Goal: Information Seeking & Learning: Learn about a topic

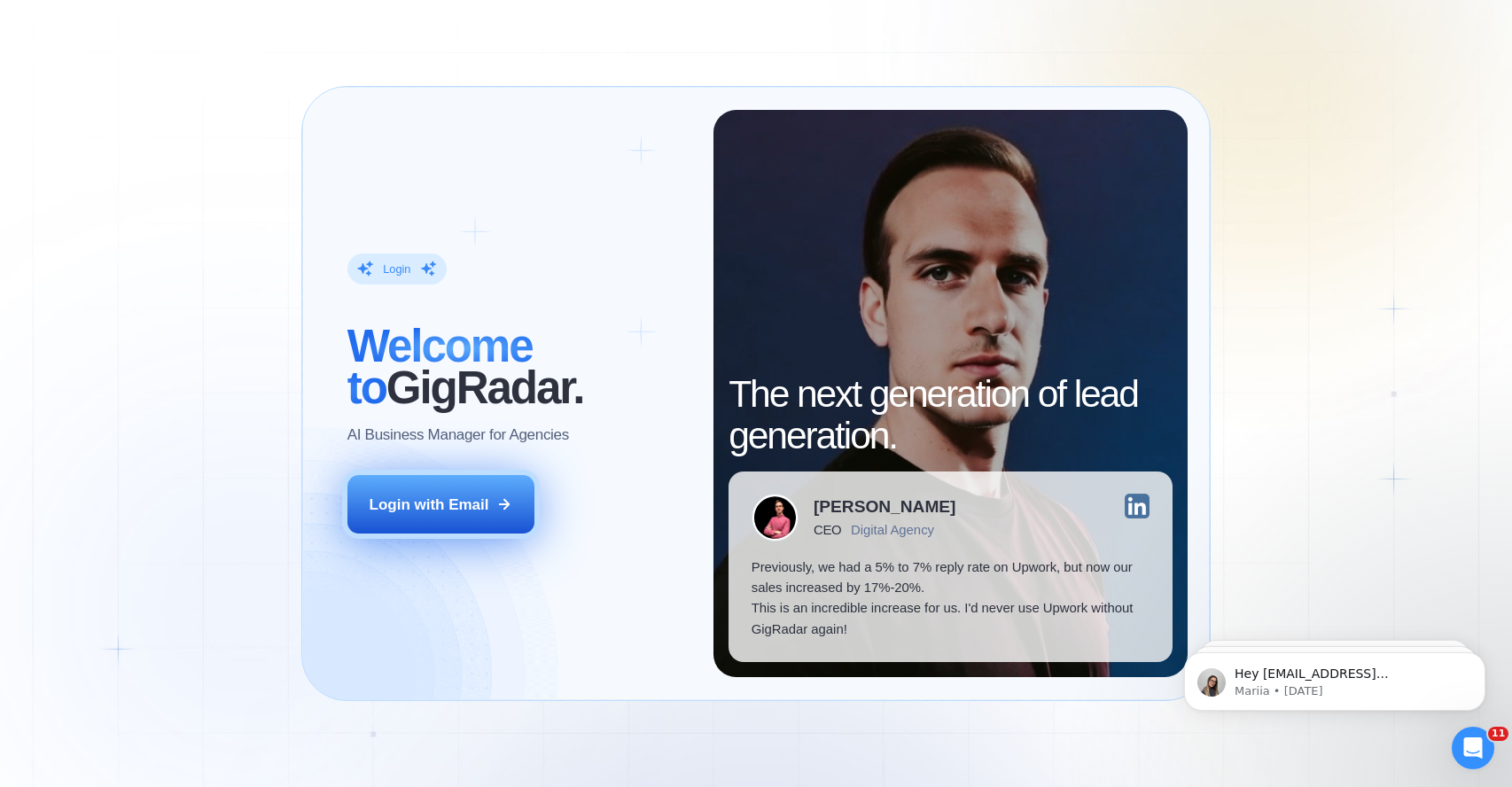
click at [474, 509] on div "Login with Email" at bounding box center [429, 505] width 119 height 21
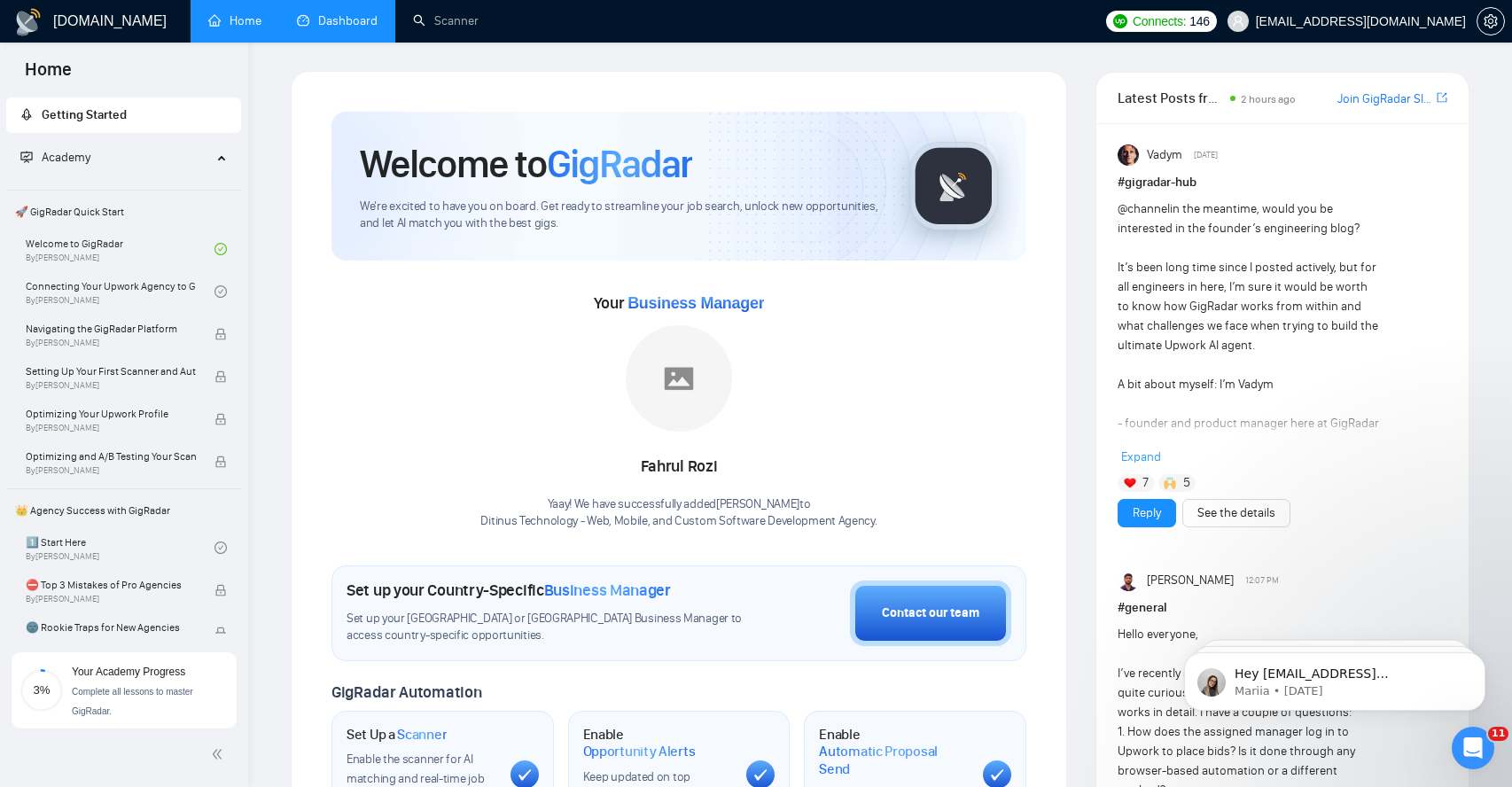
click at [348, 28] on link "Dashboard" at bounding box center [338, 21] width 81 height 15
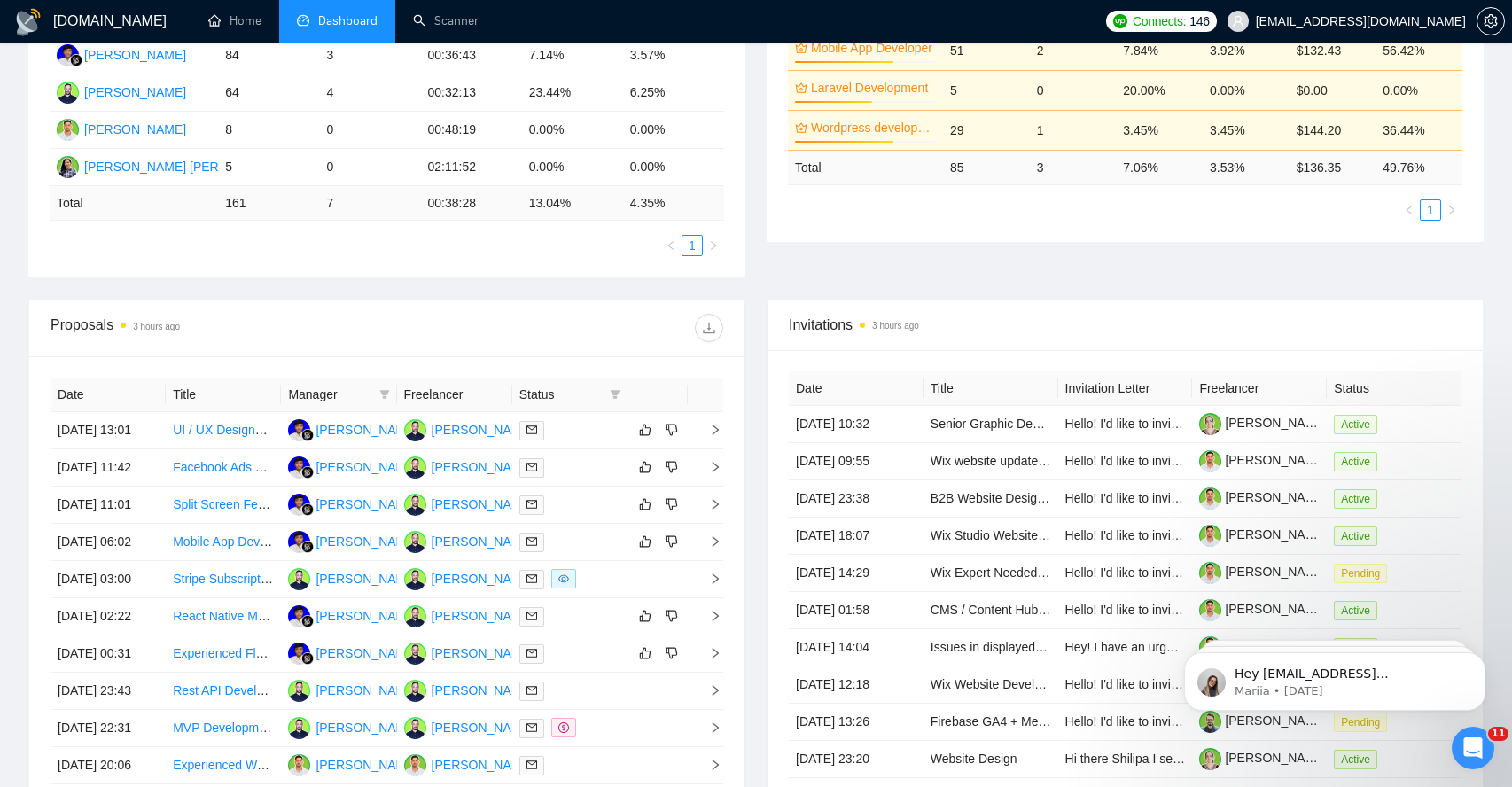
scroll to position [388, 0]
click at [718, 434] on icon "right" at bounding box center [715, 429] width 12 height 12
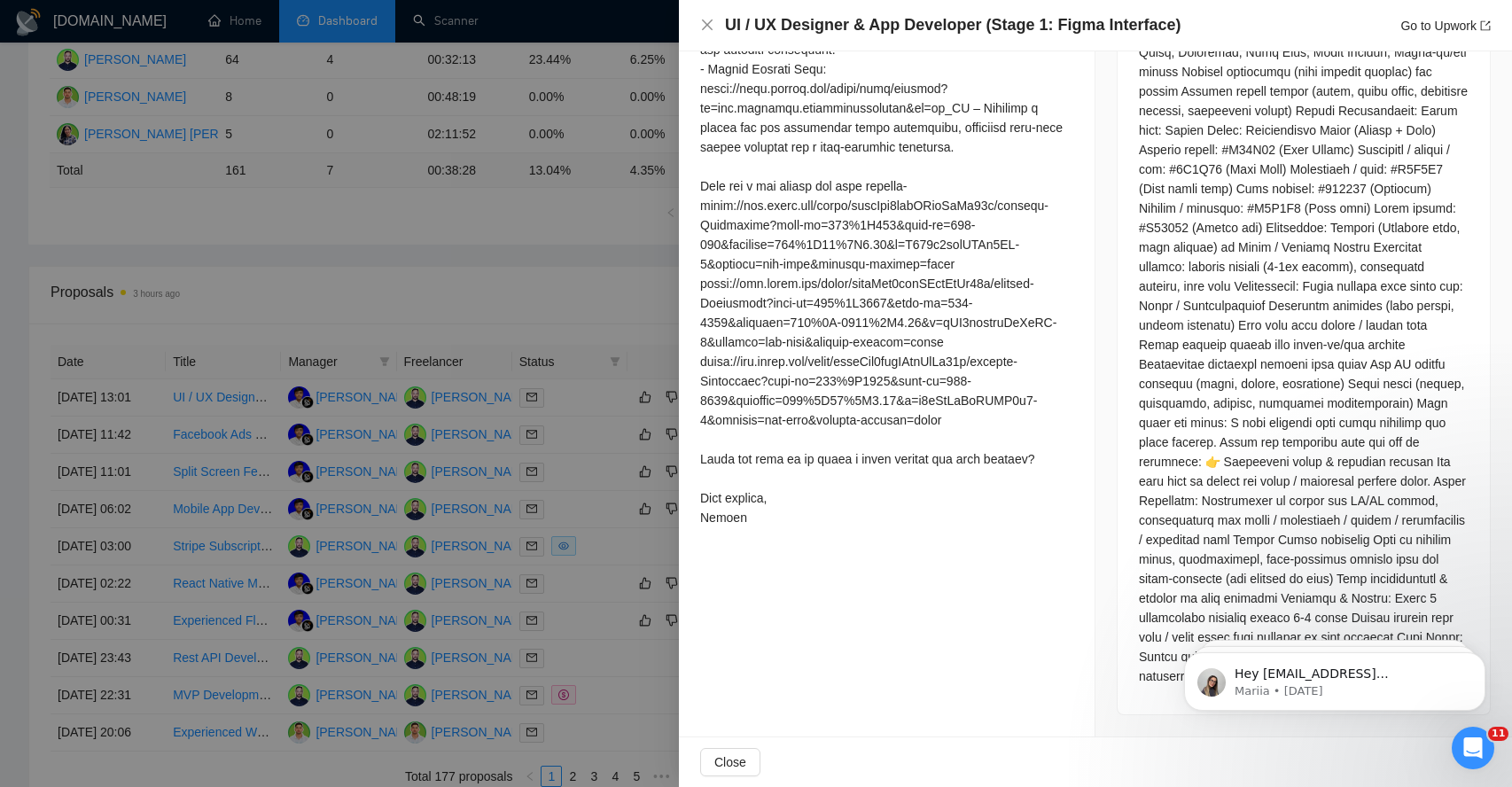
scroll to position [427, 0]
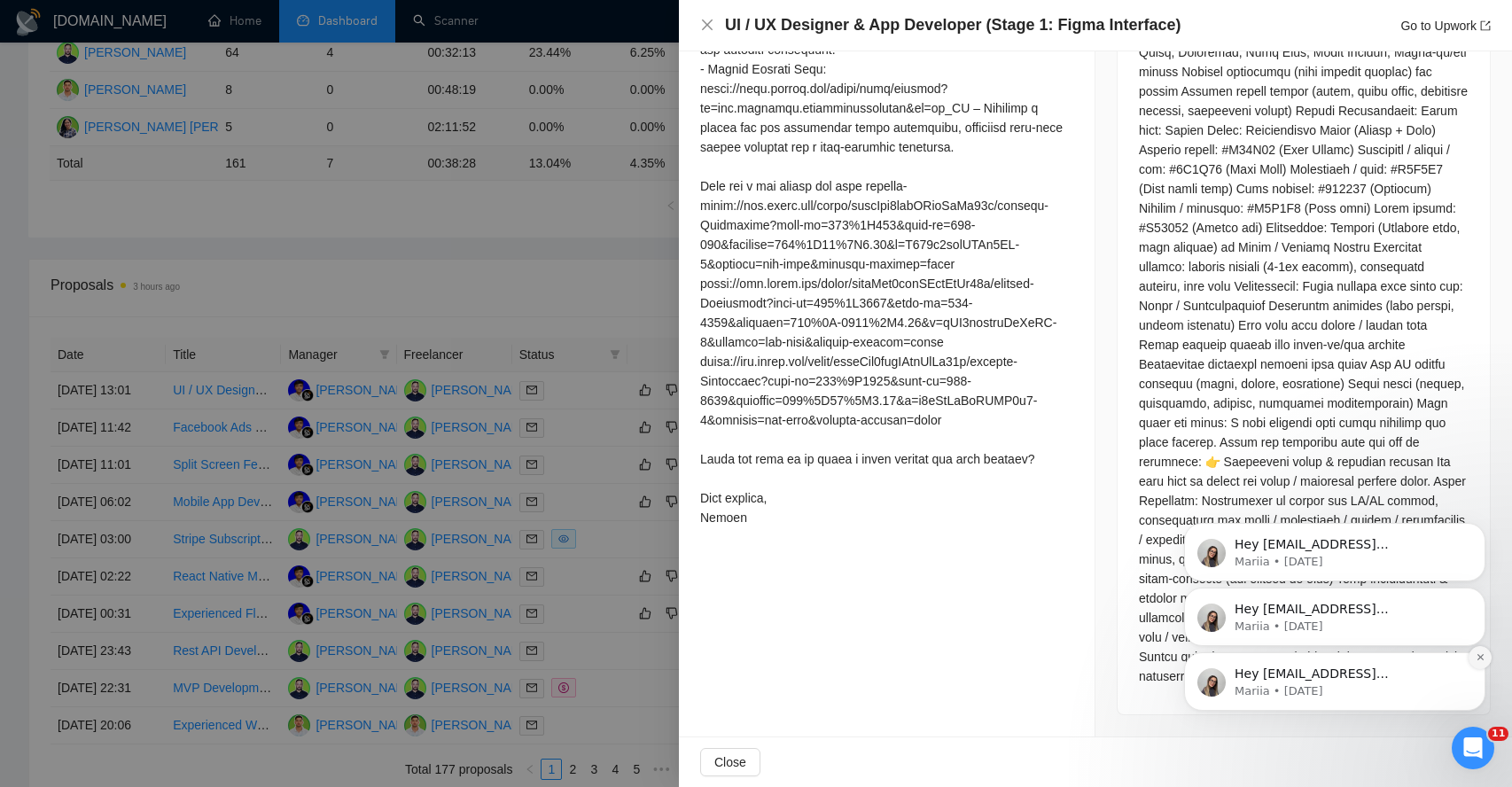
click at [1475, 656] on icon "Dismiss notification" at bounding box center [1480, 657] width 9 height 9
click at [1476, 656] on icon "Dismiss notification" at bounding box center [1480, 657] width 9 height 9
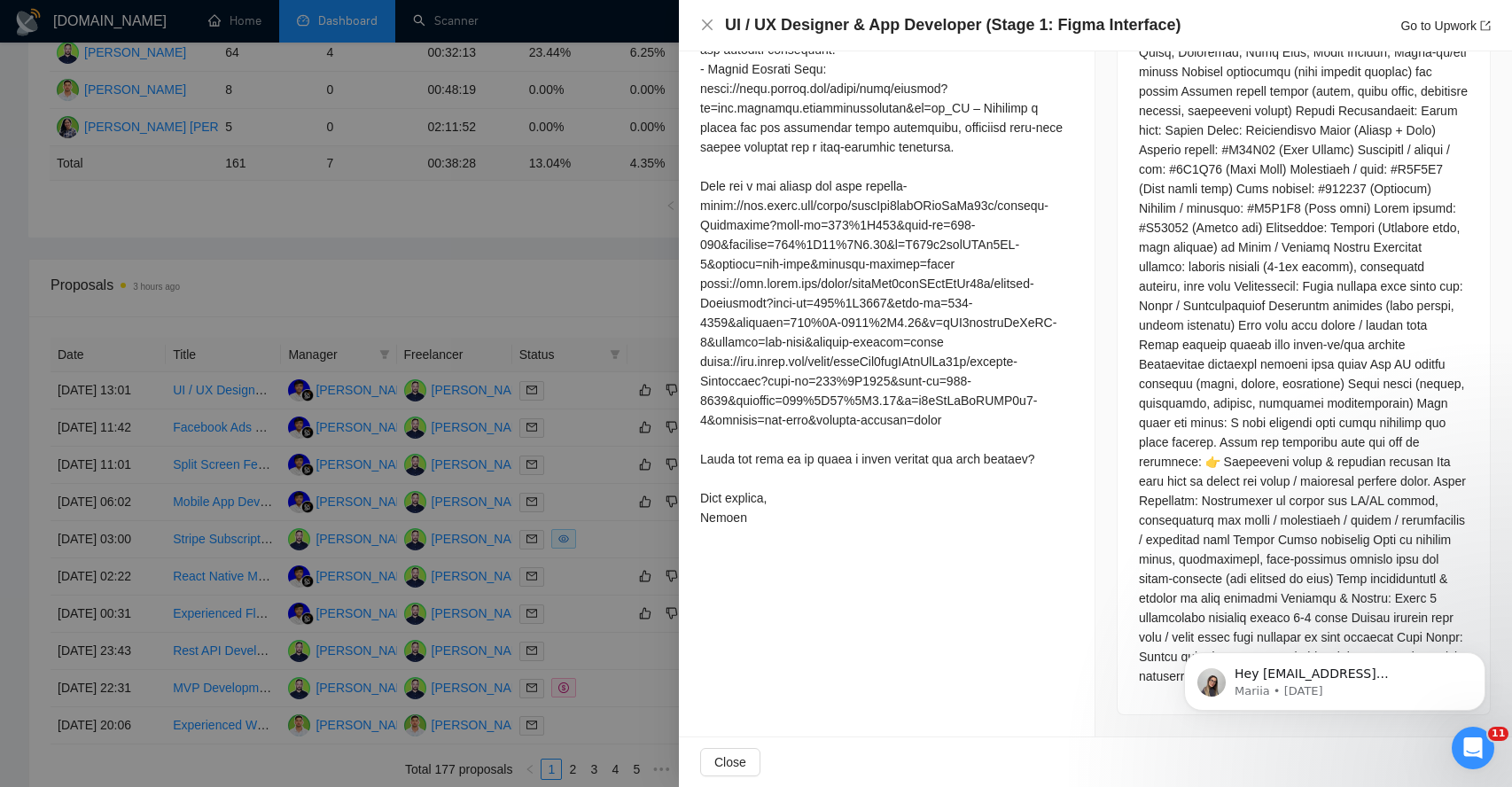
click at [1476, 656] on icon "Dismiss notification" at bounding box center [1480, 658] width 8 height 8
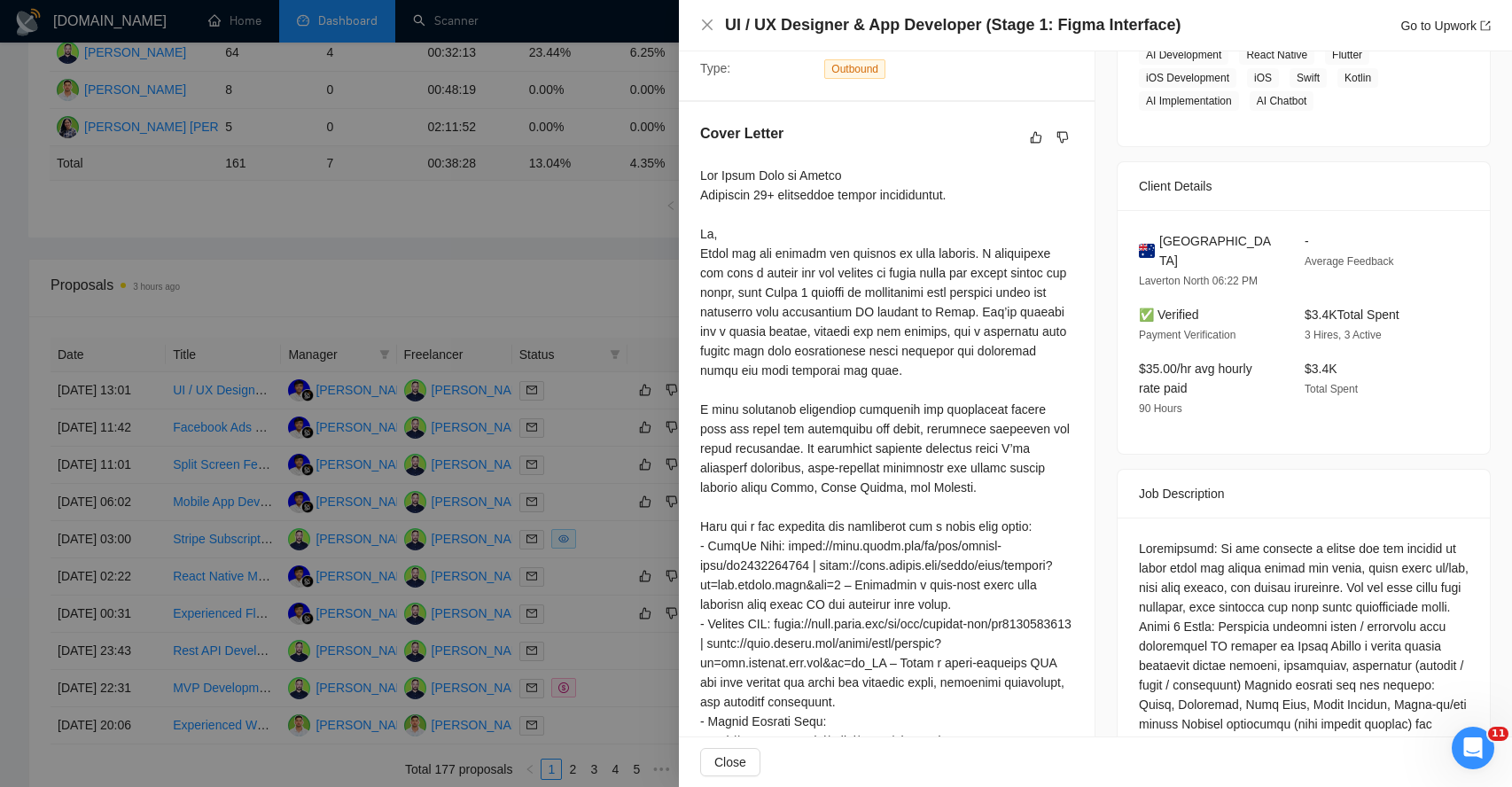
scroll to position [1063, 0]
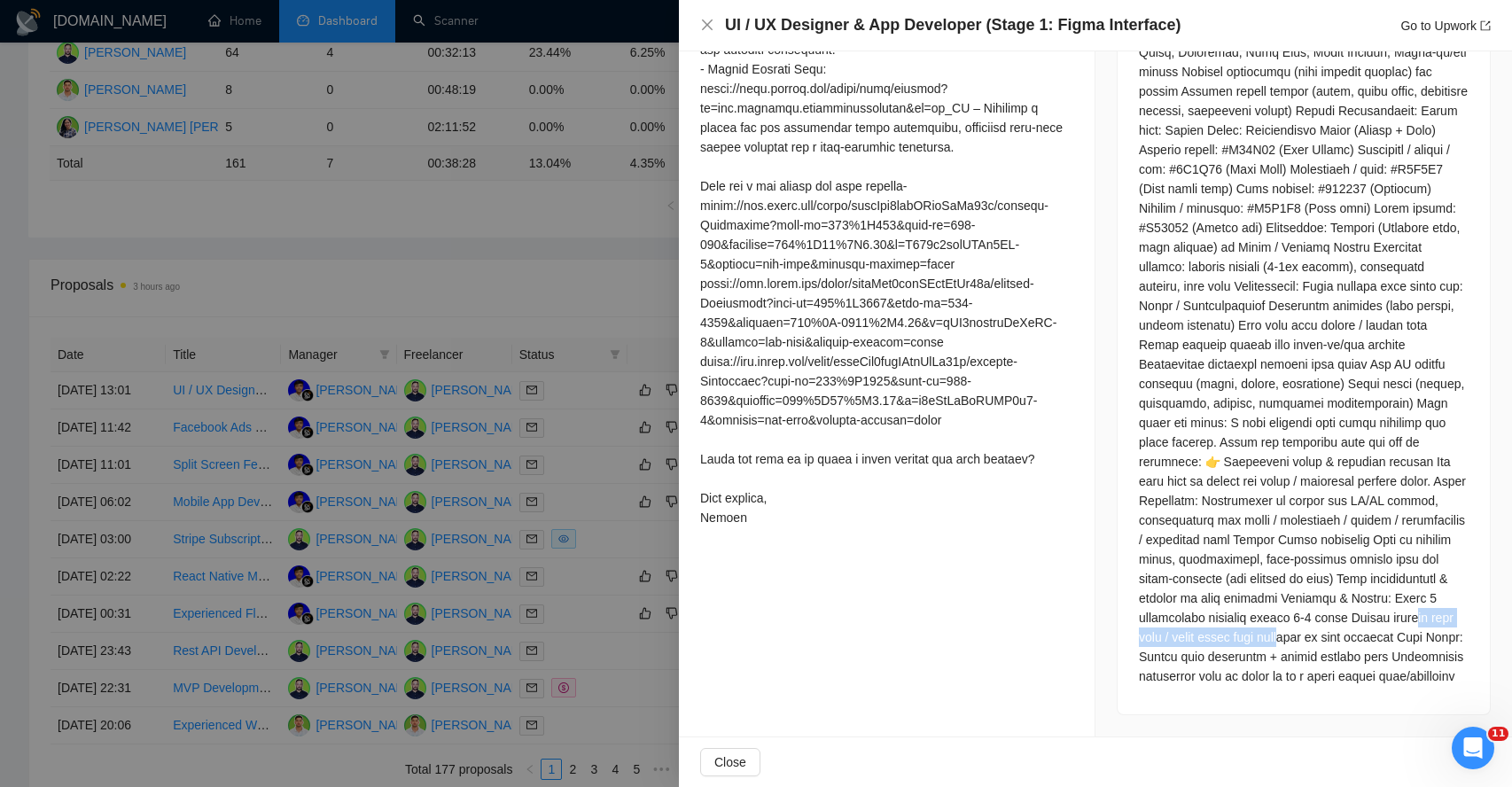
drag, startPoint x: 1208, startPoint y: 620, endPoint x: 1401, endPoint y: 622, distance: 193.0
click at [1401, 622] on div at bounding box center [1303, 286] width 330 height 799
drag, startPoint x: 1163, startPoint y: 639, endPoint x: 1319, endPoint y: 641, distance: 156.0
click at [1319, 641] on div at bounding box center [1303, 286] width 330 height 799
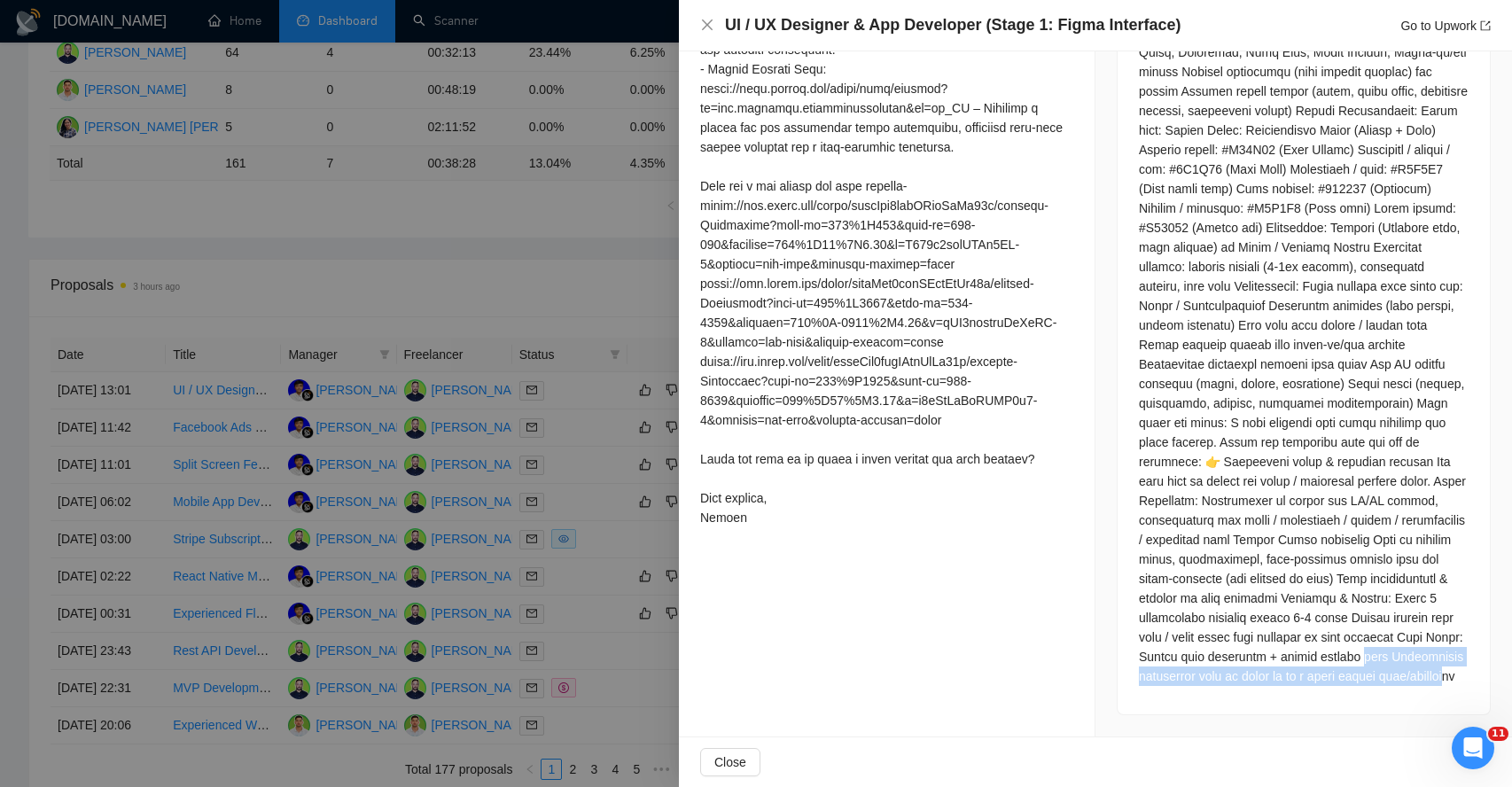
drag, startPoint x: 1180, startPoint y: 656, endPoint x: 1277, endPoint y: 685, distance: 101.2
click at [1277, 685] on div at bounding box center [1303, 286] width 330 height 799
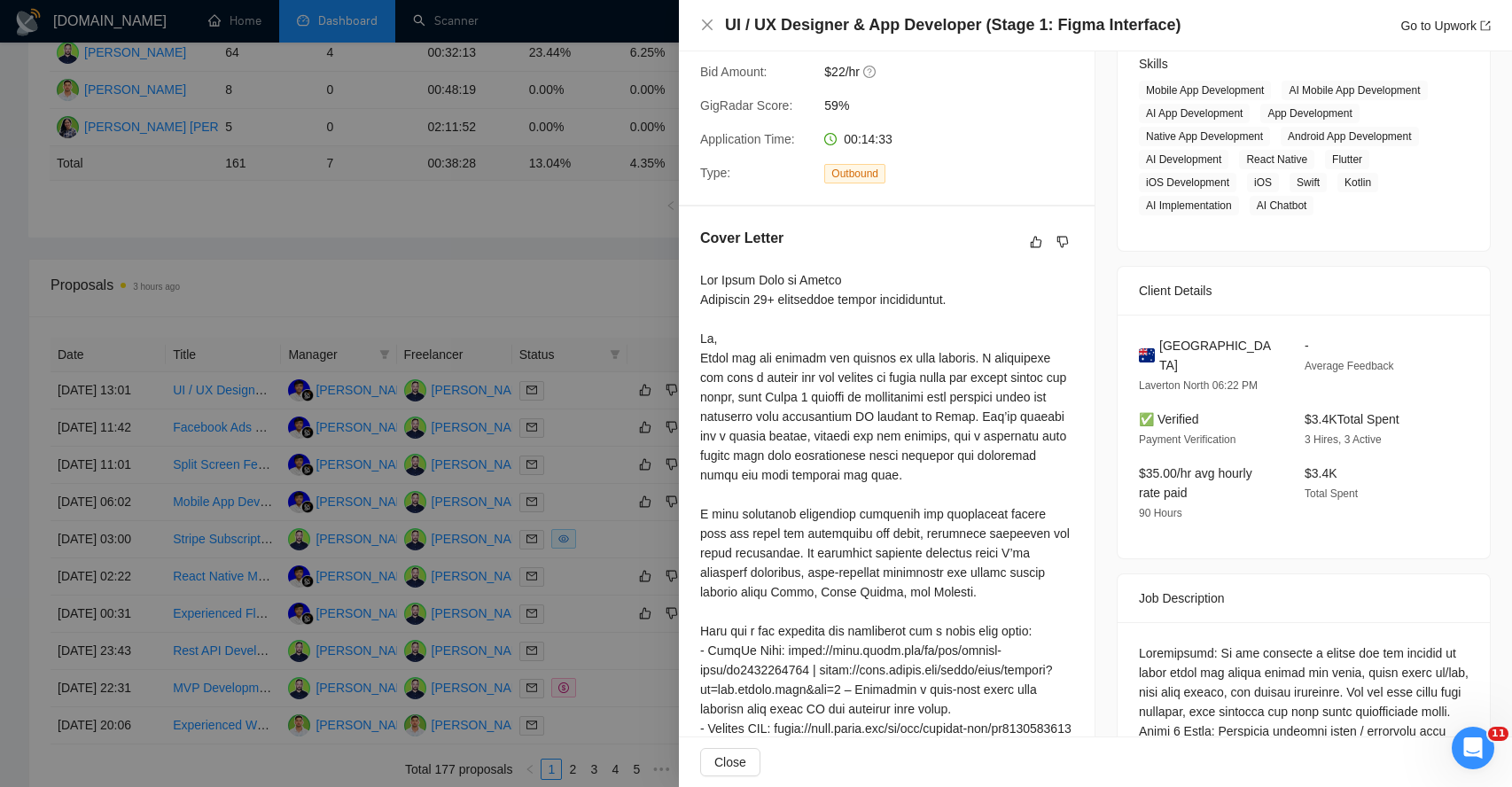
scroll to position [266, 0]
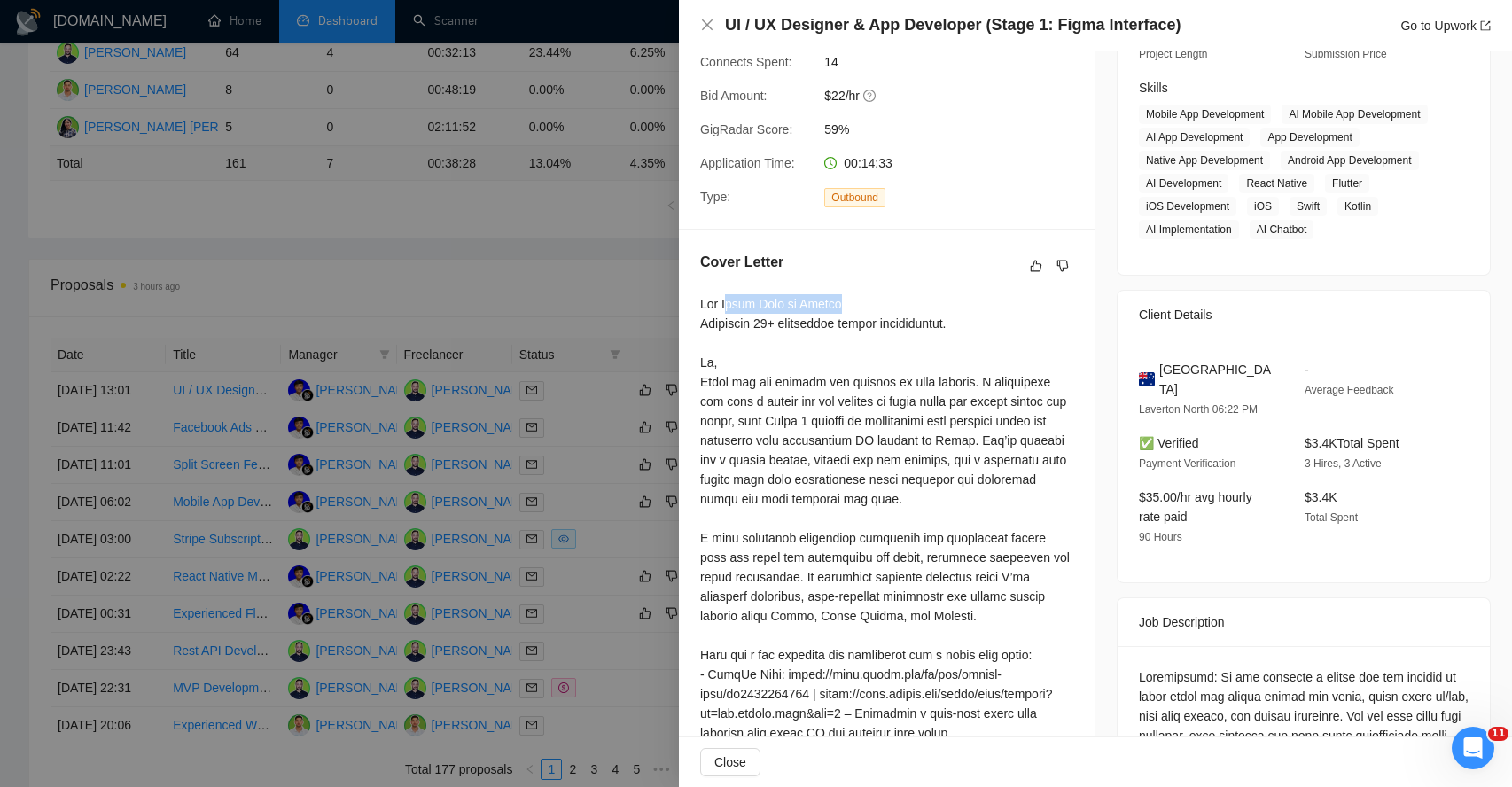
drag, startPoint x: 732, startPoint y: 302, endPoint x: 882, endPoint y: 299, distance: 150.0
click at [883, 299] on div at bounding box center [887, 801] width 373 height 1014
drag, startPoint x: 728, startPoint y: 323, endPoint x: 899, endPoint y: 325, distance: 171.0
click at [899, 325] on div at bounding box center [887, 801] width 373 height 1014
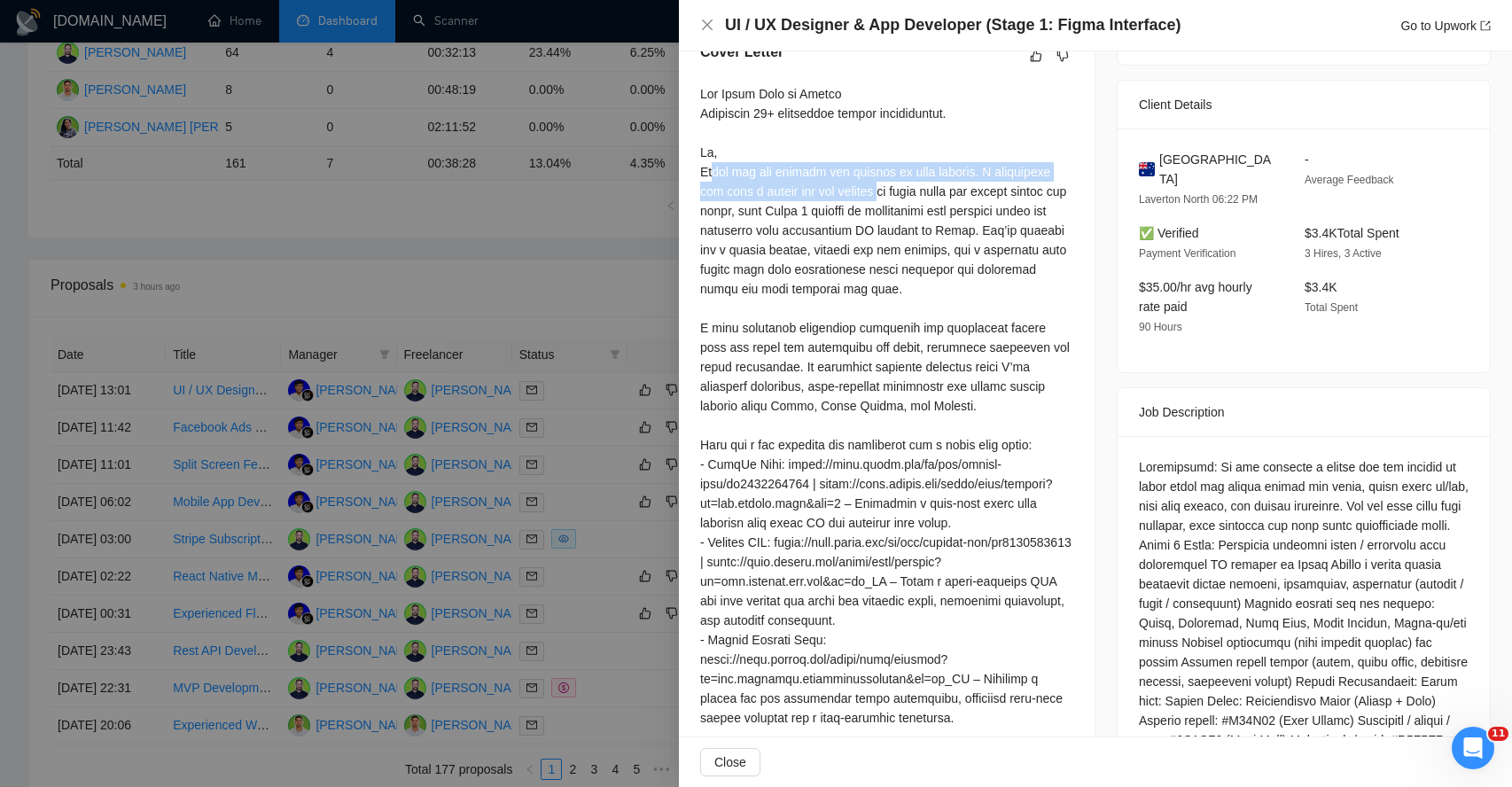
drag, startPoint x: 714, startPoint y: 173, endPoint x: 894, endPoint y: 181, distance: 180.2
click at [894, 181] on div at bounding box center [887, 591] width 373 height 1014
drag, startPoint x: 717, startPoint y: 214, endPoint x: 748, endPoint y: 214, distance: 31.0
click at [748, 214] on div at bounding box center [887, 591] width 373 height 1014
drag, startPoint x: 804, startPoint y: 210, endPoint x: 842, endPoint y: 210, distance: 38.0
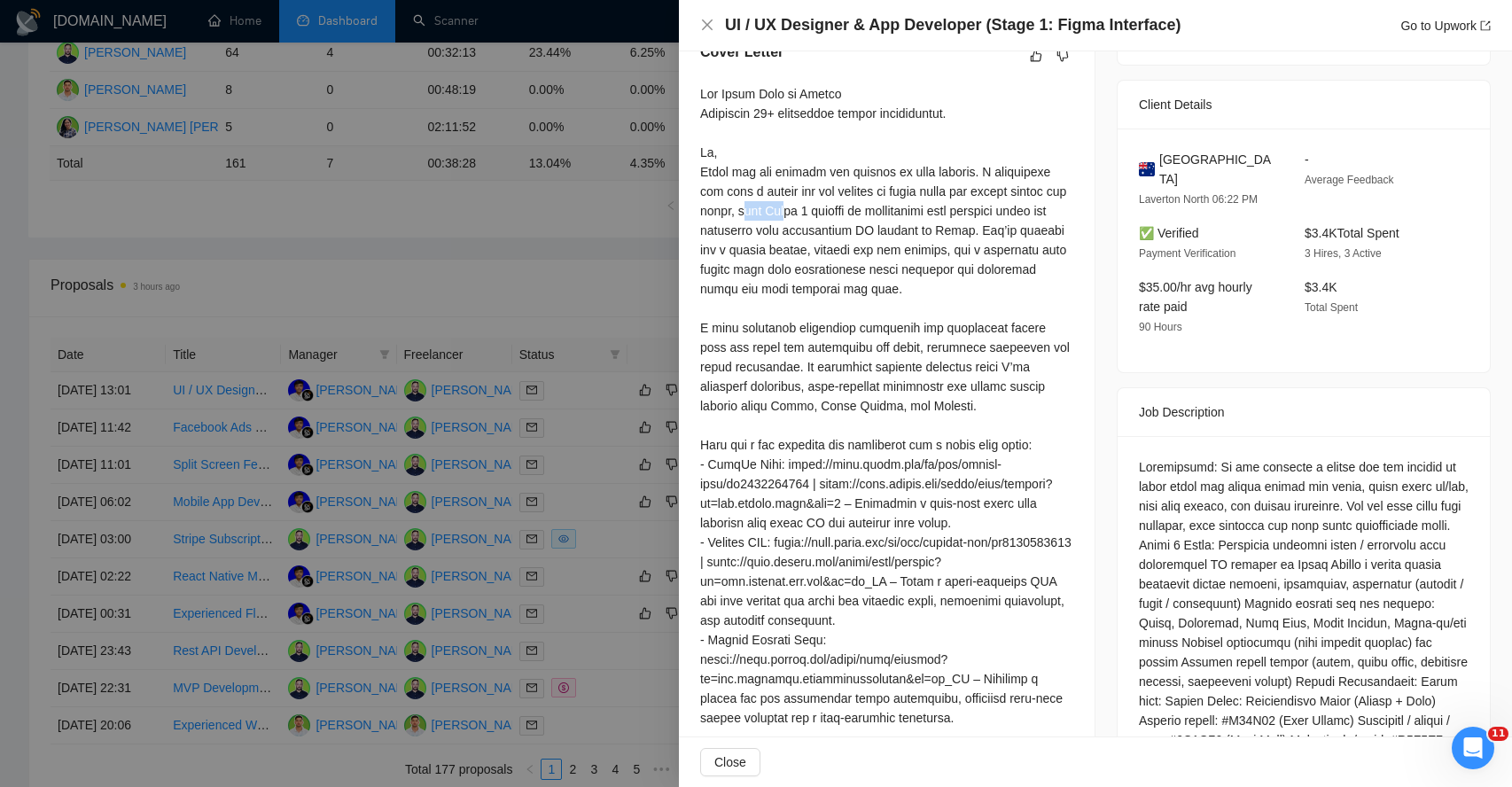
click at [842, 210] on div at bounding box center [887, 591] width 373 height 1014
drag, startPoint x: 891, startPoint y: 210, endPoint x: 910, endPoint y: 210, distance: 19.0
click at [910, 210] on div at bounding box center [887, 591] width 373 height 1014
drag, startPoint x: 715, startPoint y: 232, endPoint x: 775, endPoint y: 232, distance: 60.0
click at [775, 232] on div at bounding box center [887, 591] width 373 height 1014
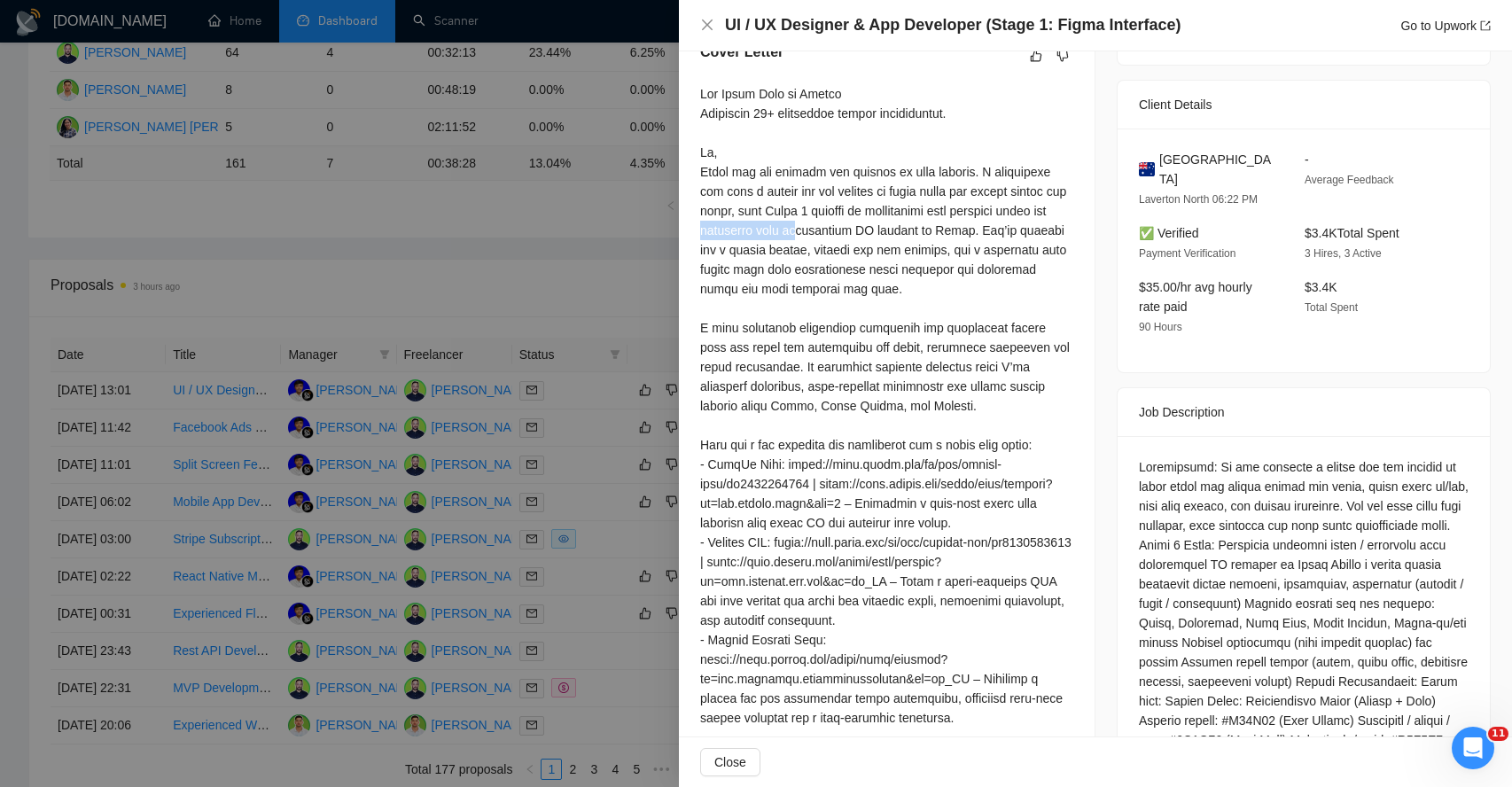
drag, startPoint x: 798, startPoint y: 234, endPoint x: 901, endPoint y: 233, distance: 103.0
click at [901, 234] on div at bounding box center [887, 591] width 373 height 1014
drag, startPoint x: 727, startPoint y: 254, endPoint x: 833, endPoint y: 248, distance: 106.2
click at [833, 249] on div at bounding box center [887, 591] width 373 height 1014
drag, startPoint x: 719, startPoint y: 270, endPoint x: 777, endPoint y: 270, distance: 58.0
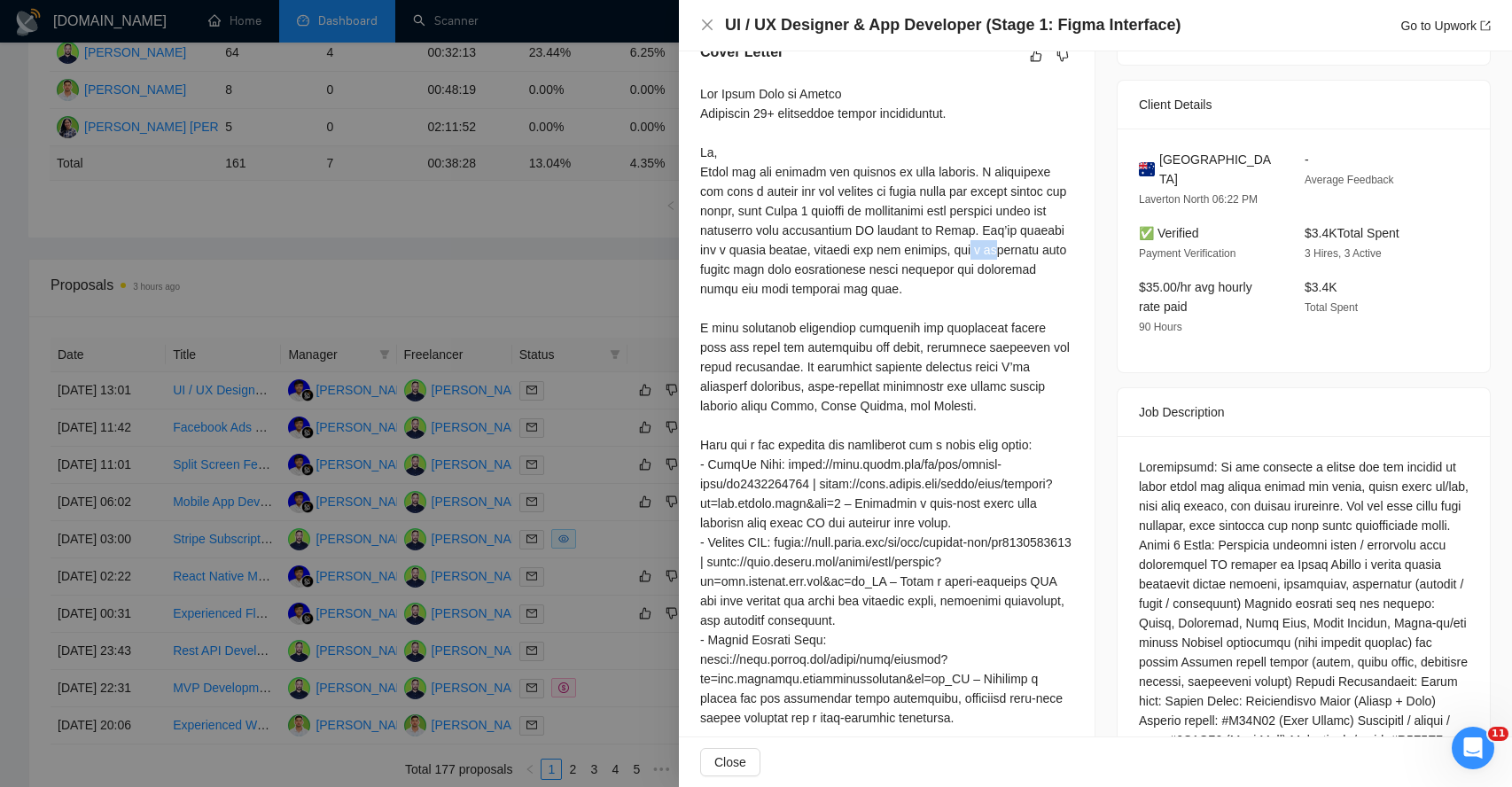
click at [776, 270] on div at bounding box center [887, 591] width 373 height 1014
drag, startPoint x: 810, startPoint y: 270, endPoint x: 877, endPoint y: 270, distance: 67.0
click at [877, 270] on div at bounding box center [887, 591] width 373 height 1014
drag, startPoint x: 910, startPoint y: 270, endPoint x: 962, endPoint y: 269, distance: 52.0
click at [962, 270] on div at bounding box center [887, 591] width 373 height 1014
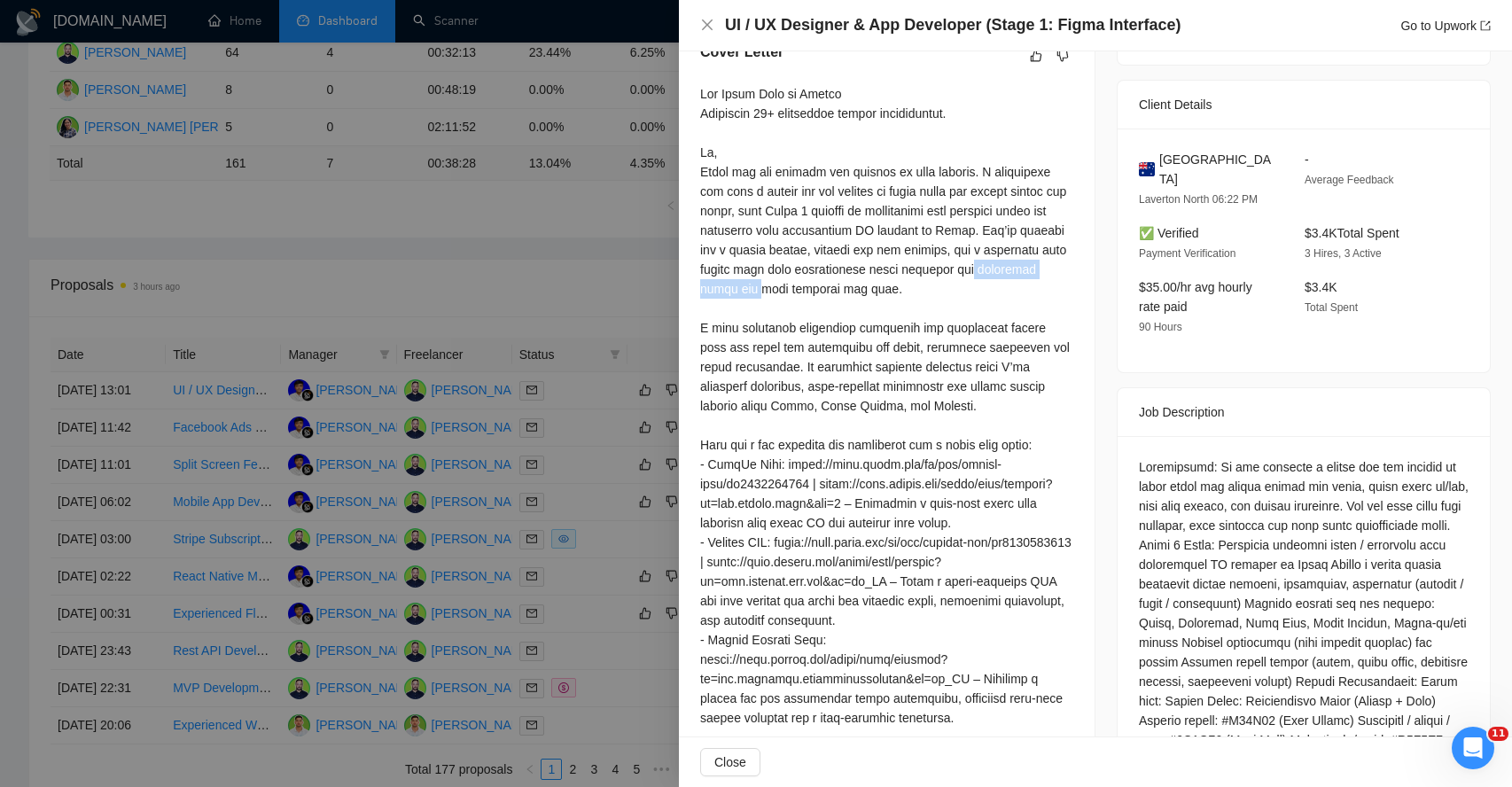
drag, startPoint x: 718, startPoint y: 291, endPoint x: 838, endPoint y: 282, distance: 120.3
click at [838, 282] on div at bounding box center [887, 591] width 373 height 1014
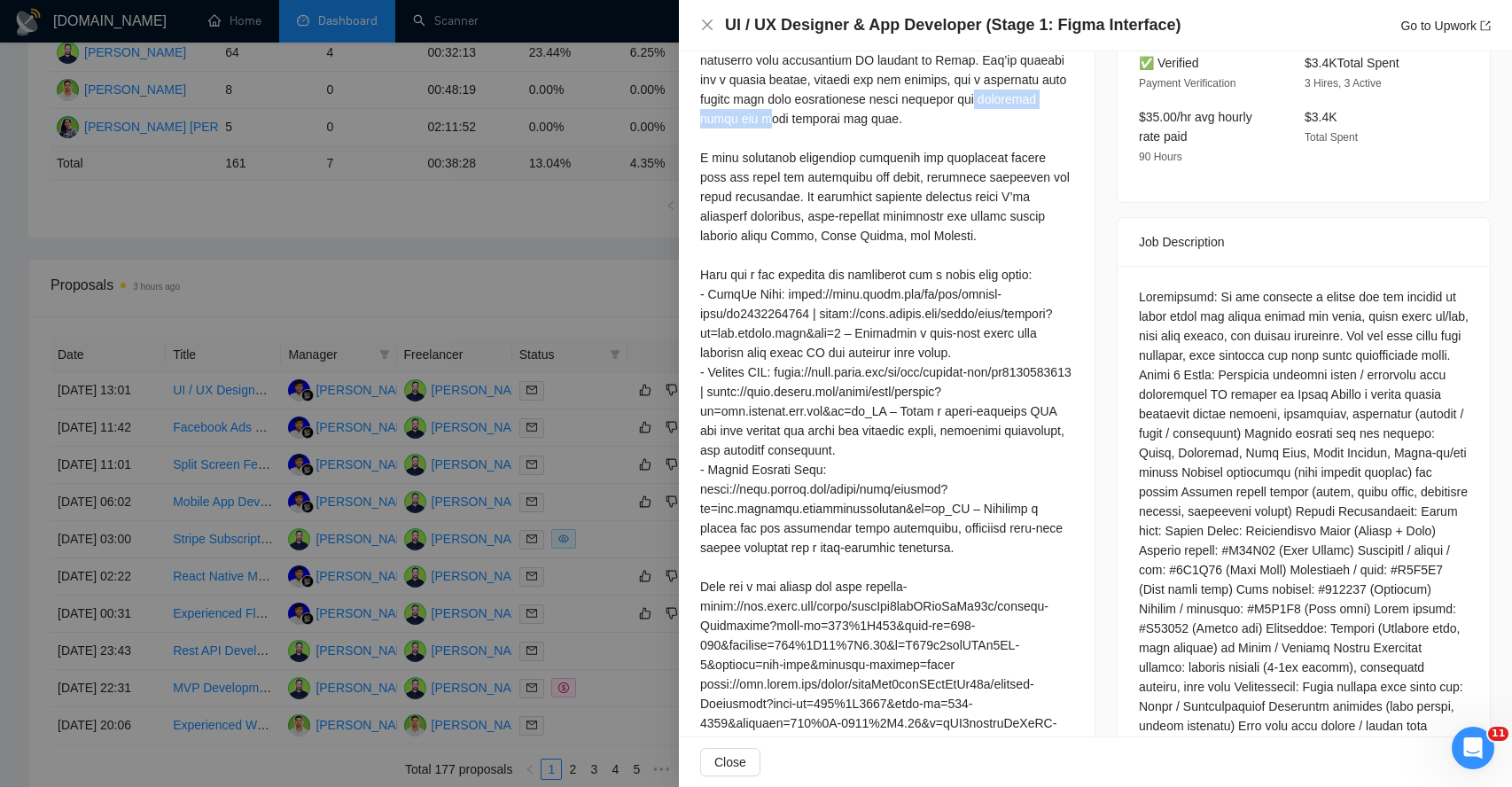
scroll to position [655, 0]
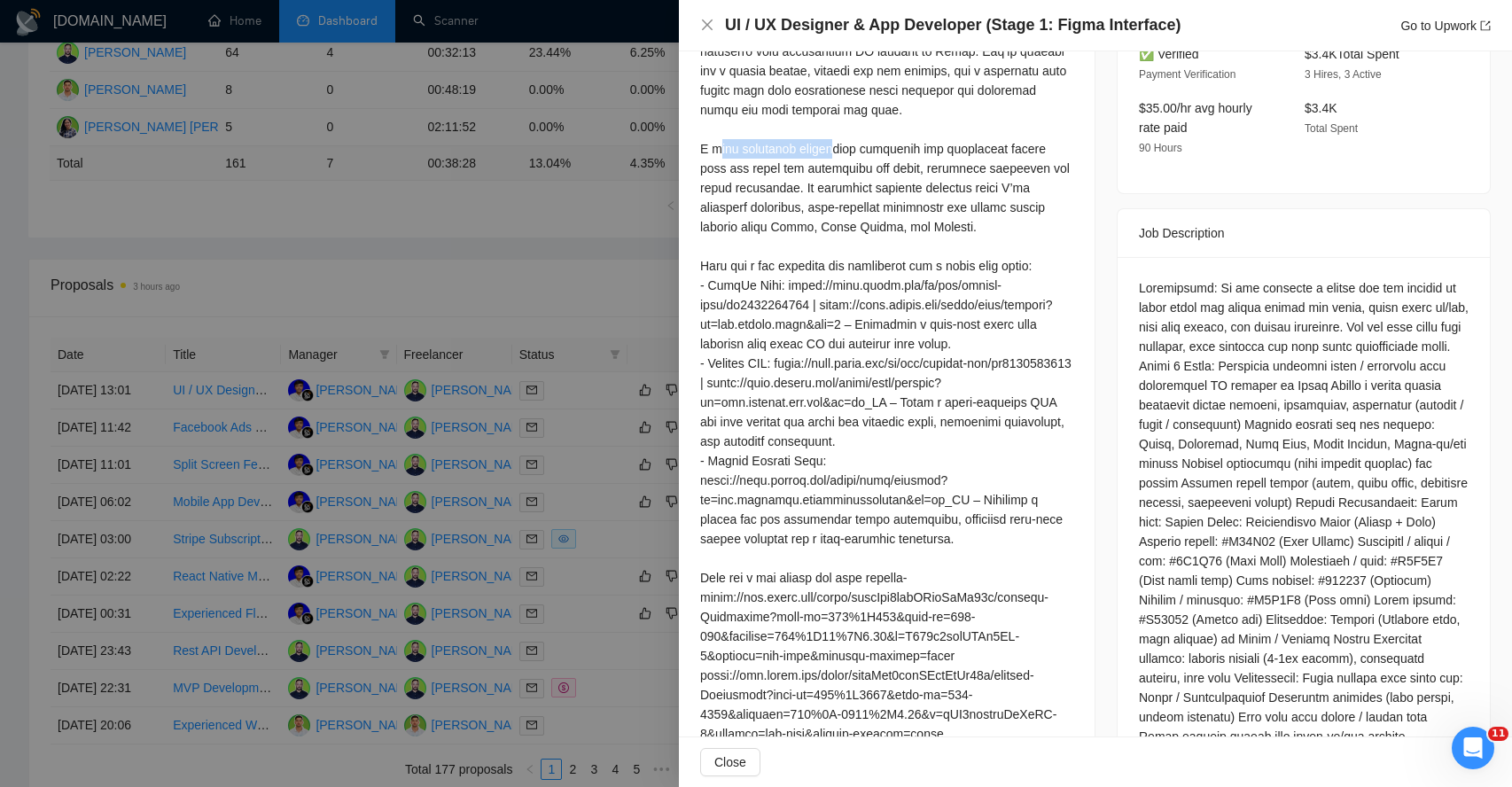
drag, startPoint x: 717, startPoint y: 150, endPoint x: 835, endPoint y: 150, distance: 118.0
click at [835, 150] on div at bounding box center [887, 412] width 373 height 1014
drag, startPoint x: 882, startPoint y: 150, endPoint x: 940, endPoint y: 150, distance: 58.0
click at [940, 150] on div at bounding box center [887, 412] width 373 height 1014
drag, startPoint x: 730, startPoint y: 170, endPoint x: 795, endPoint y: 170, distance: 65.0
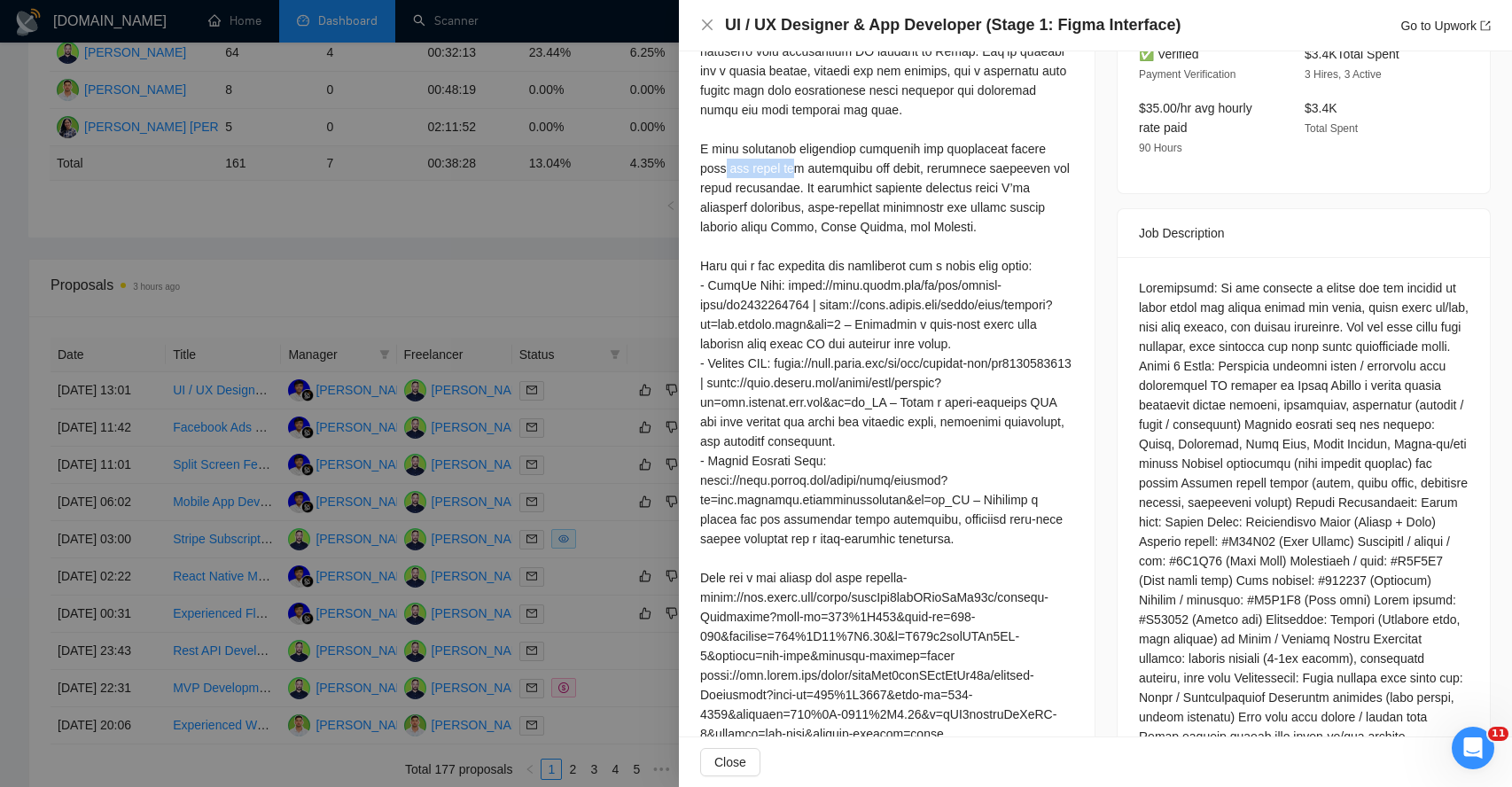
click at [795, 170] on div at bounding box center [887, 412] width 373 height 1014
drag, startPoint x: 831, startPoint y: 171, endPoint x: 889, endPoint y: 169, distance: 58.0
click at [889, 170] on div at bounding box center [887, 412] width 373 height 1014
drag, startPoint x: 939, startPoint y: 173, endPoint x: 988, endPoint y: 172, distance: 49.0
click at [988, 173] on div at bounding box center [887, 412] width 373 height 1014
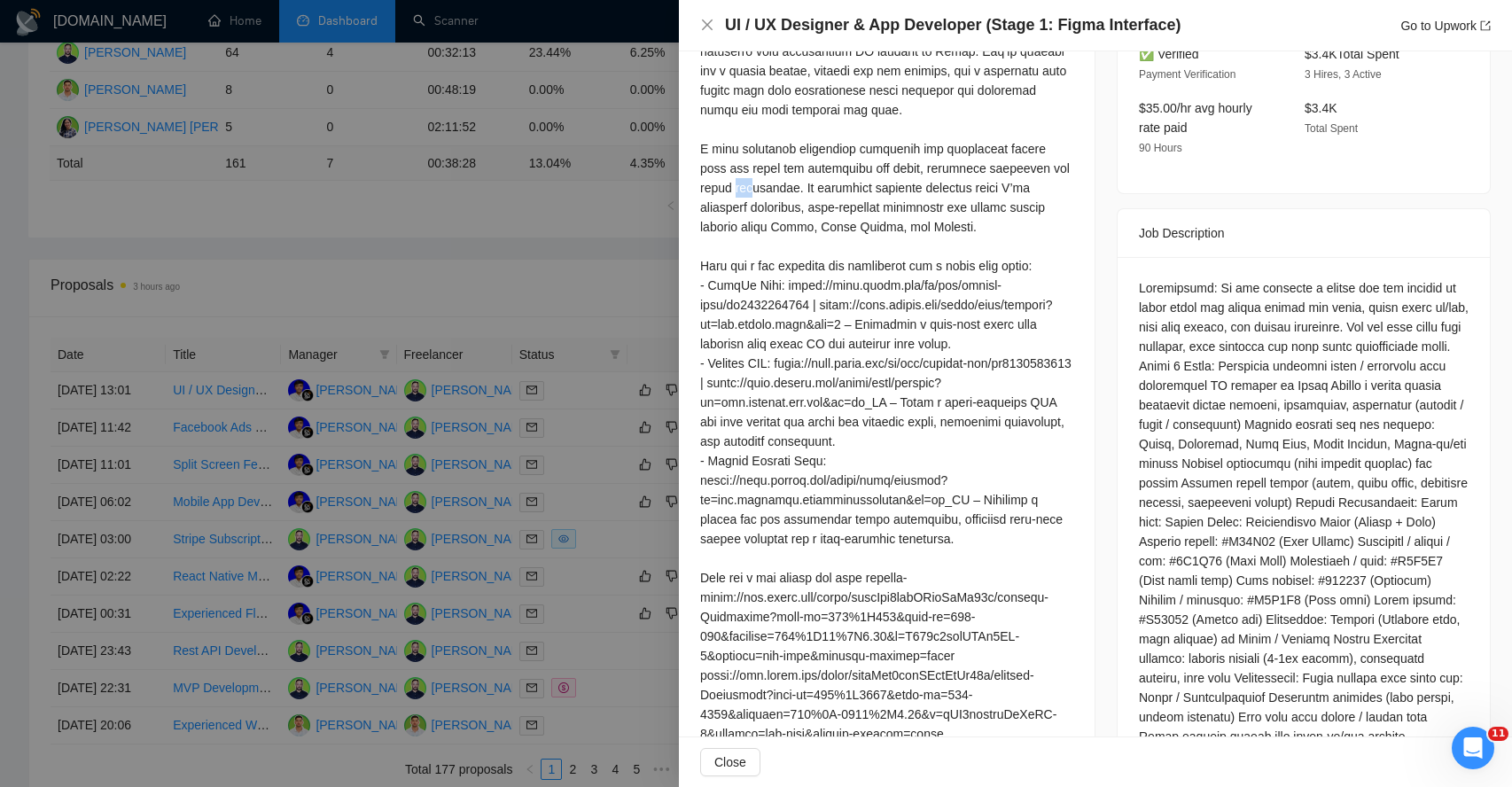
drag, startPoint x: 735, startPoint y: 190, endPoint x: 762, endPoint y: 190, distance: 27.0
click at [762, 190] on div at bounding box center [887, 412] width 373 height 1014
drag, startPoint x: 831, startPoint y: 192, endPoint x: 913, endPoint y: 192, distance: 82.0
click at [915, 192] on div at bounding box center [887, 412] width 373 height 1014
drag, startPoint x: 950, startPoint y: 192, endPoint x: 977, endPoint y: 192, distance: 27.0
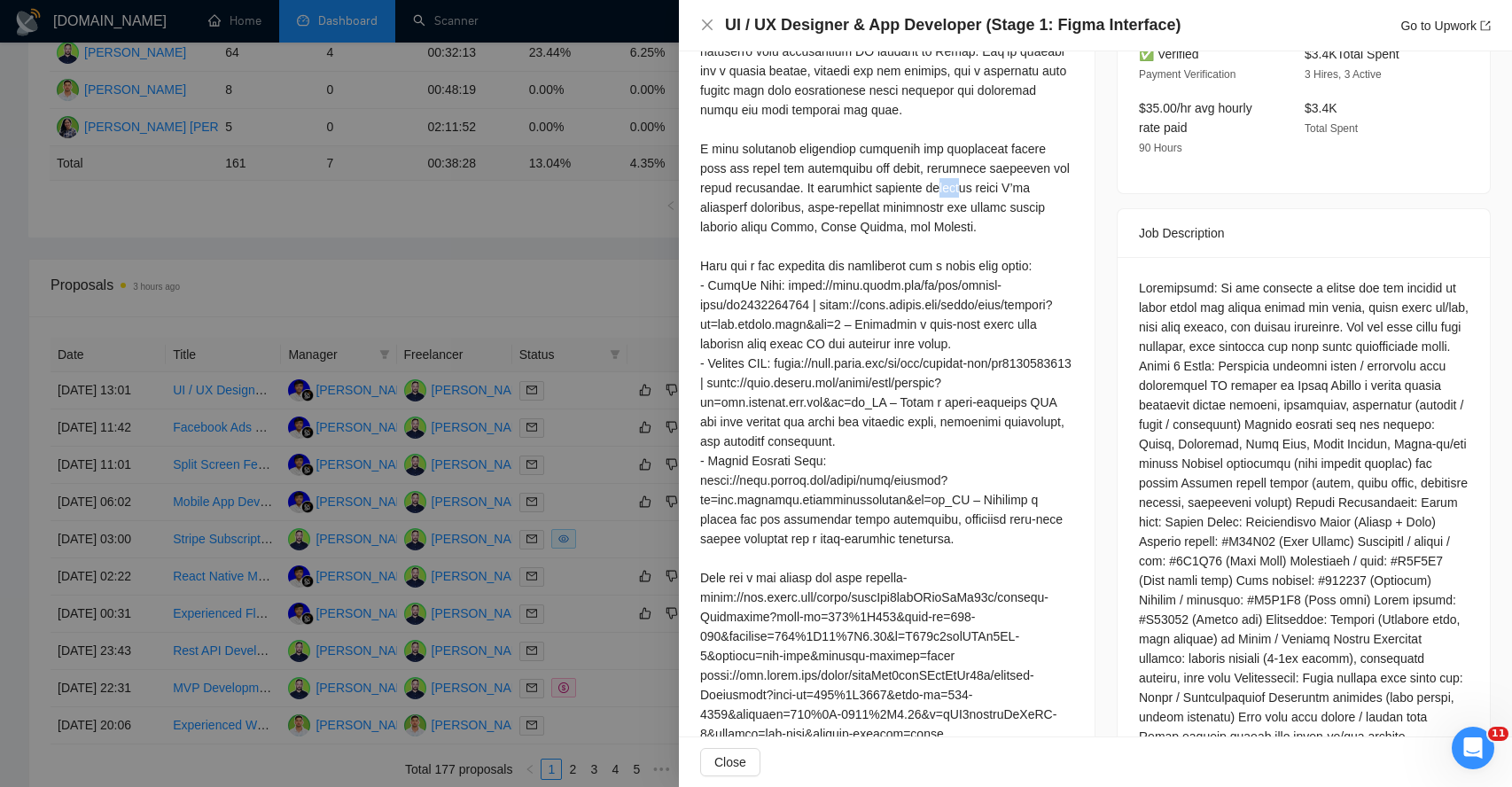
click at [977, 192] on div at bounding box center [887, 412] width 373 height 1014
drag, startPoint x: 723, startPoint y: 206, endPoint x: 771, endPoint y: 207, distance: 48.0
click at [771, 207] on div at bounding box center [887, 412] width 373 height 1014
drag, startPoint x: 817, startPoint y: 208, endPoint x: 873, endPoint y: 207, distance: 56.0
click at [873, 208] on div at bounding box center [887, 412] width 373 height 1014
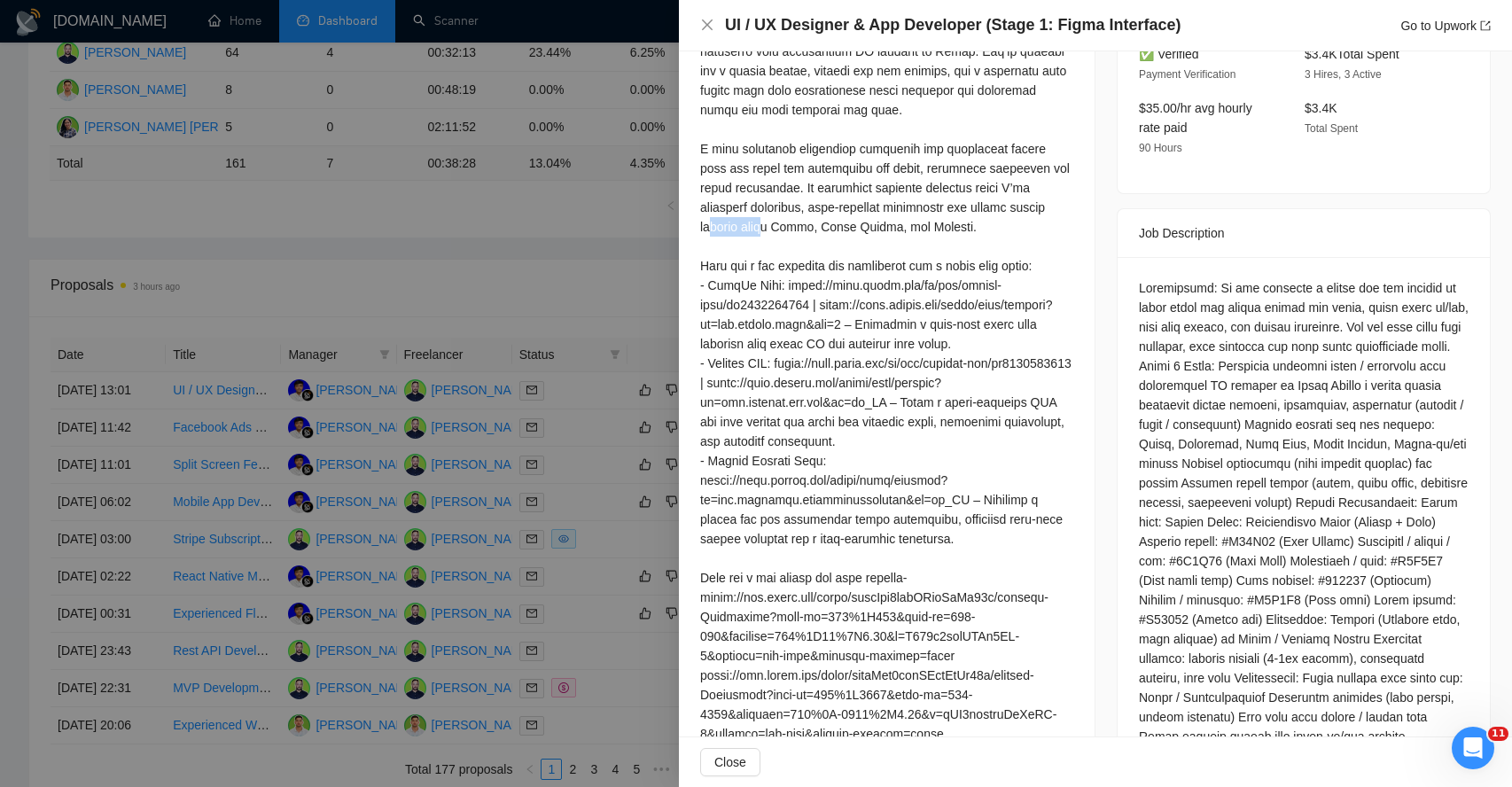
drag, startPoint x: 714, startPoint y: 230, endPoint x: 776, endPoint y: 230, distance: 62.0
click at [775, 230] on div at bounding box center [887, 412] width 373 height 1014
drag, startPoint x: 811, startPoint y: 230, endPoint x: 905, endPoint y: 230, distance: 94.0
click at [905, 230] on div at bounding box center [887, 412] width 373 height 1014
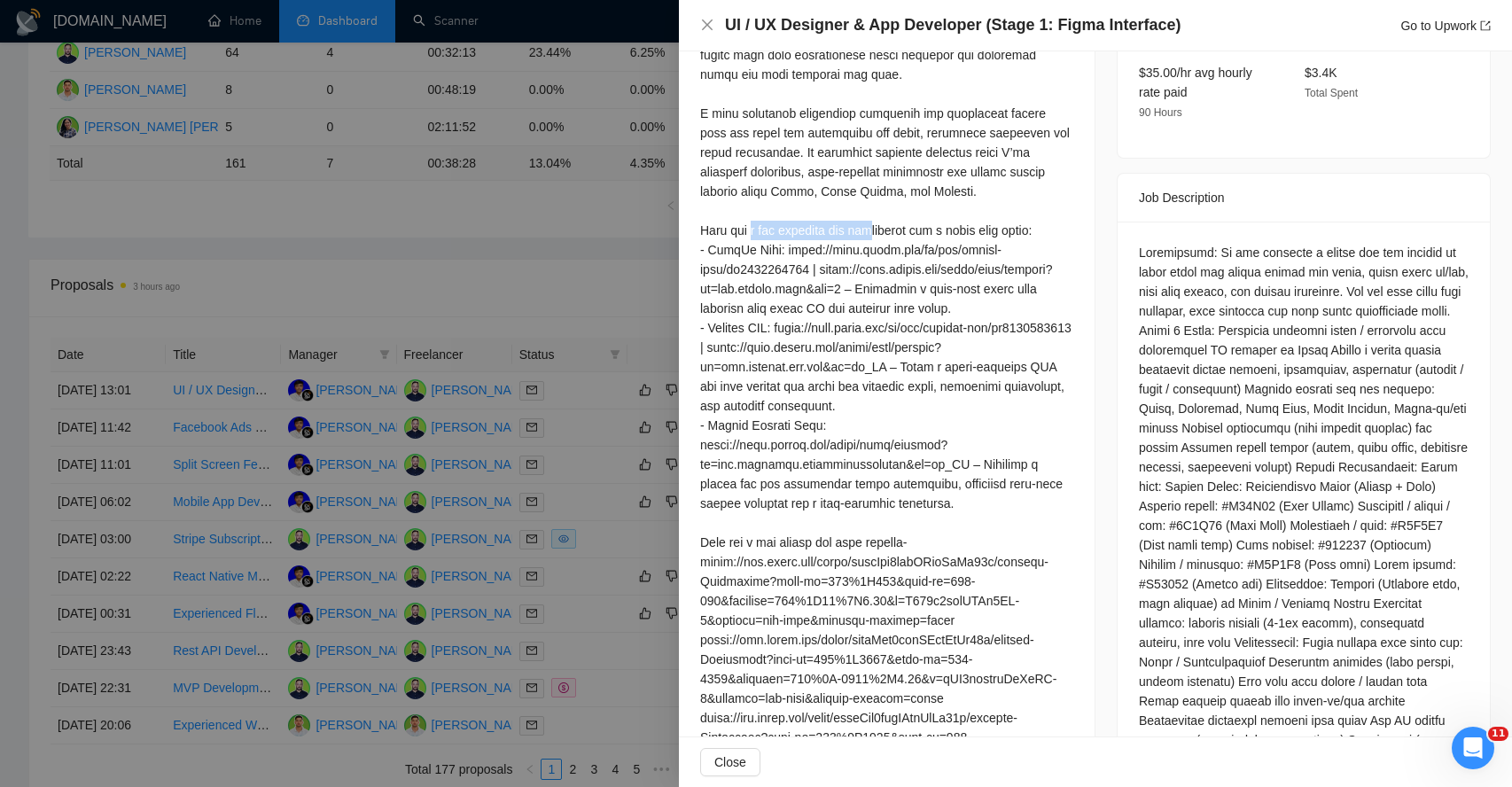
drag, startPoint x: 753, startPoint y: 237, endPoint x: 874, endPoint y: 223, distance: 121.8
click at [874, 223] on div at bounding box center [887, 376] width 373 height 1014
drag, startPoint x: 921, startPoint y: 224, endPoint x: 1039, endPoint y: 224, distance: 118.0
click at [1039, 224] on div at bounding box center [887, 376] width 373 height 1014
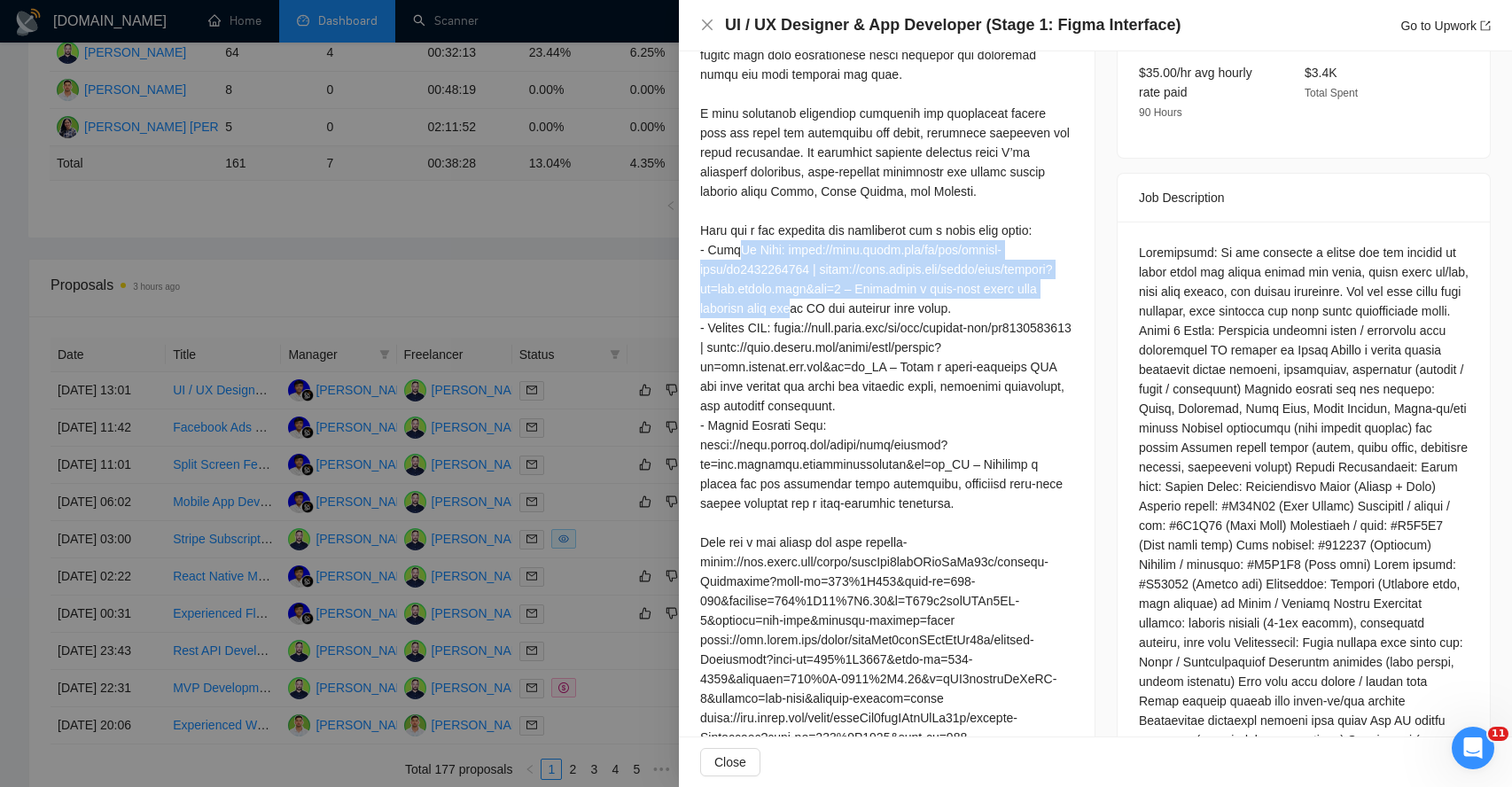
drag
click at [795, 304] on div at bounding box center [887, 376] width 373 height 1014
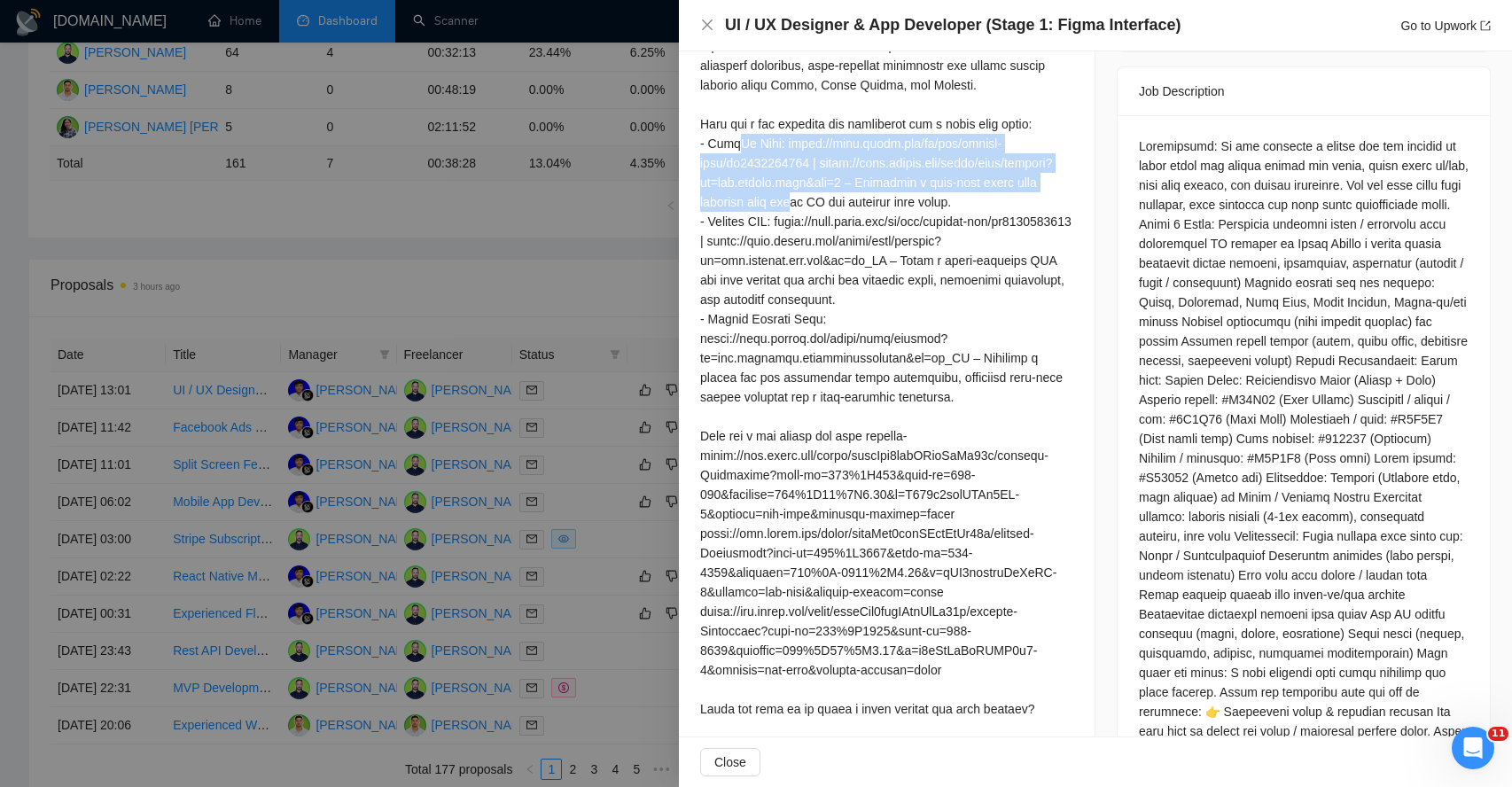
scroll to position [811, 0]
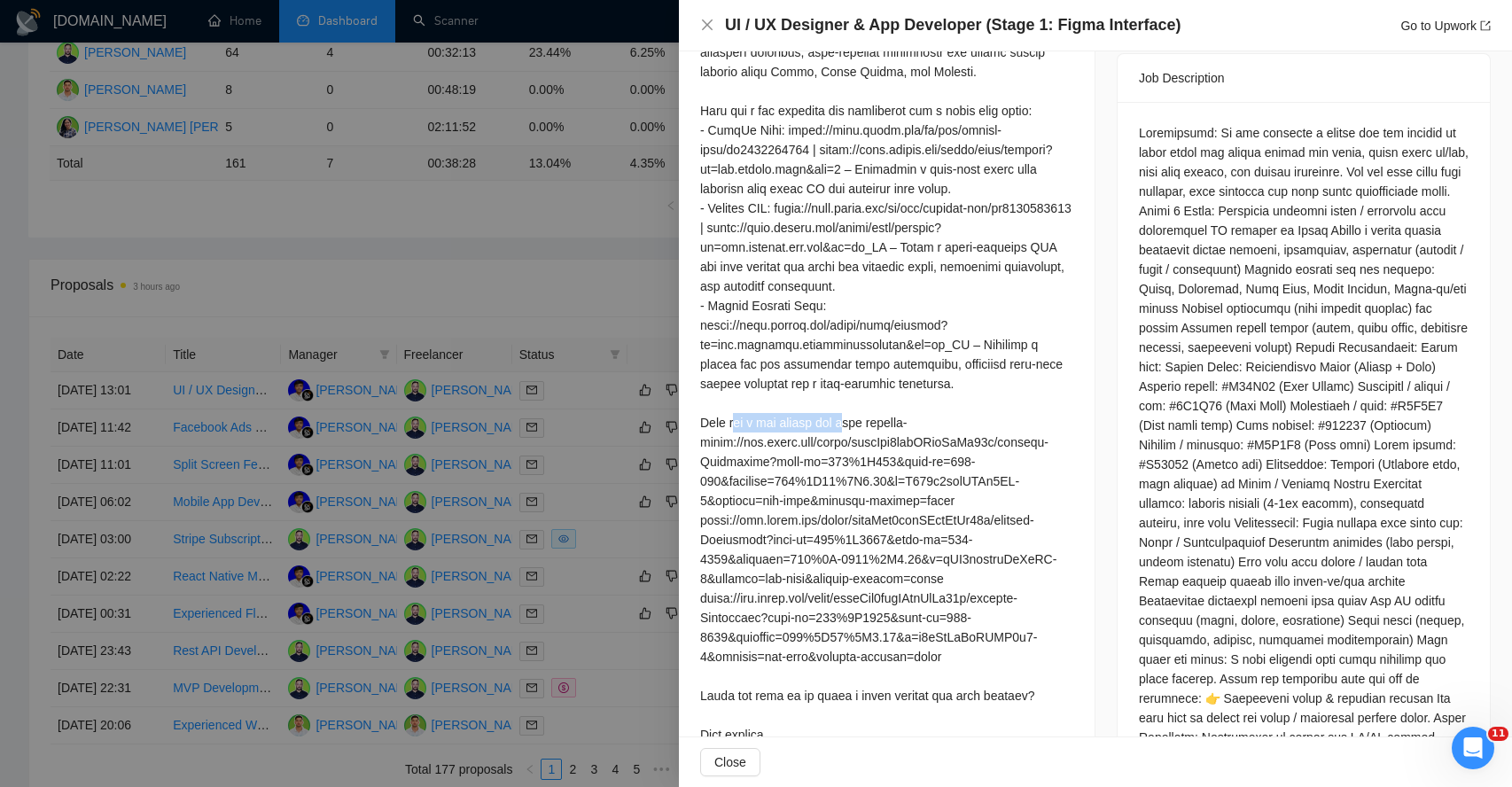
click at [872, 422] on div at bounding box center [887, 257] width 373 height 1014
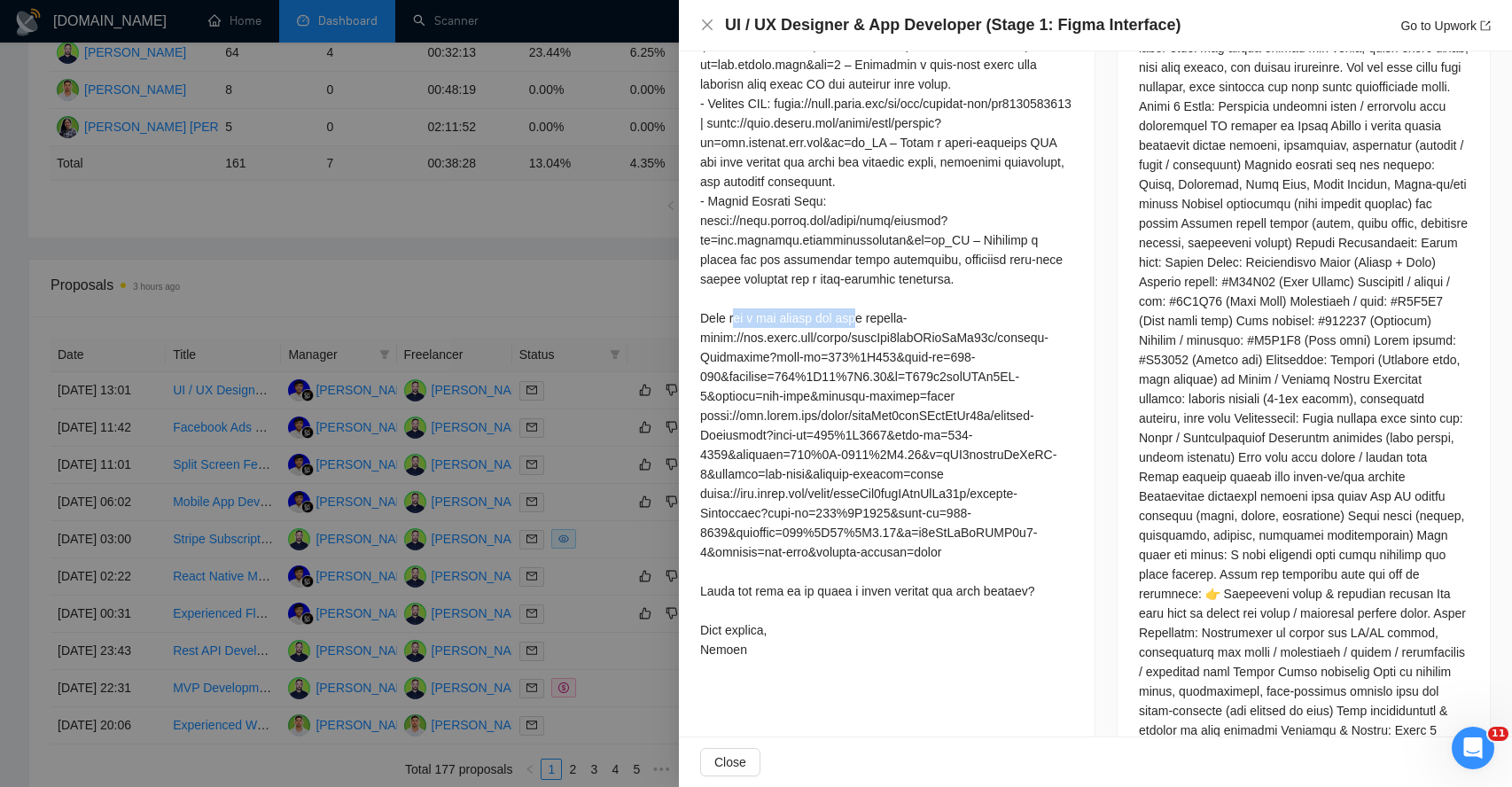
scroll to position [919, 0]
drag, startPoint x: 721, startPoint y: 613, endPoint x: 848, endPoint y: 613, distance: 127.0
click at [848, 613] on div at bounding box center [887, 149] width 373 height 1014
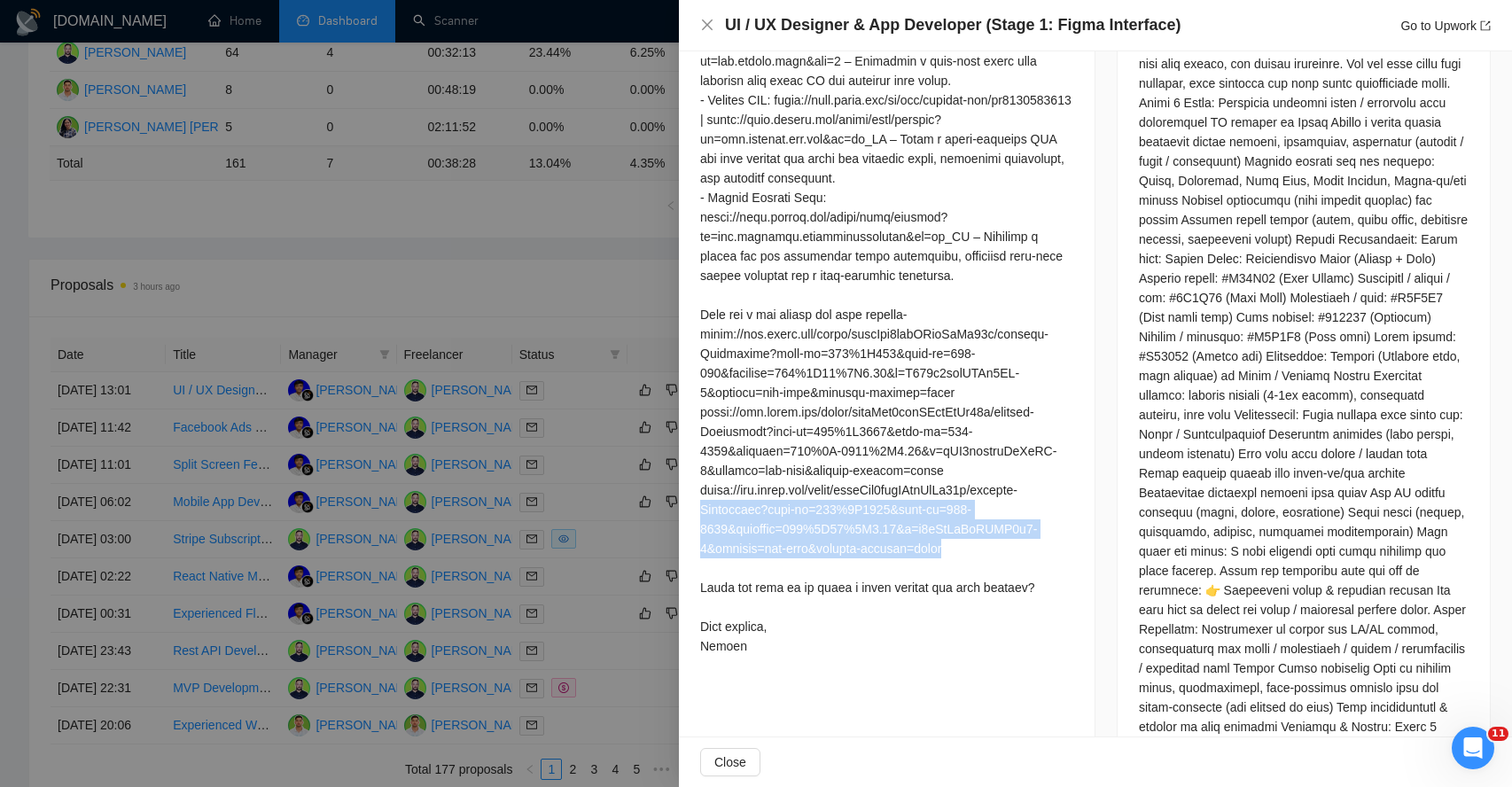
drag, startPoint x: 965, startPoint y: 572, endPoint x: 708, endPoint y: 521, distance: 262.0
click at [708, 521] on div at bounding box center [887, 149] width 373 height 1014
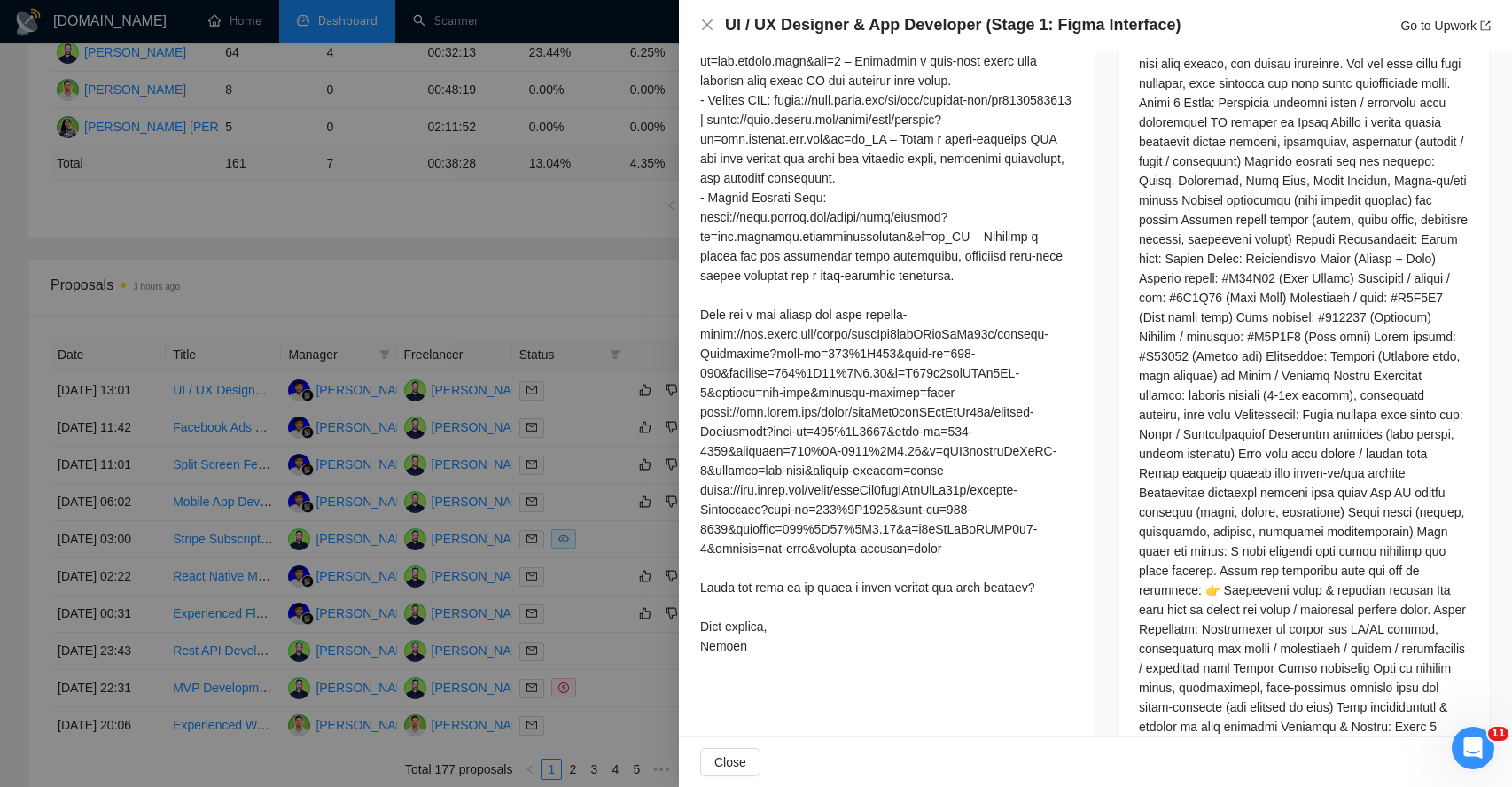
click at [717, 513] on div at bounding box center [887, 149] width 373 height 1014
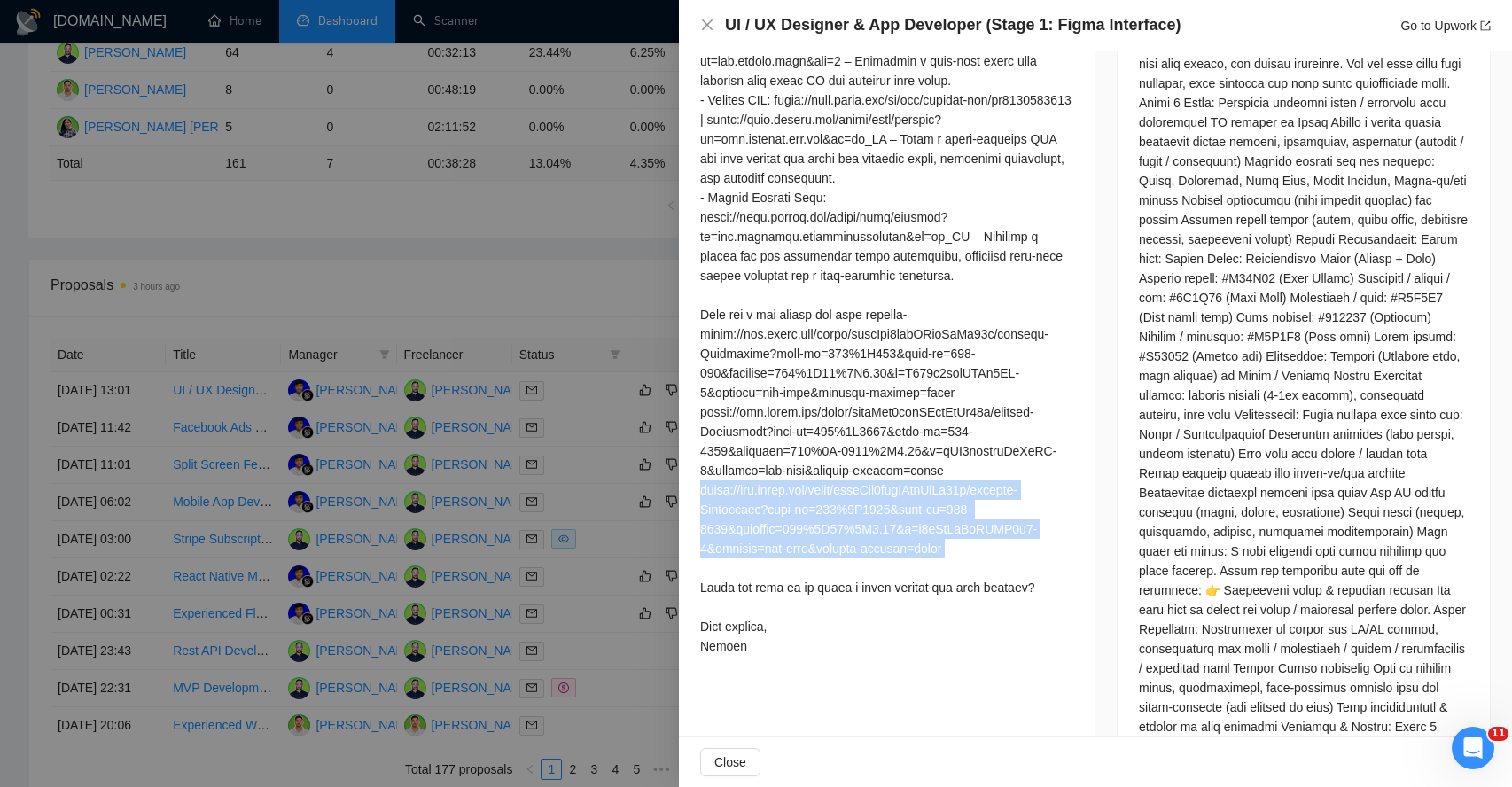
click at [717, 513] on div at bounding box center [887, 149] width 373 height 1014
copy div "https://www.figma.com/proto/mqaoNal9gpaEBkjYrPm72v/ditinus-Portfolios?page-id=9…"
click at [727, 764] on span "Close" at bounding box center [731, 762] width 32 height 20
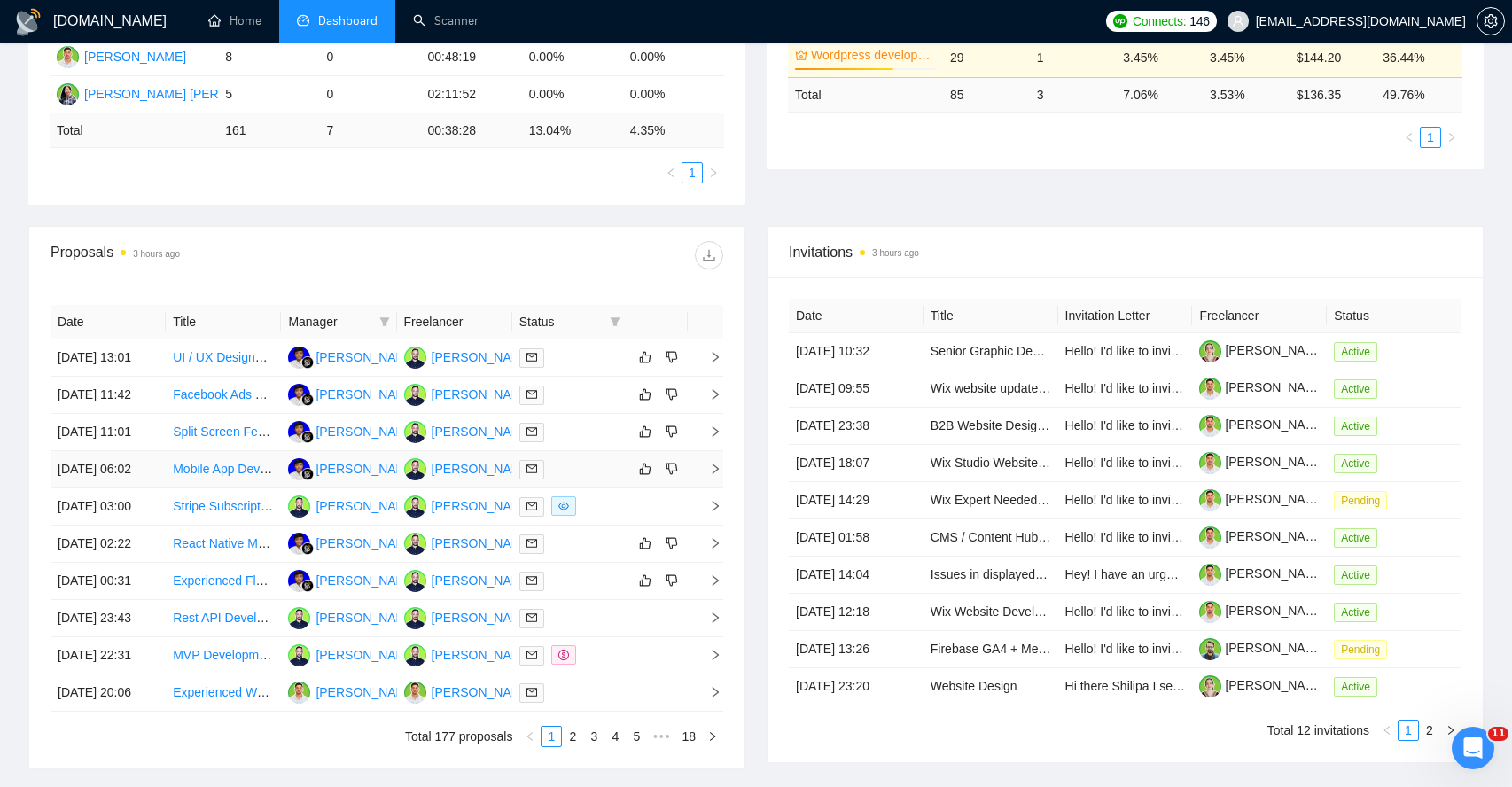
scroll to position [477, 0]
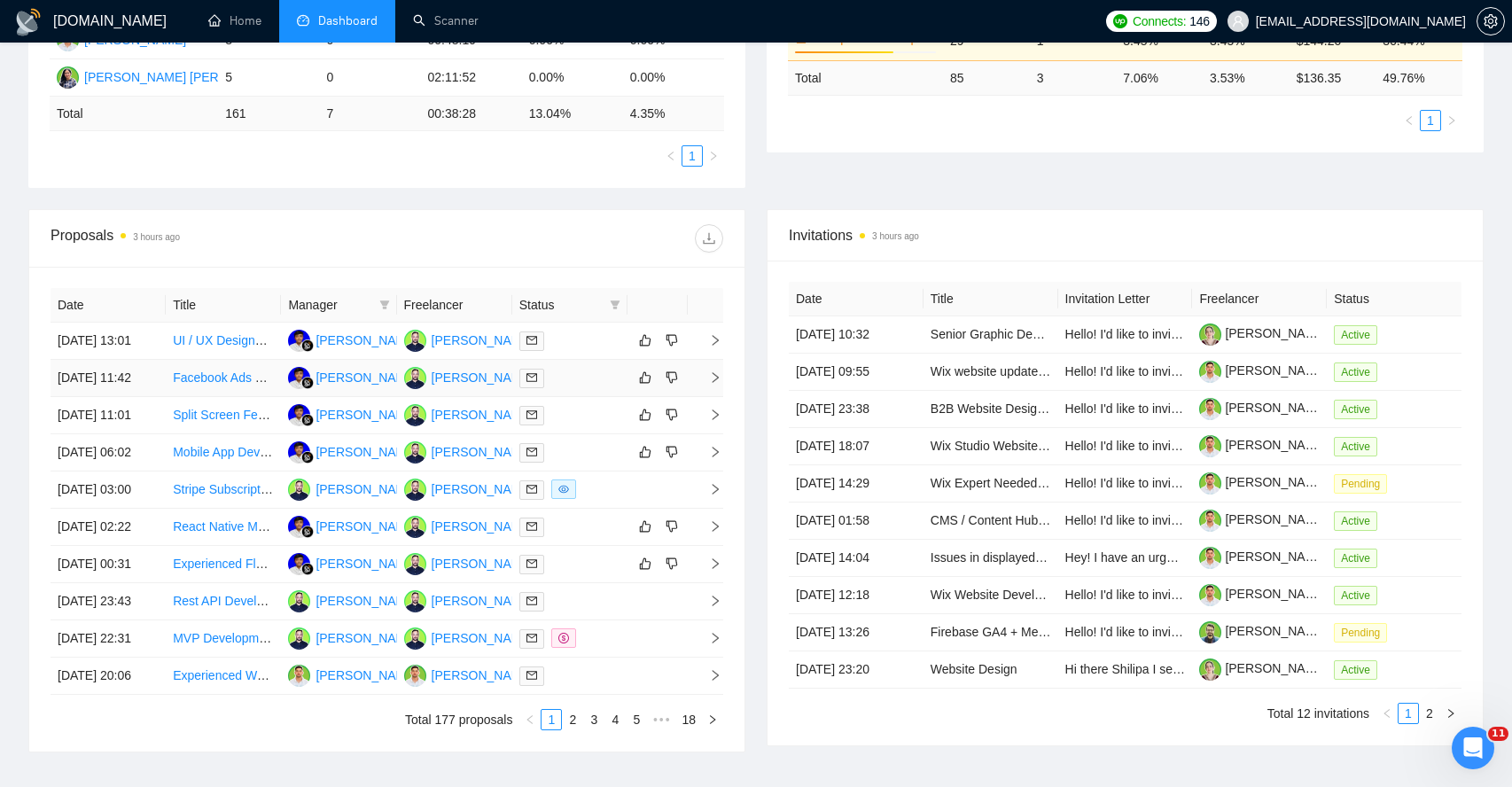
click at [718, 397] on td at bounding box center [705, 379] width 36 height 38
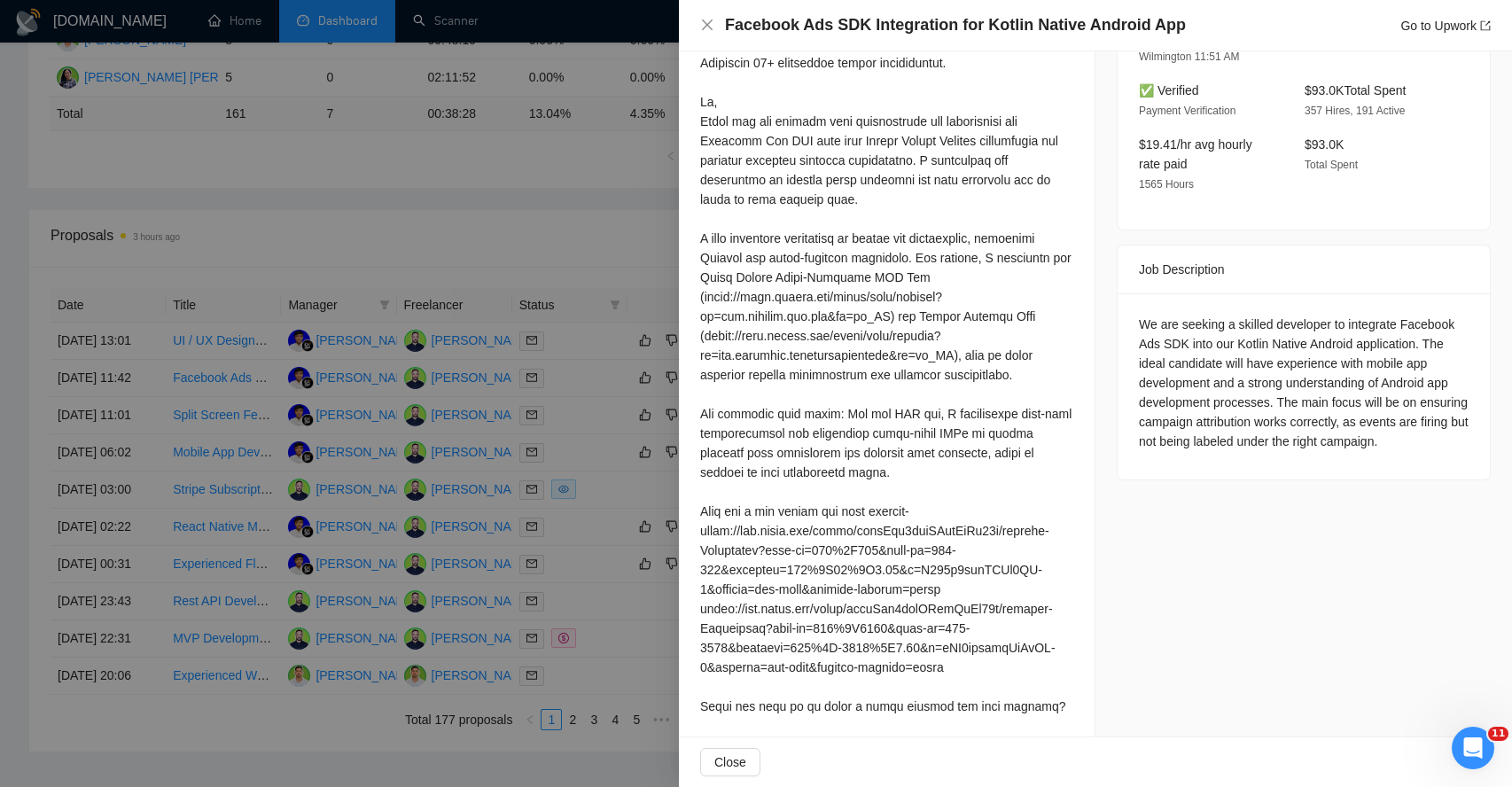
scroll to position [528, 0]
drag, startPoint x: 795, startPoint y: 417, endPoint x: 811, endPoint y: 417, distance: 16.0
click at [811, 417] on div at bounding box center [887, 402] width 373 height 741
drag, startPoint x: 857, startPoint y: 417, endPoint x: 900, endPoint y: 416, distance: 43.0
click at [900, 416] on div at bounding box center [887, 402] width 373 height 741
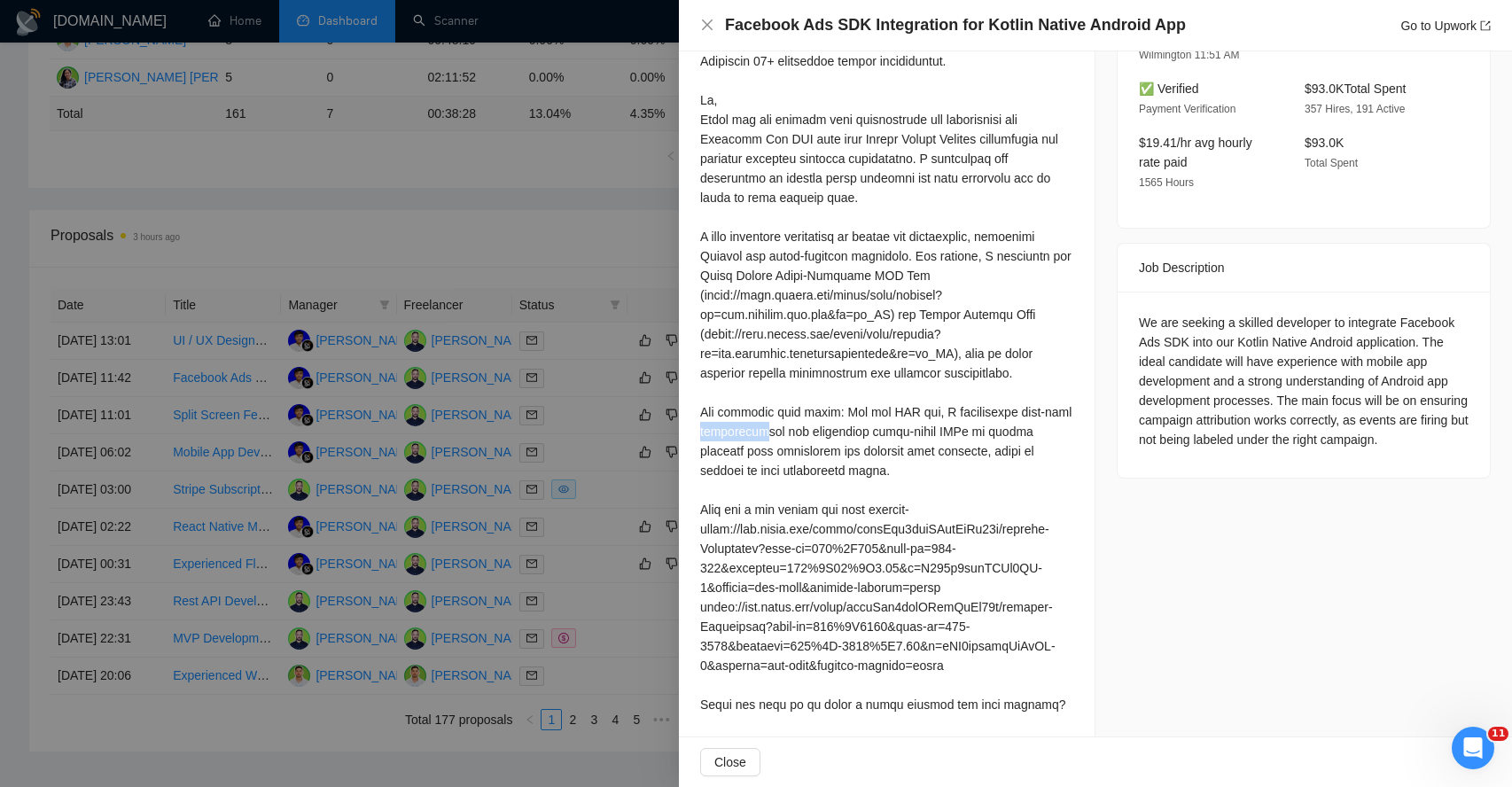
drag, startPoint x: 726, startPoint y: 433, endPoint x: 783, endPoint y: 433, distance: 57.0
click at [783, 433] on div at bounding box center [887, 402] width 373 height 741
drag, startPoint x: 835, startPoint y: 433, endPoint x: 911, endPoint y: 433, distance: 76.0
click at [914, 433] on div at bounding box center [887, 402] width 373 height 741
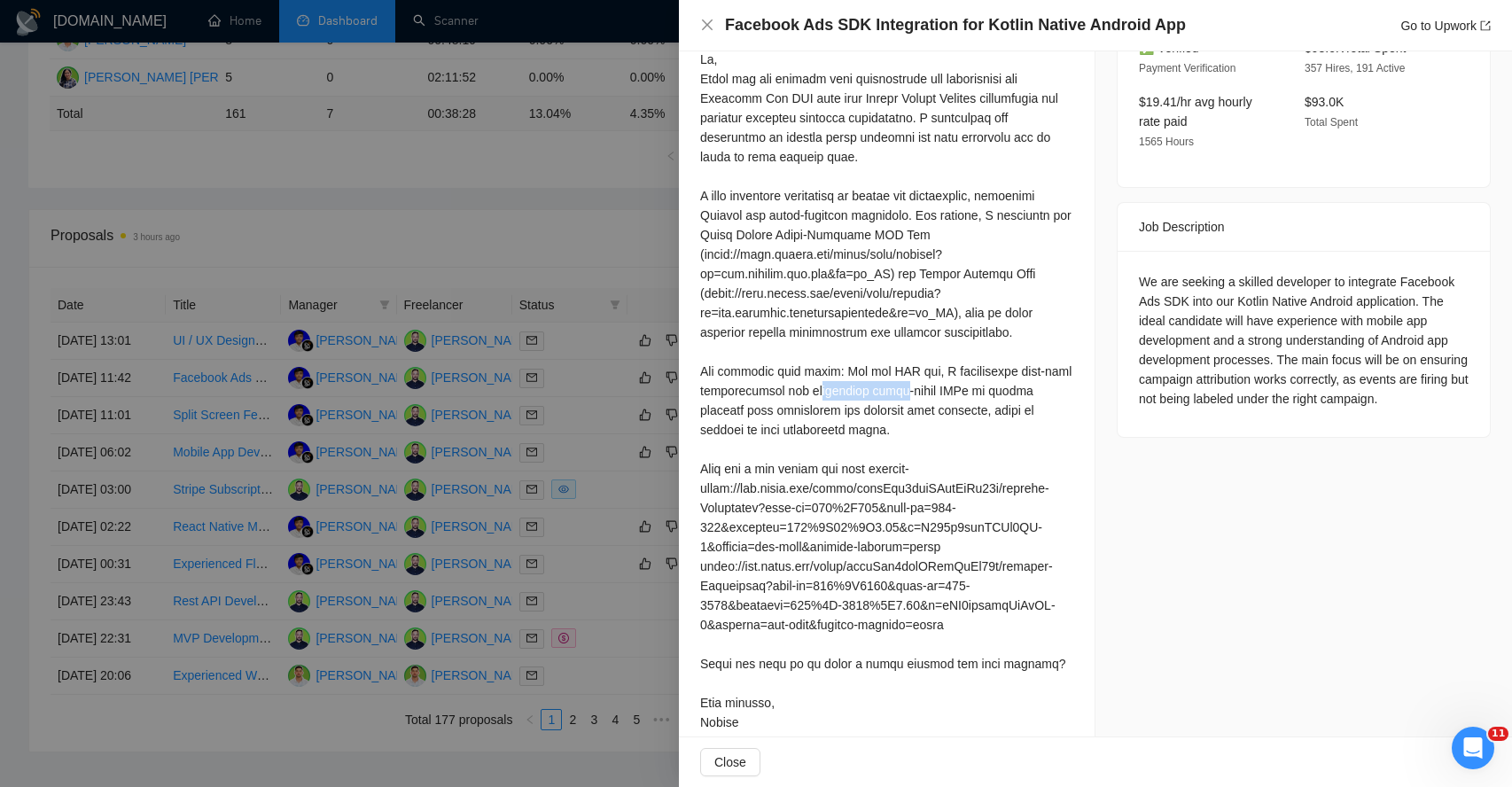
scroll to position [570, 0]
drag, startPoint x: 728, startPoint y: 406, endPoint x: 834, endPoint y: 409, distance: 106.0
click at [834, 409] on div at bounding box center [887, 361] width 373 height 741
drag, startPoint x: 761, startPoint y: 423, endPoint x: 832, endPoint y: 425, distance: 71.0
click at [832, 425] on div at bounding box center [887, 361] width 373 height 741
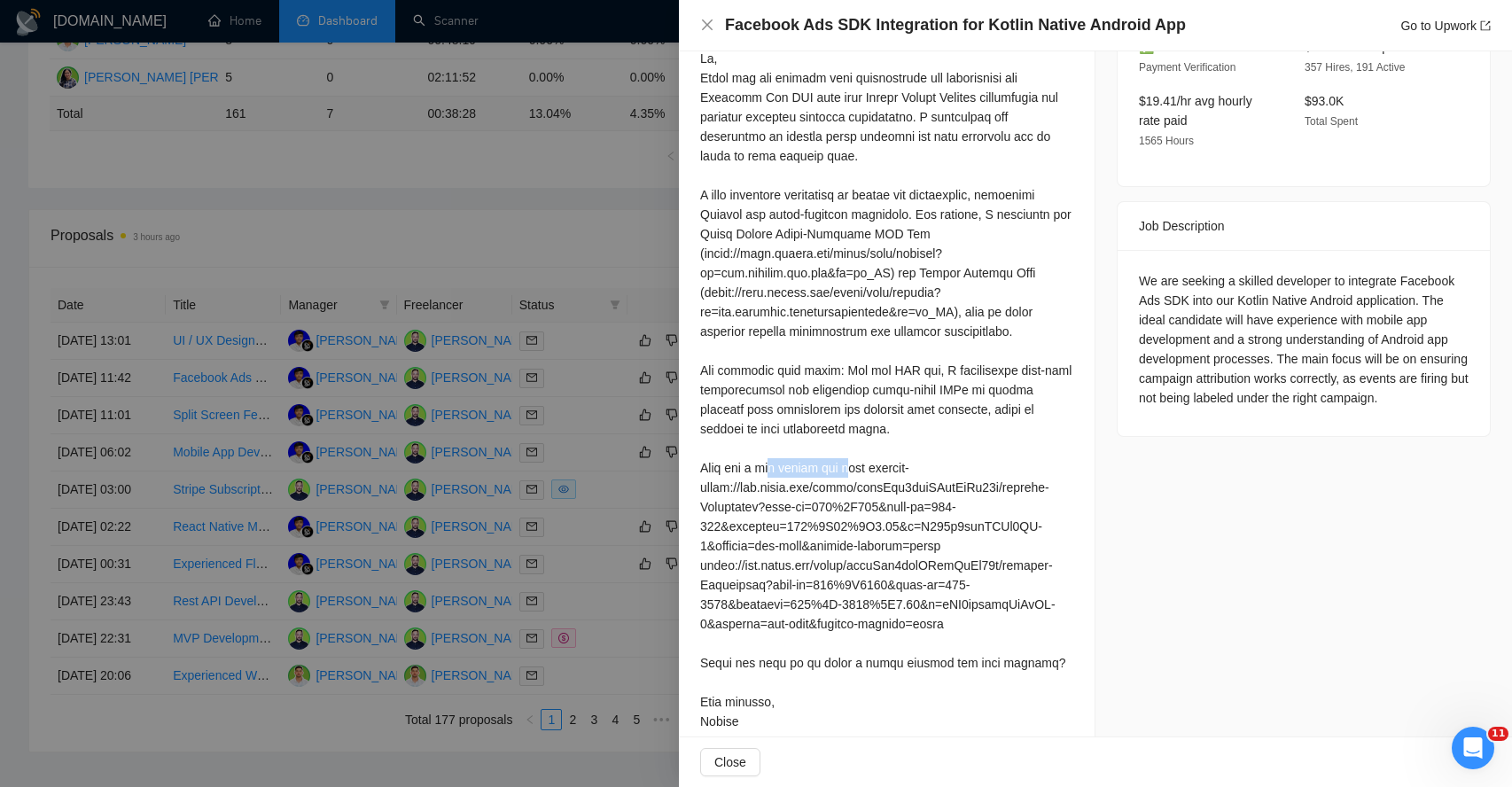
drag, startPoint x: 770, startPoint y: 470, endPoint x: 862, endPoint y: 469, distance: 92.0
click at [862, 470] on div at bounding box center [887, 361] width 373 height 741
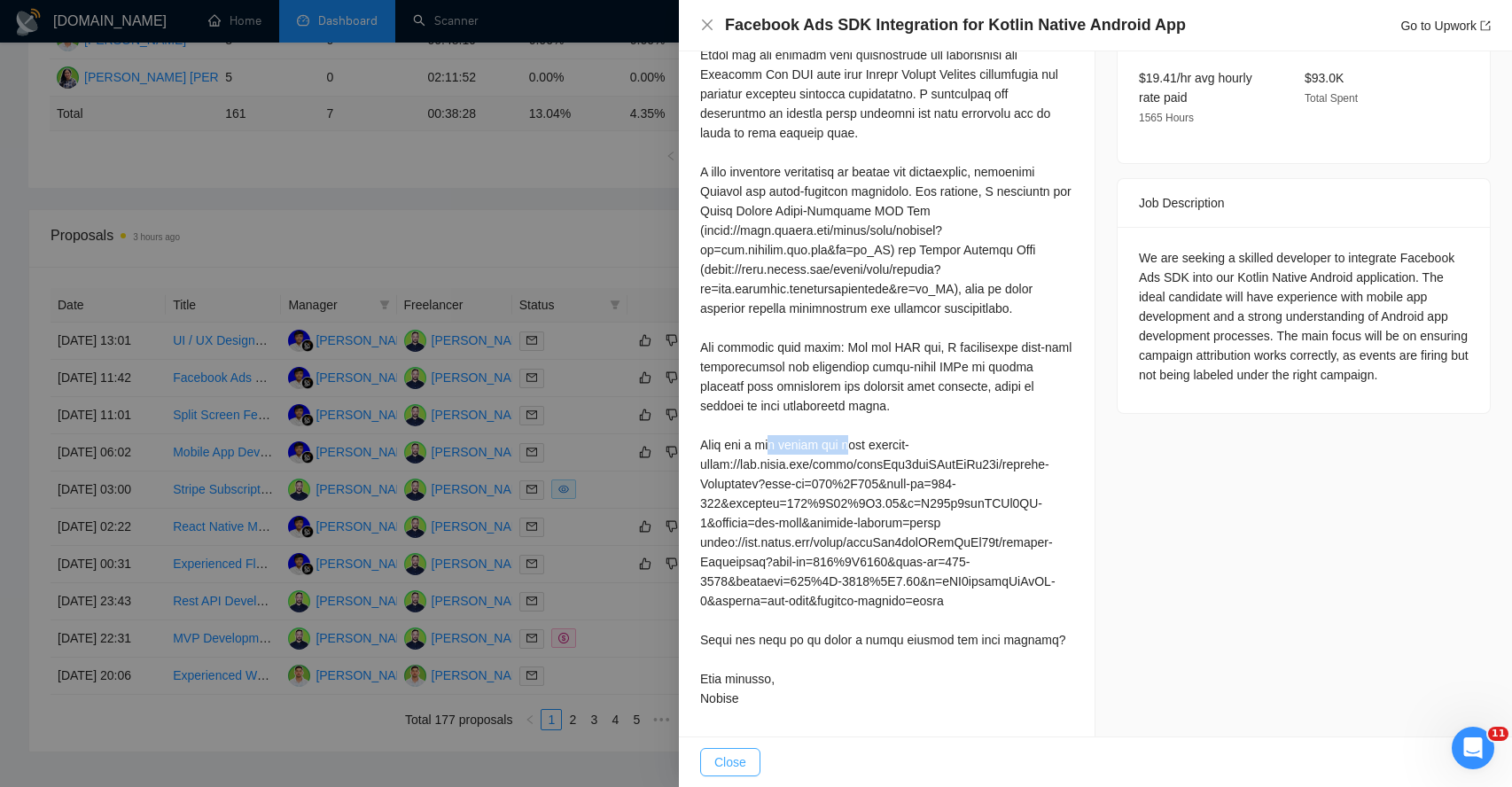
click at [732, 762] on span "Close" at bounding box center [731, 762] width 32 height 20
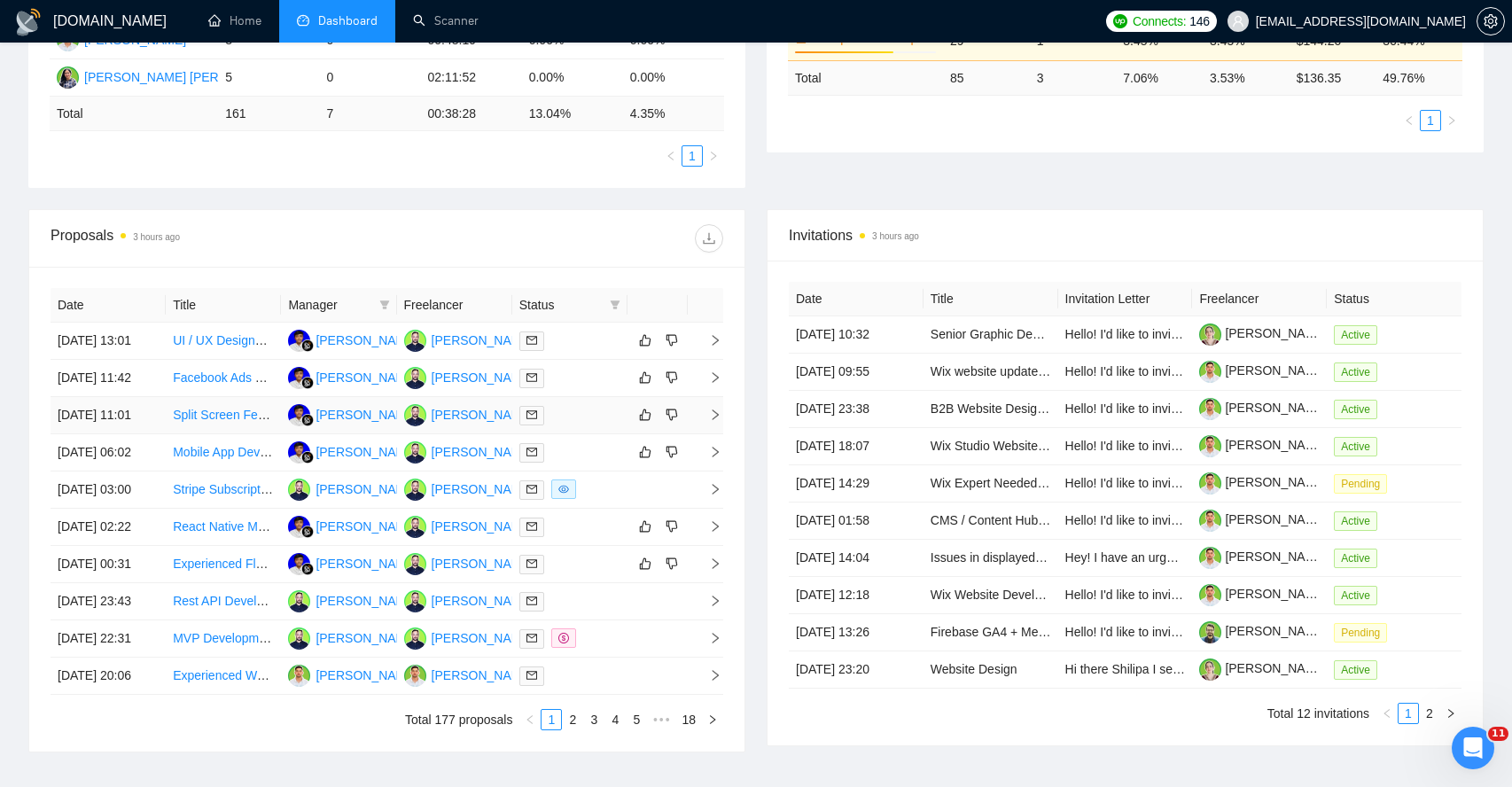
click at [709, 421] on icon "right" at bounding box center [715, 415] width 12 height 12
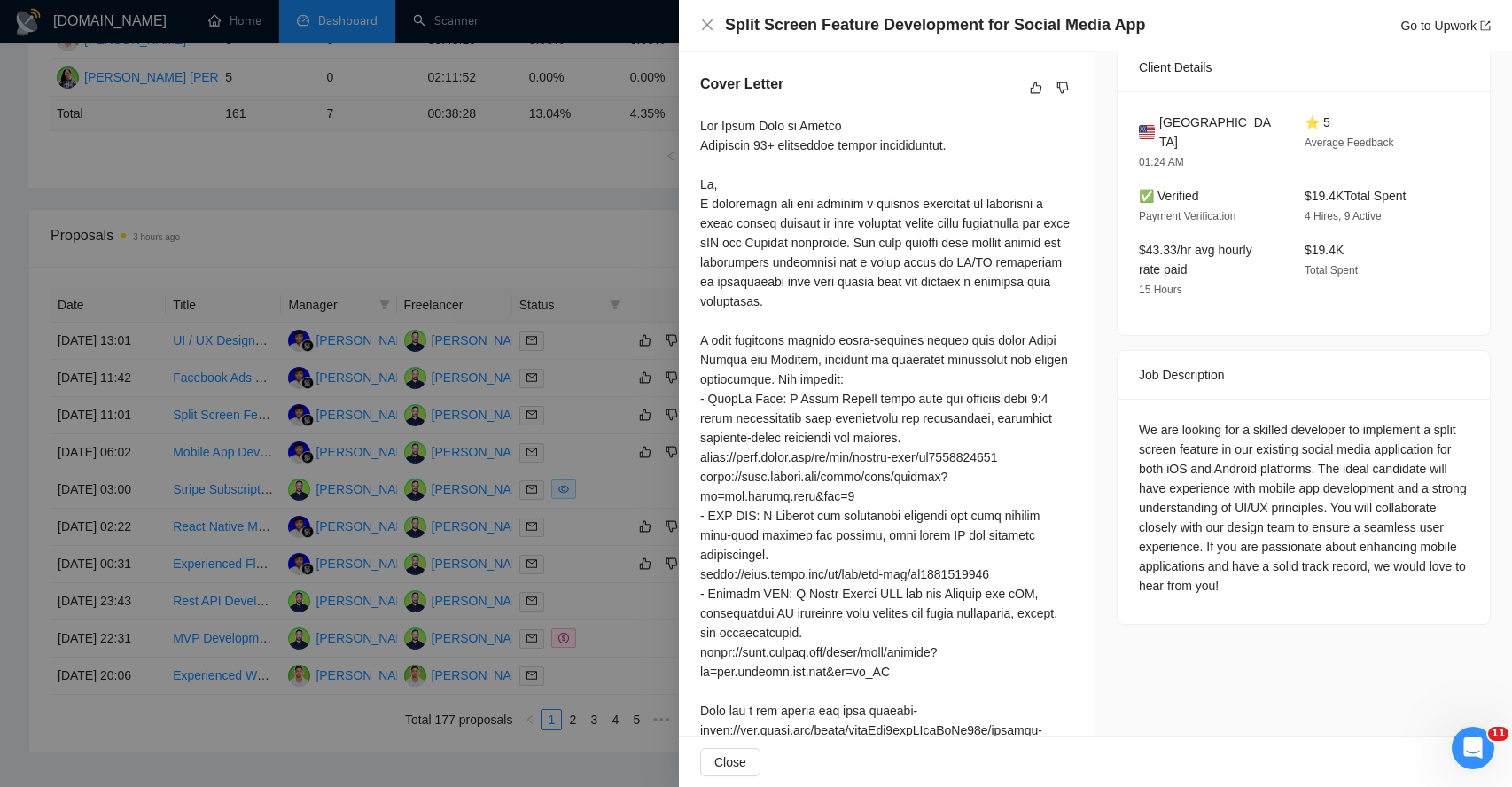
scroll to position [446, 0]
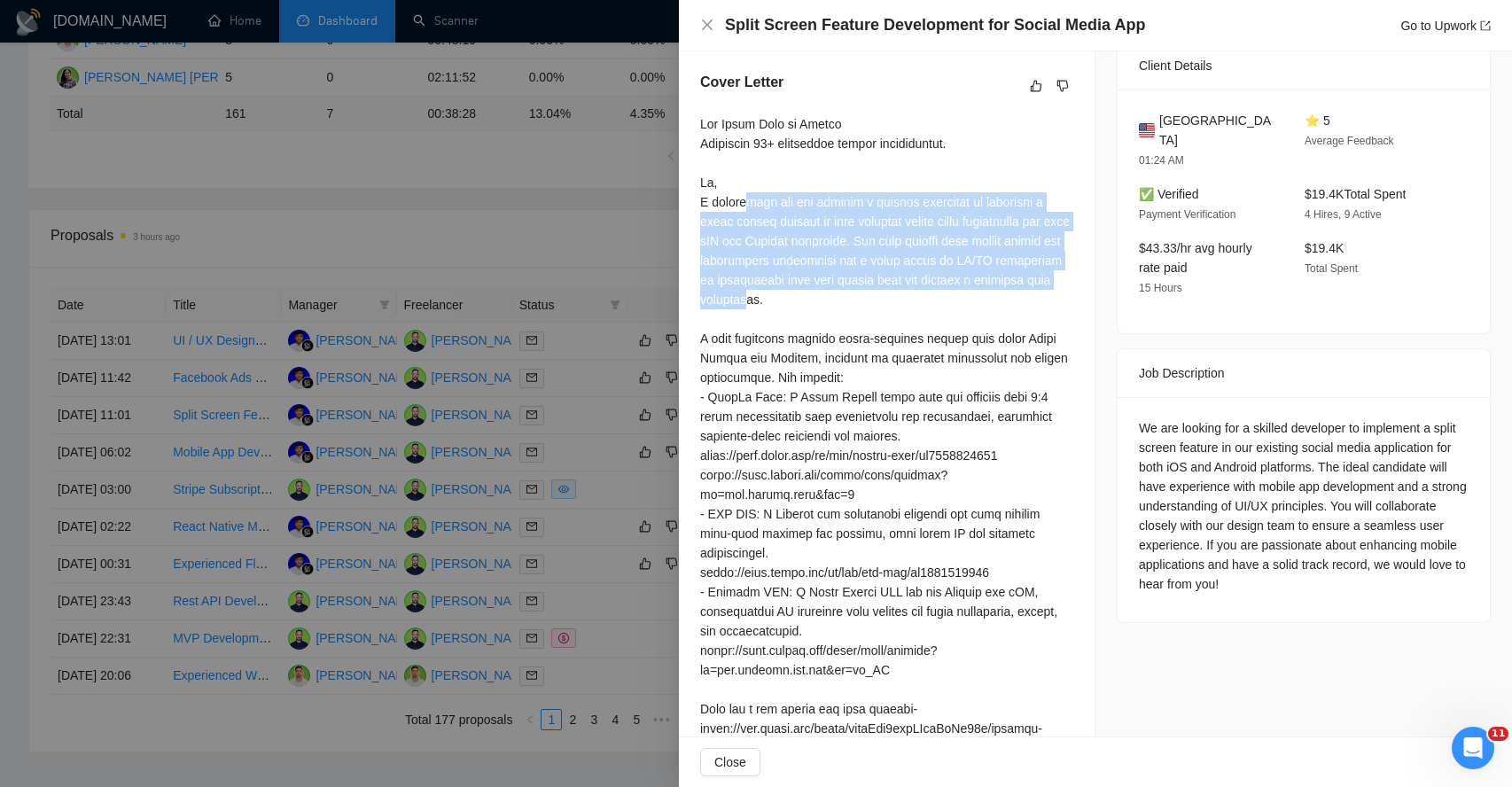
drag, startPoint x: 748, startPoint y: 209, endPoint x: 834, endPoint y: 307, distance: 130.4
click at [834, 307] on div at bounding box center [887, 582] width 373 height 936
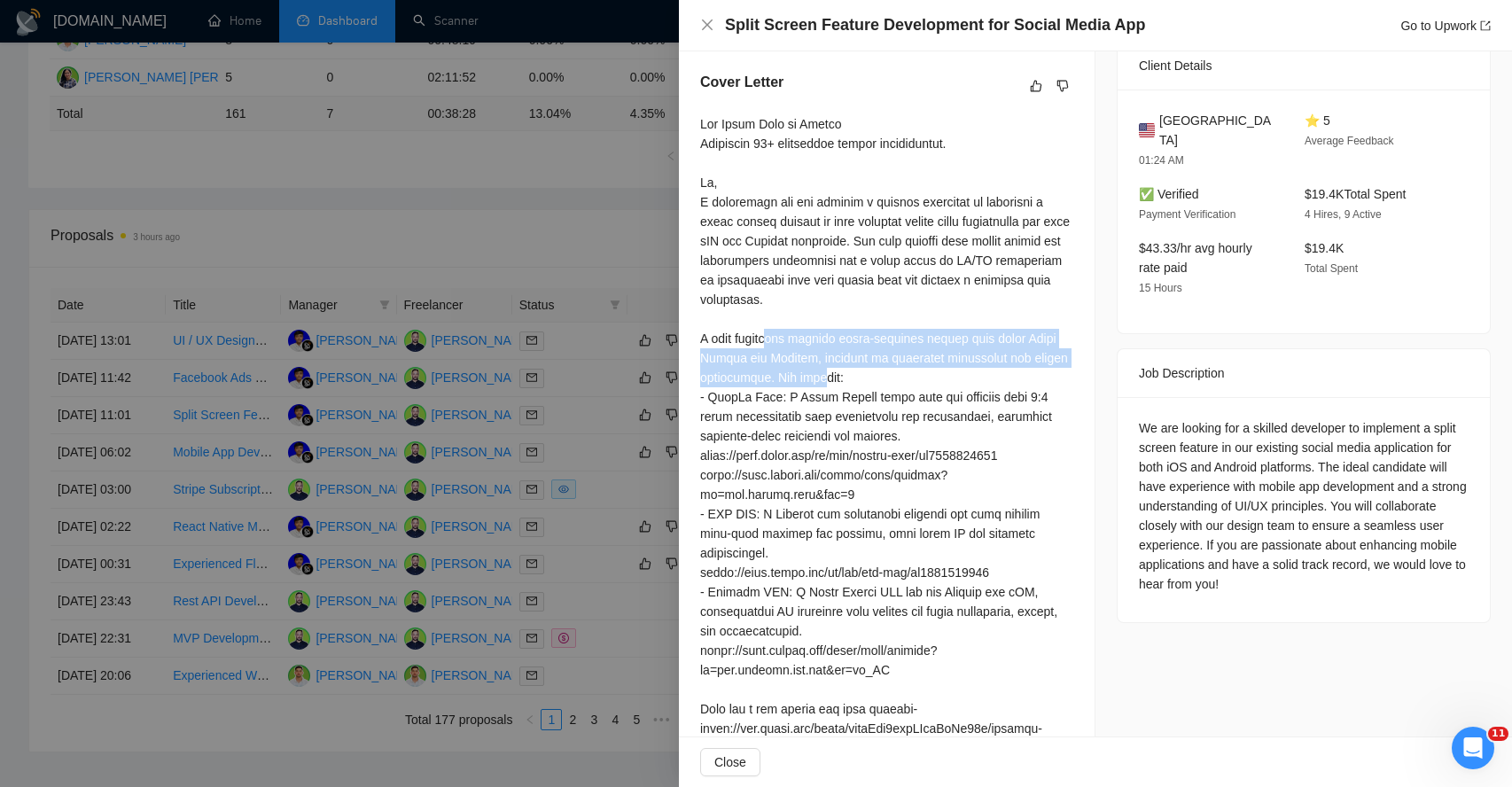
drag, startPoint x: 771, startPoint y: 342, endPoint x: 832, endPoint y: 378, distance: 70.8
click at [832, 378] on div at bounding box center [887, 582] width 373 height 936
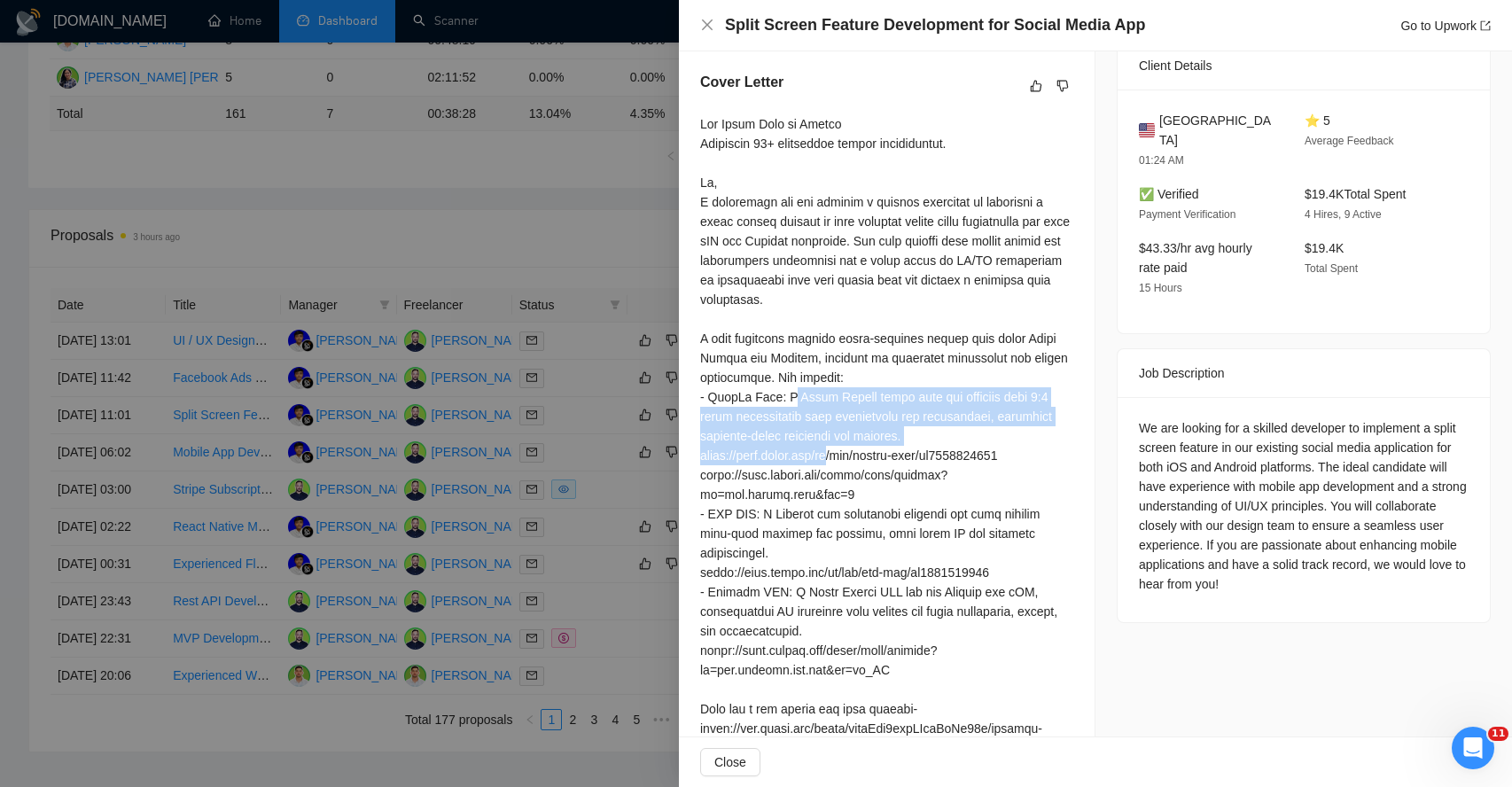
drag, startPoint x: 794, startPoint y: 399, endPoint x: 842, endPoint y: 449, distance: 69.3
click at [843, 450] on div at bounding box center [887, 582] width 373 height 936
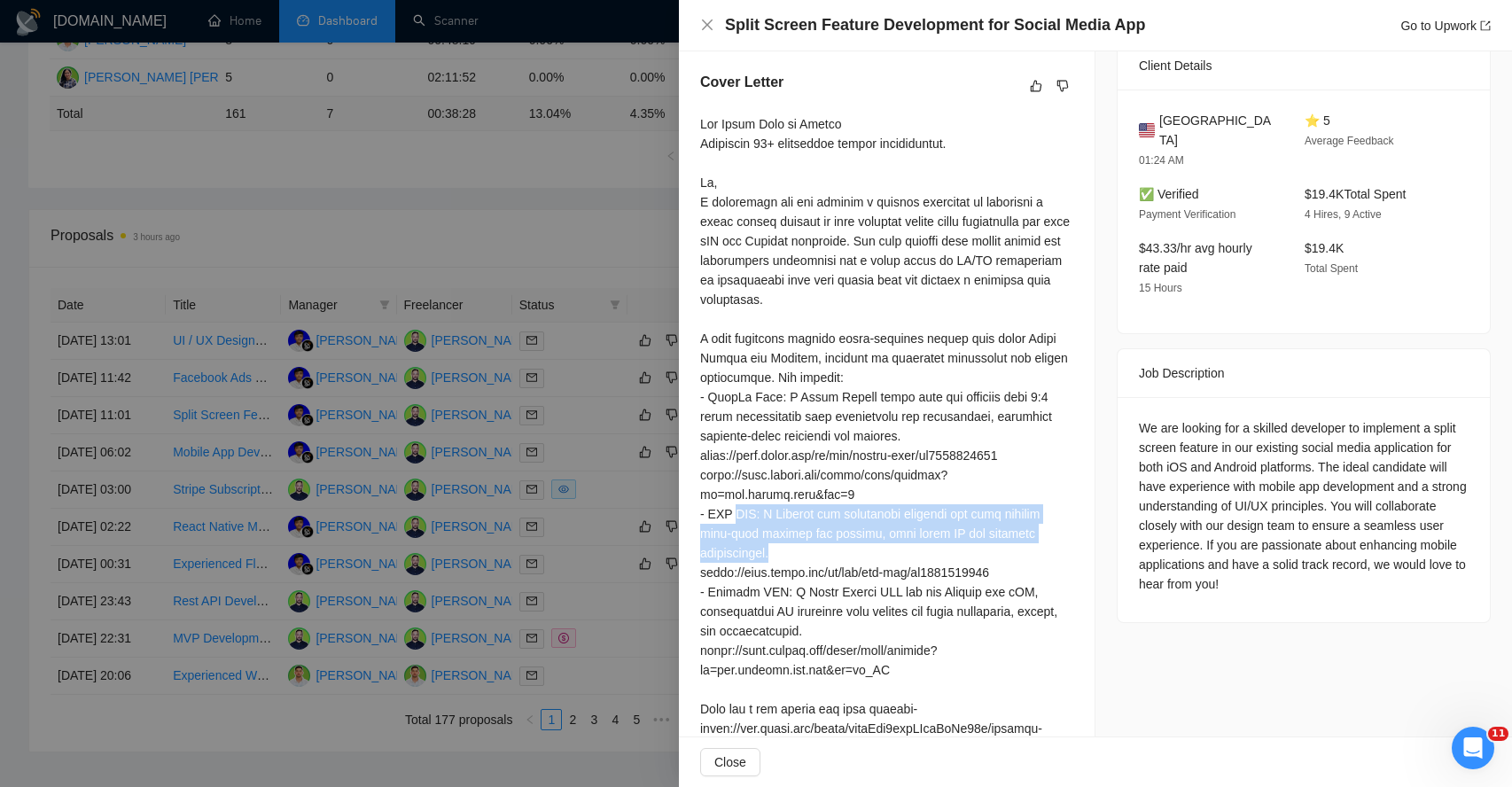
drag, startPoint x: 742, startPoint y: 514, endPoint x: 794, endPoint y: 558, distance: 68.1
click at [795, 559] on div at bounding box center [887, 582] width 373 height 936
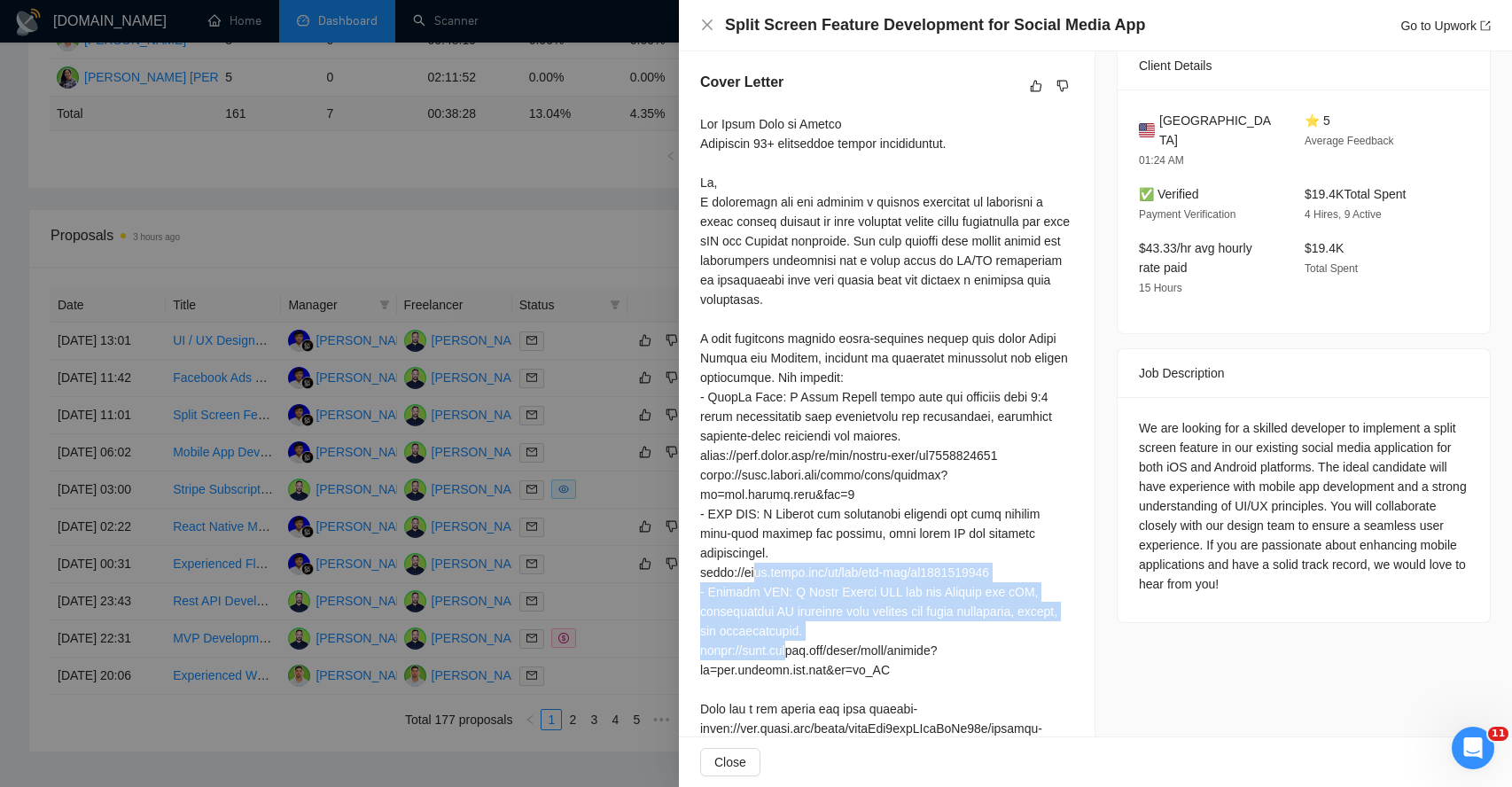
drag, startPoint x: 757, startPoint y: 578, endPoint x: 791, endPoint y: 646, distance: 76.0
click at [791, 646] on div at bounding box center [887, 582] width 373 height 936
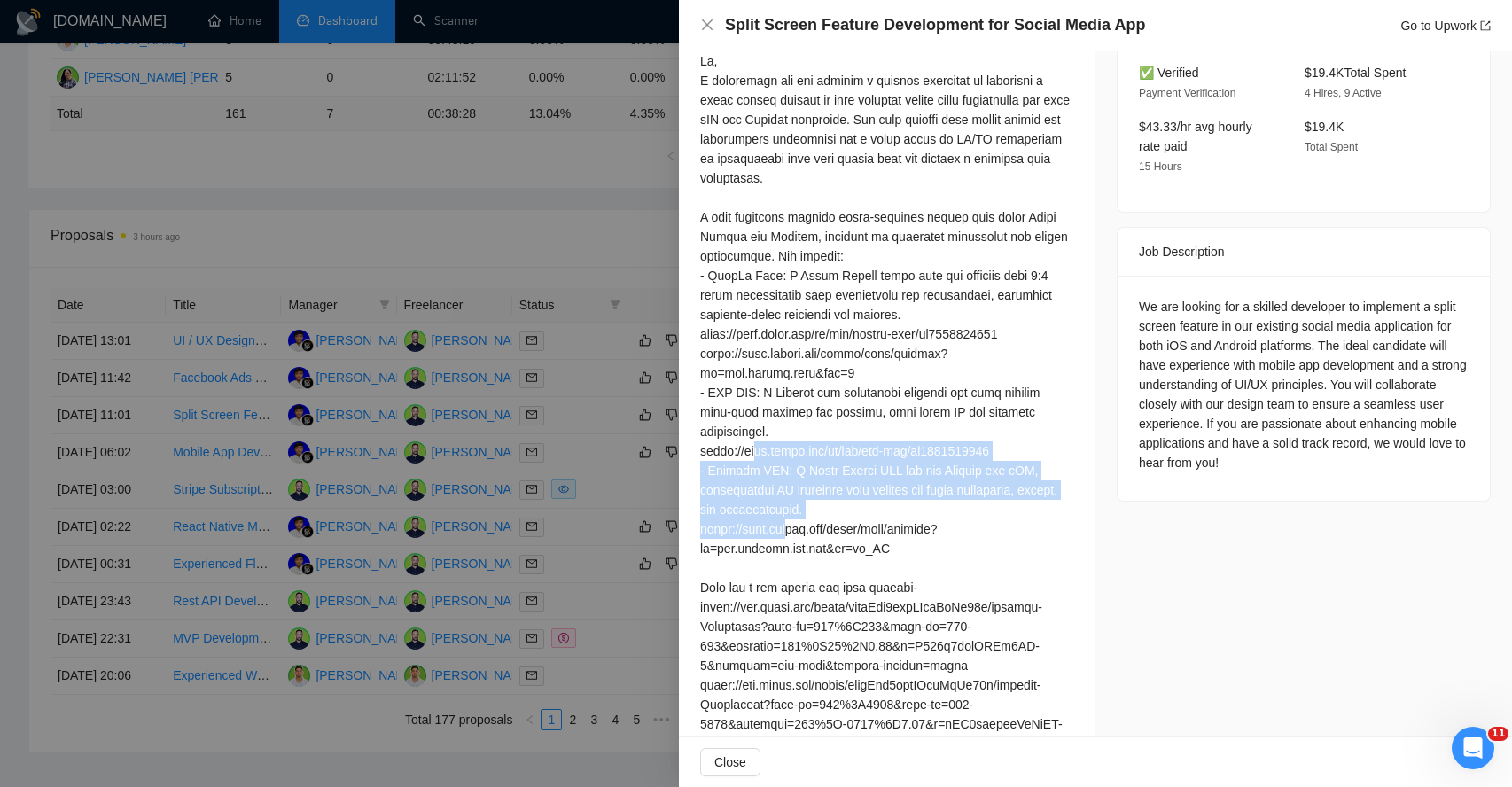
scroll to position [579, 0]
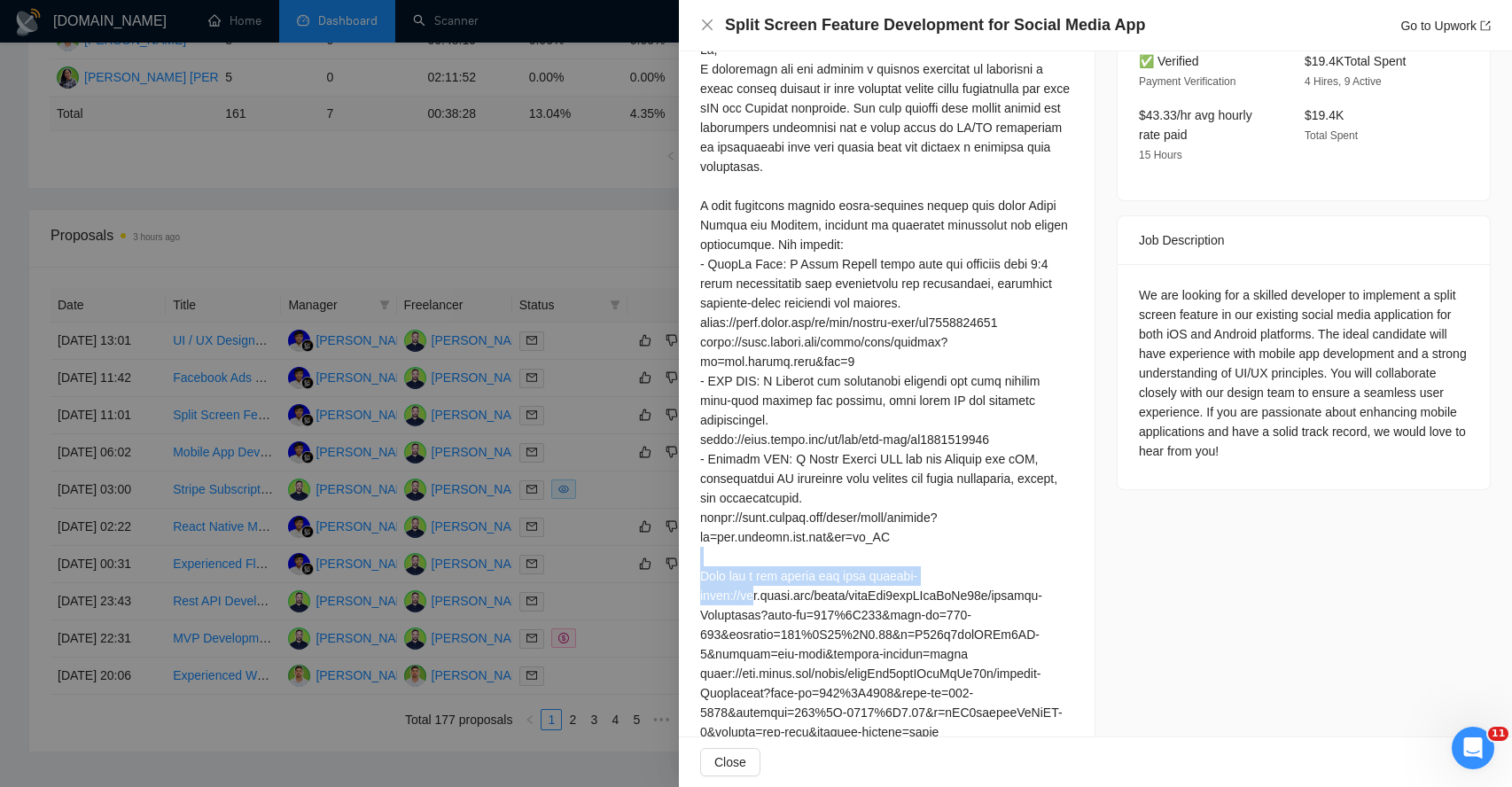
drag, startPoint x: 727, startPoint y: 559, endPoint x: 757, endPoint y: 592, distance: 44.6
click at [757, 592] on div at bounding box center [887, 449] width 373 height 936
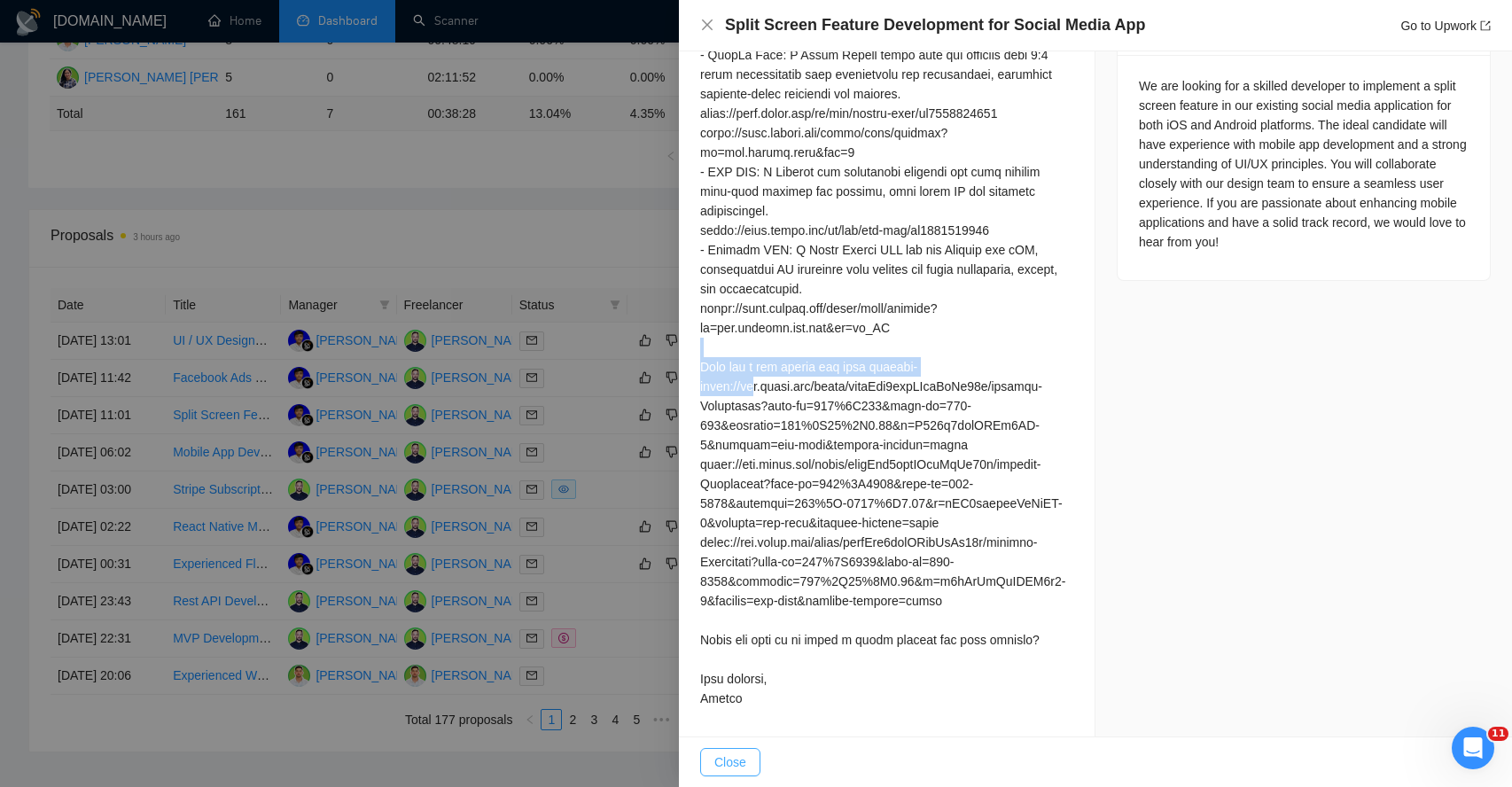
click at [733, 768] on span "Close" at bounding box center [731, 762] width 32 height 20
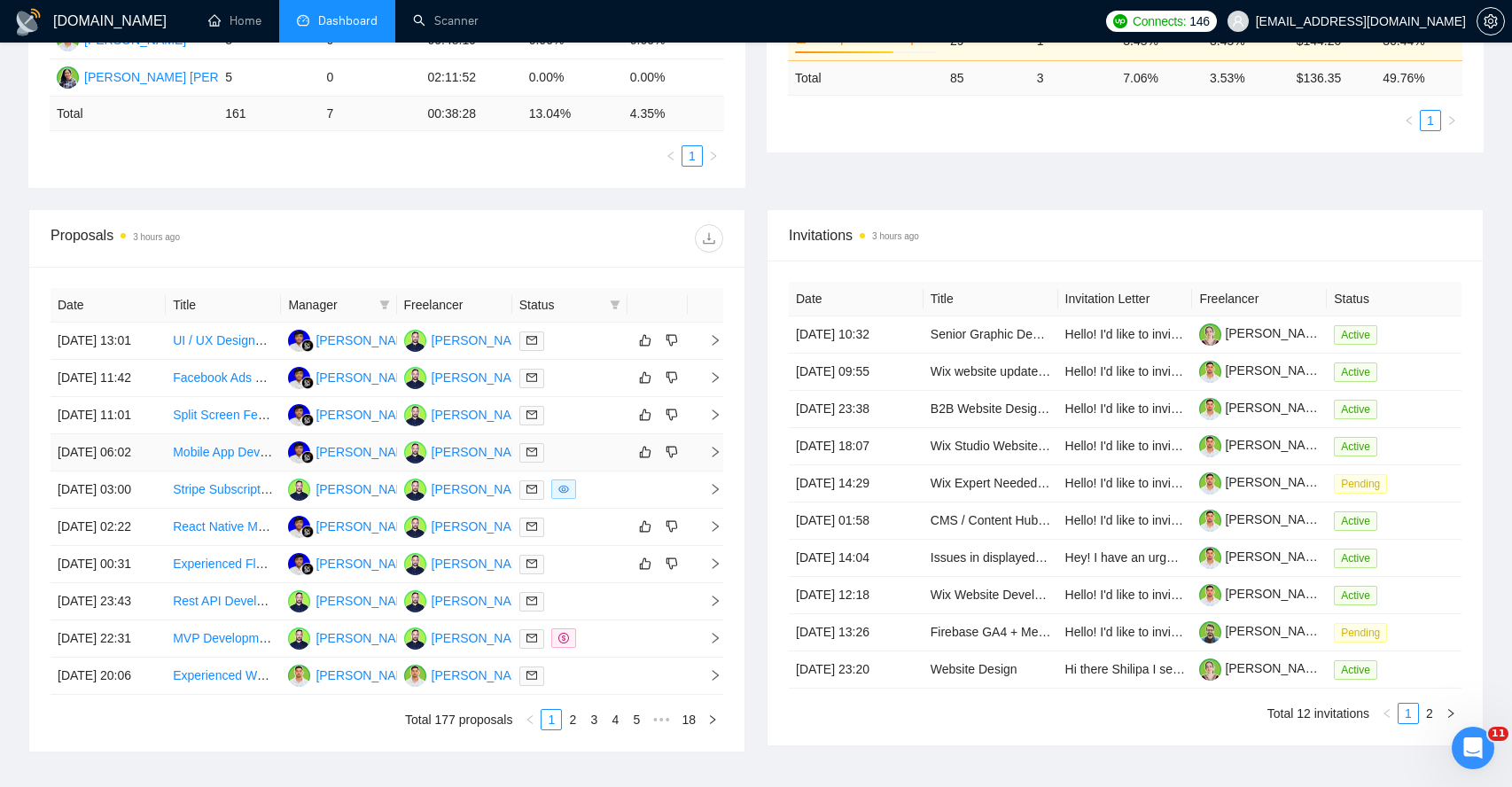
click at [718, 457] on icon "right" at bounding box center [716, 451] width 7 height 10
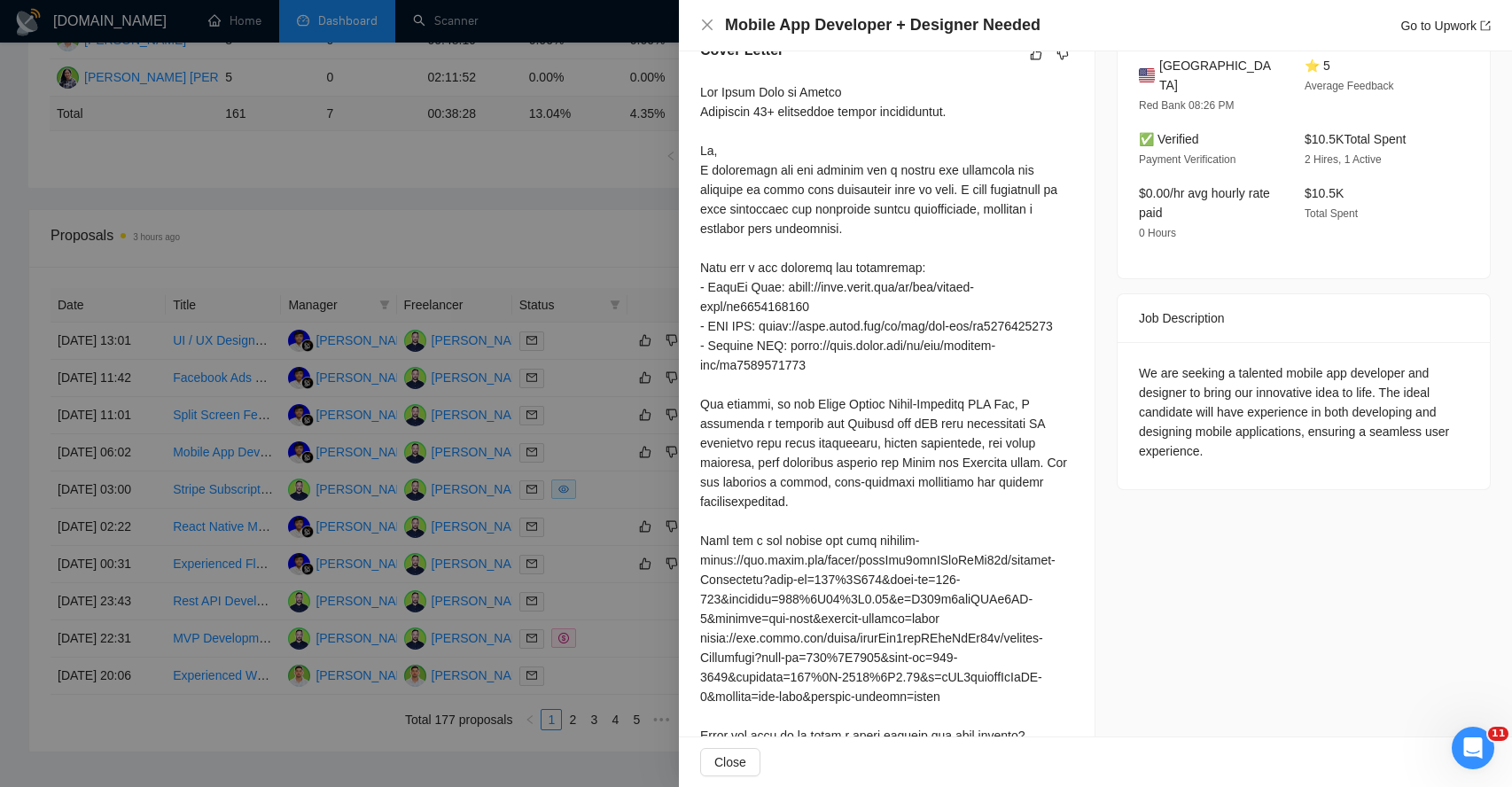
scroll to position [462, 0]
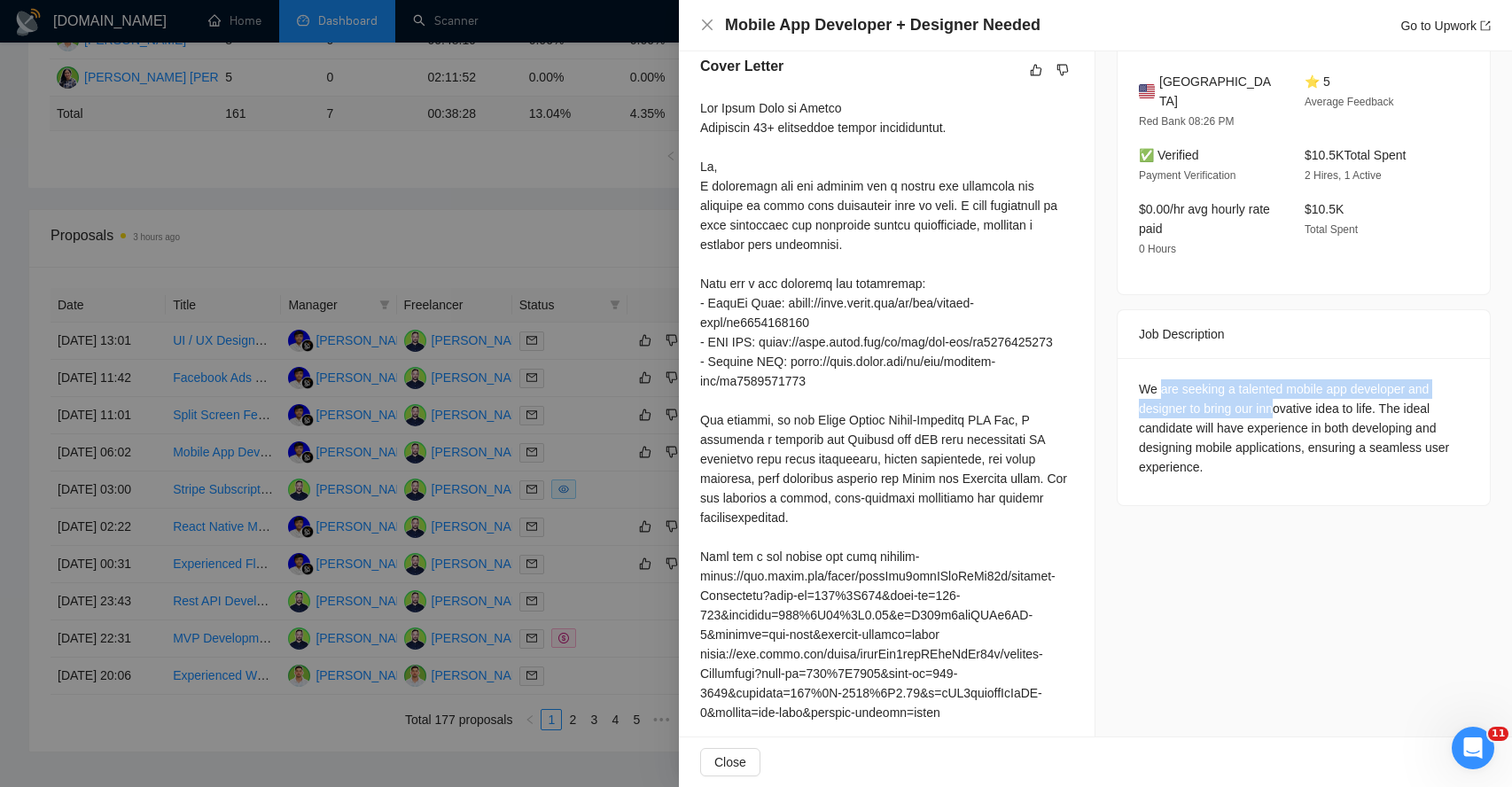
drag, startPoint x: 1161, startPoint y: 367, endPoint x: 1281, endPoint y: 380, distance: 120.7
click at [1282, 380] on div "We are seeking a talented mobile app developer and designer to bring our innova…" at bounding box center [1303, 428] width 330 height 98
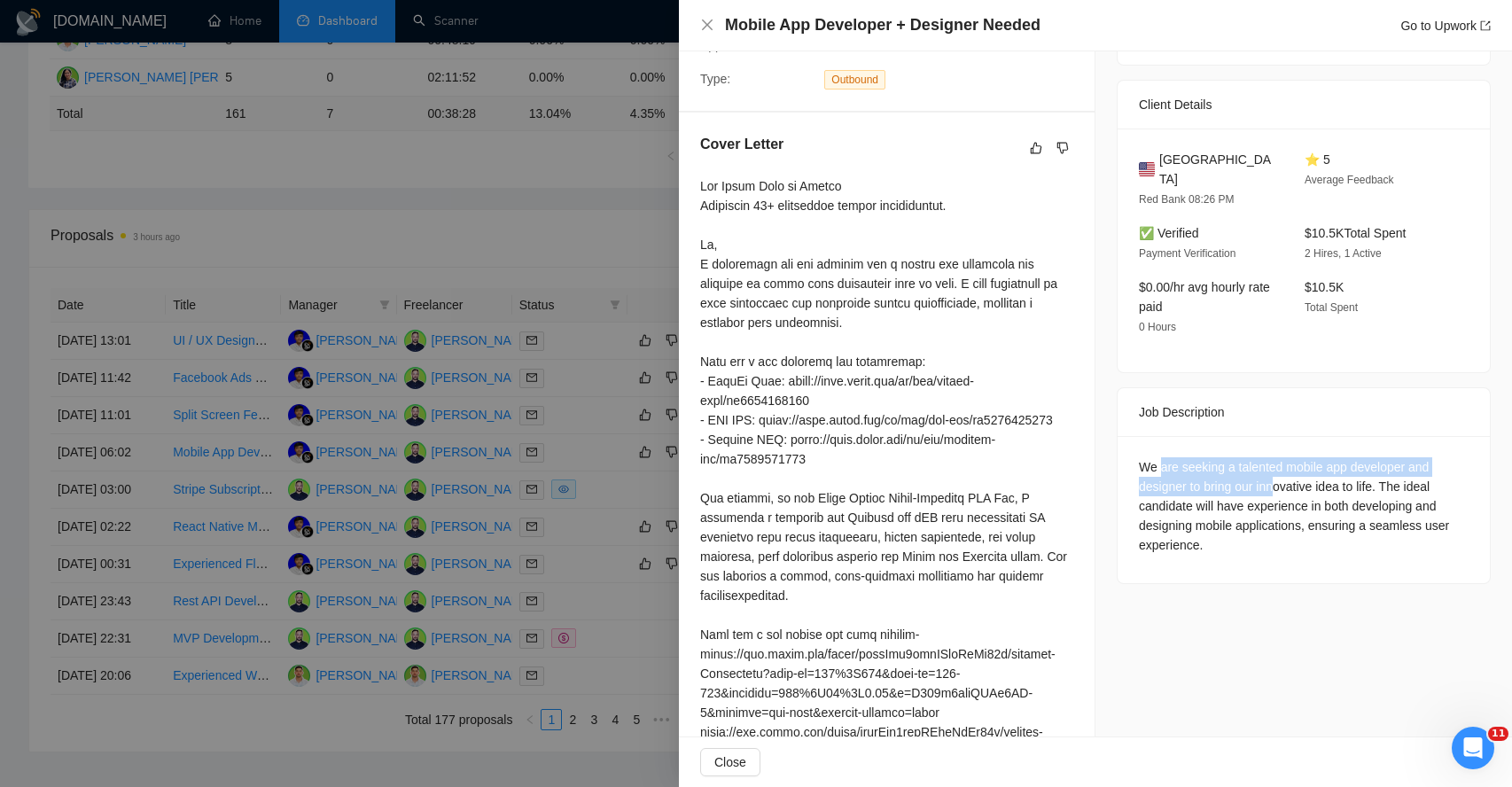
scroll to position [385, 0]
click at [1186, 471] on div "We are seeking a talented mobile app developer and designer to bring our innova…" at bounding box center [1303, 505] width 330 height 98
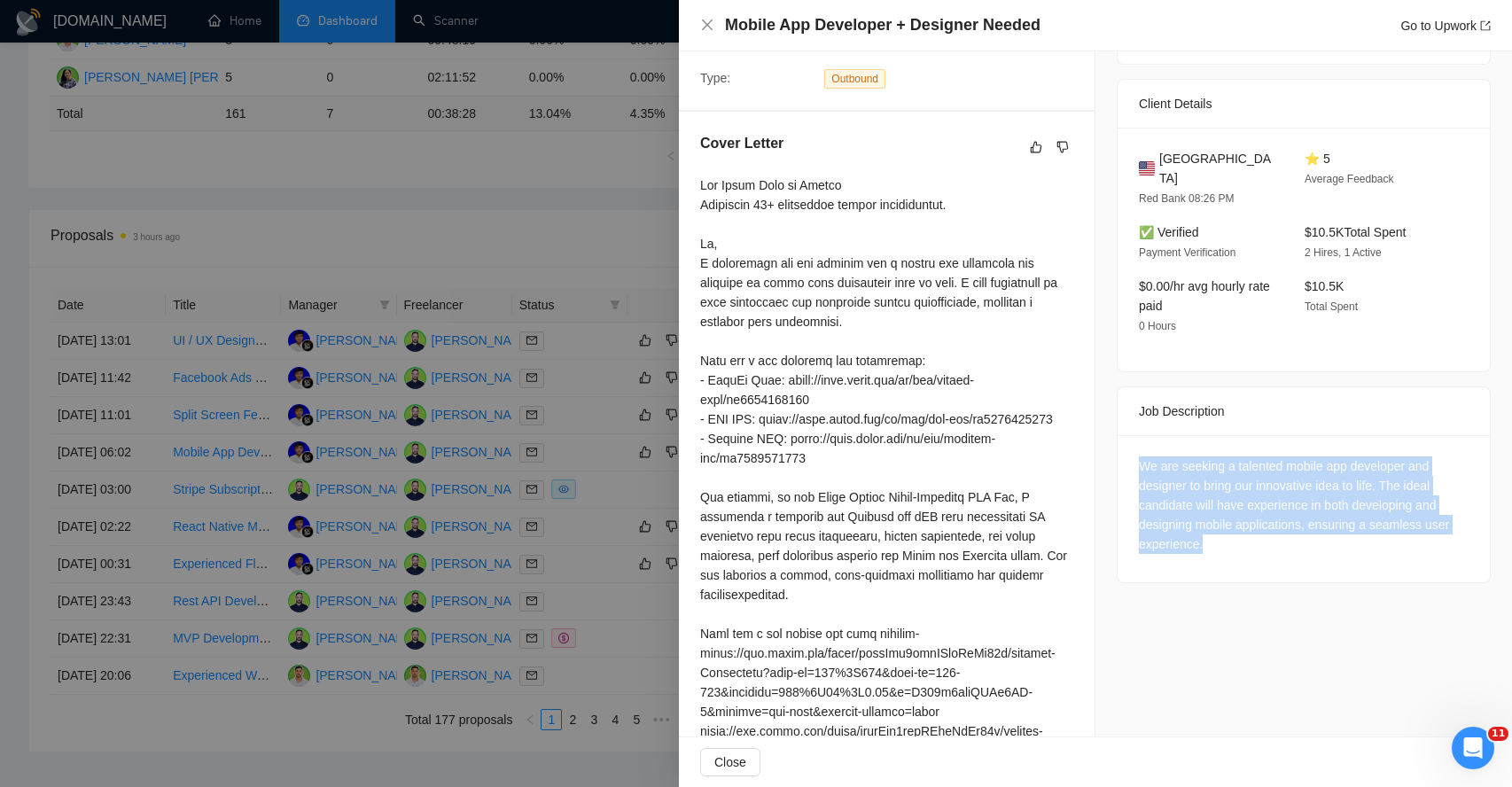
click at [1186, 471] on div "We are seeking a talented mobile app developer and designer to bring our innova…" at bounding box center [1303, 505] width 330 height 98
click at [1163, 462] on div "We are seeking a talented mobile app developer and designer to bring our innova…" at bounding box center [1303, 505] width 330 height 98
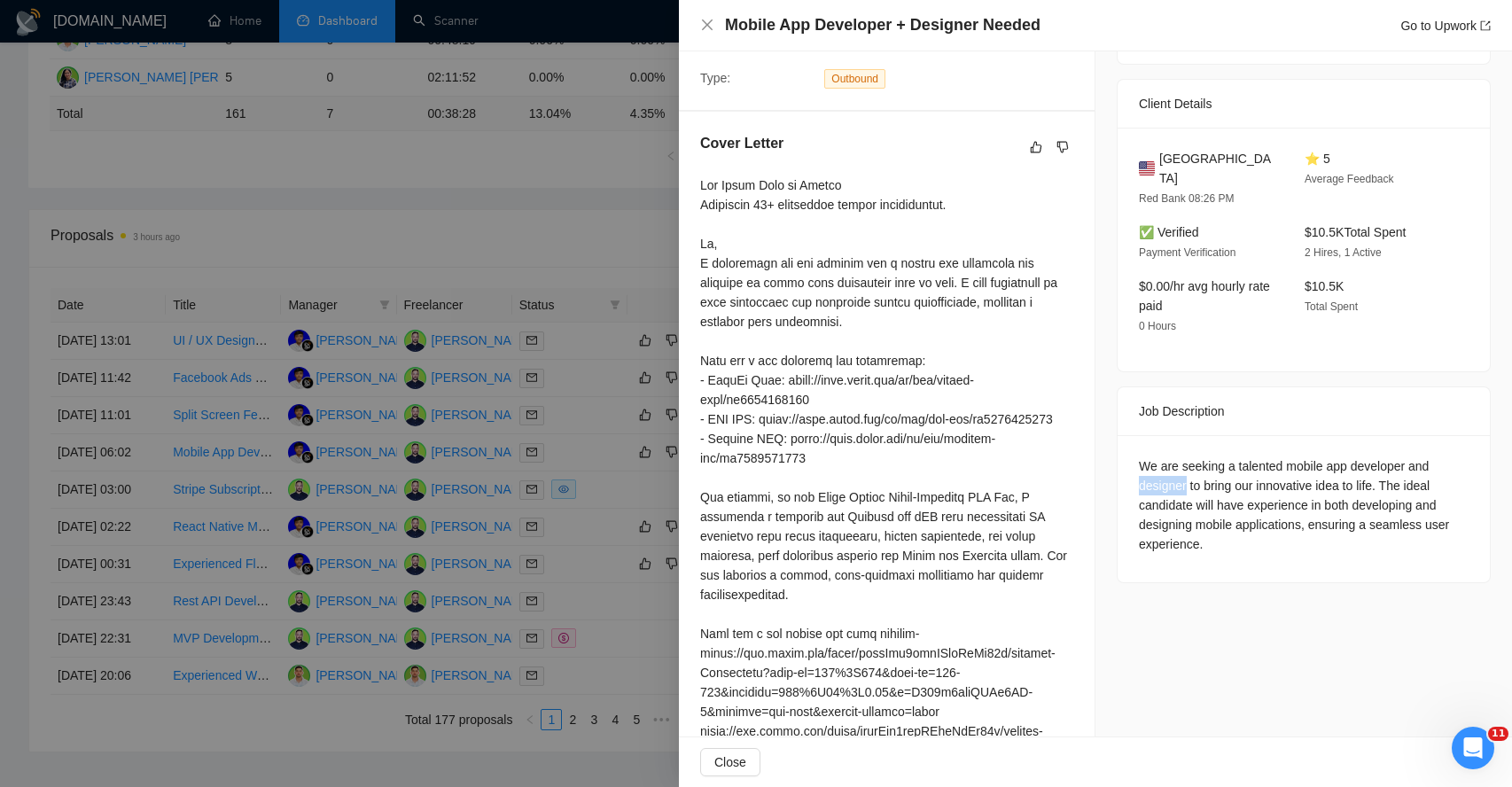
click at [1163, 462] on div "We are seeking a talented mobile app developer and designer to bring our innova…" at bounding box center [1303, 505] width 330 height 98
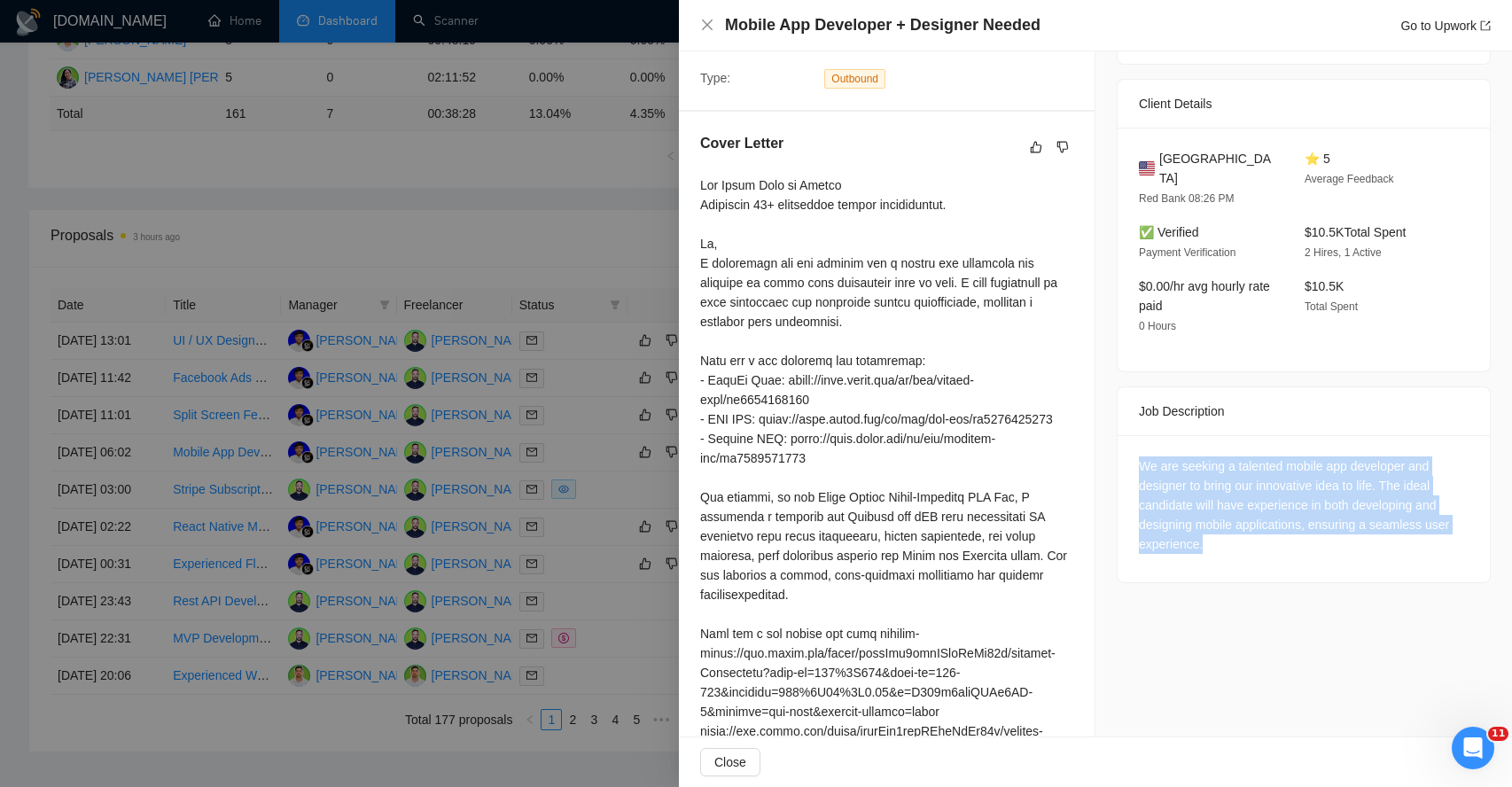
click at [1163, 462] on div "We are seeking a talented mobile app developer and designer to bring our innova…" at bounding box center [1303, 505] width 330 height 98
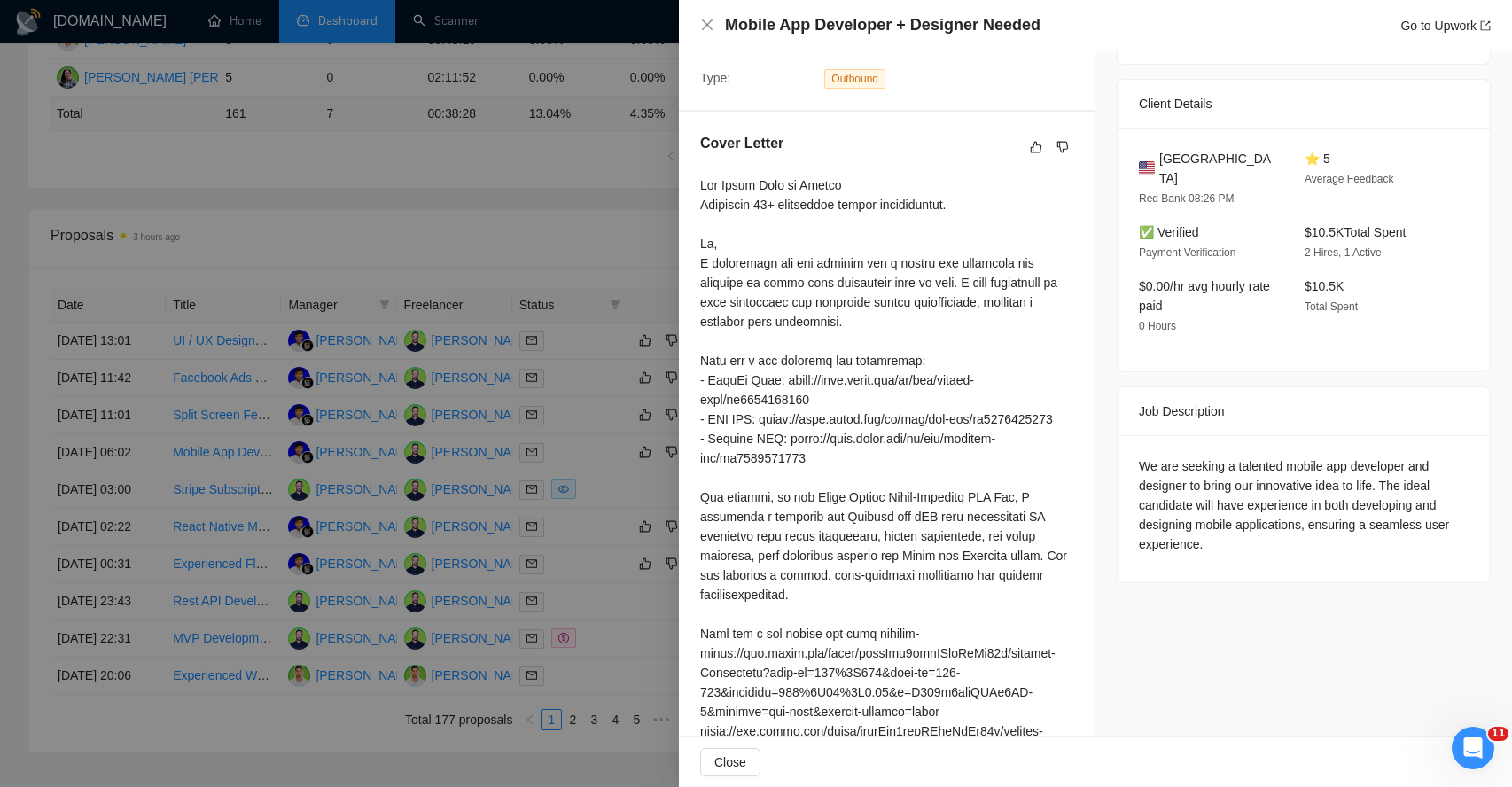
click at [1168, 464] on div "We are seeking a talented mobile app developer and designer to bring our innova…" at bounding box center [1303, 505] width 330 height 98
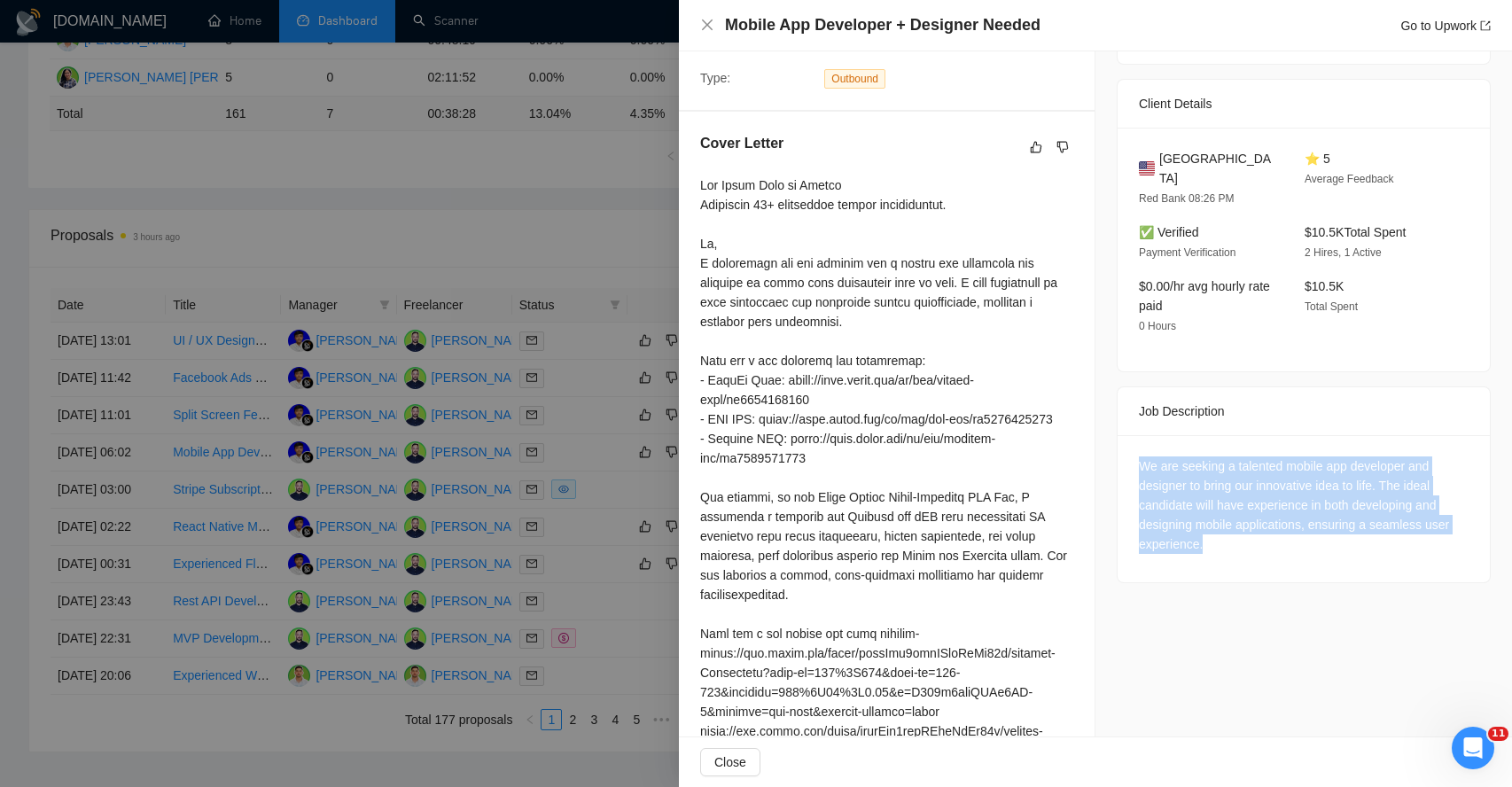
click at [1168, 464] on div "We are seeking a talented mobile app developer and designer to bring our innova…" at bounding box center [1303, 505] width 330 height 98
click at [1193, 457] on div "We are seeking a talented mobile app developer and designer to bring our innova…" at bounding box center [1303, 505] width 330 height 98
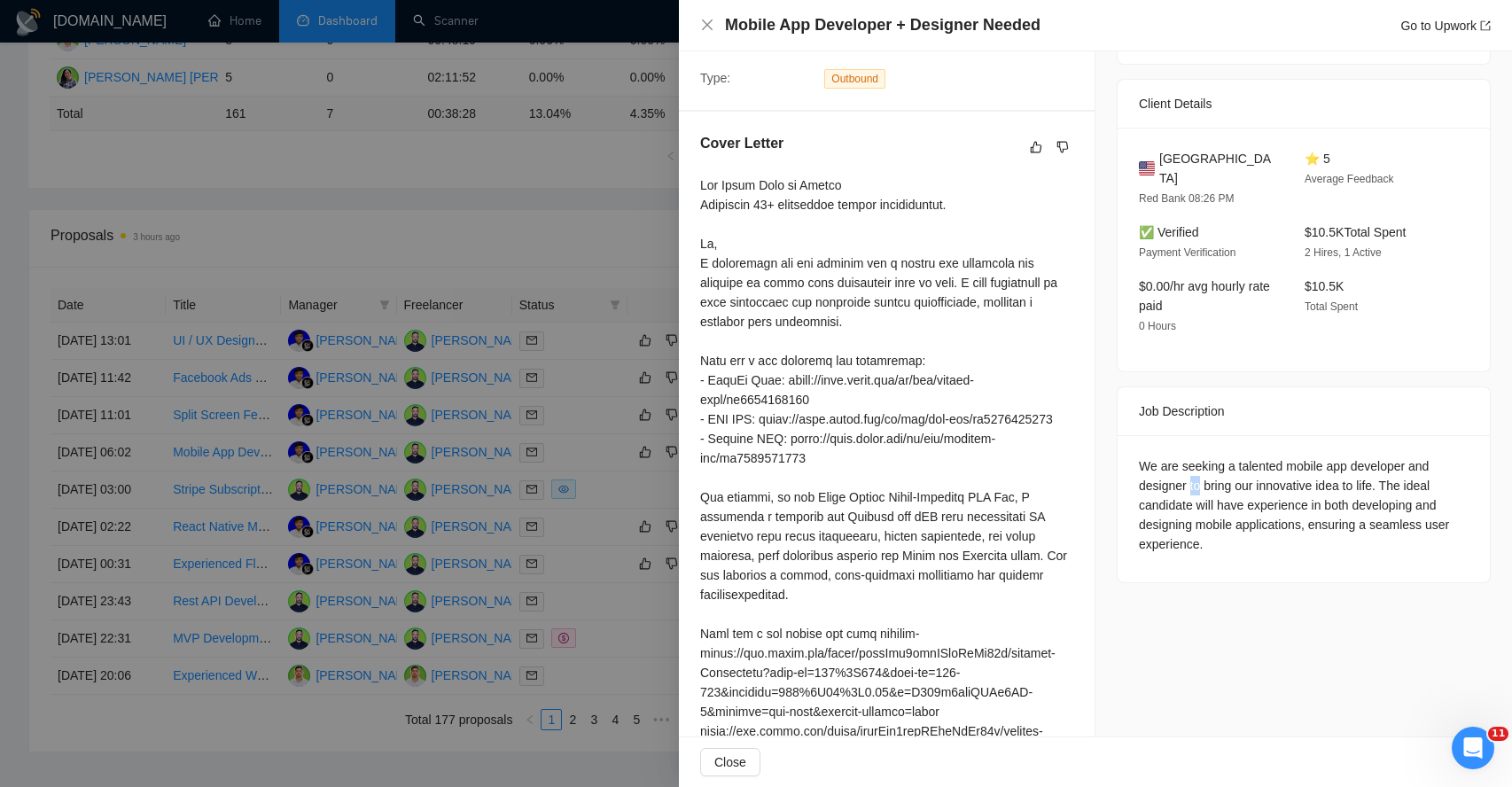
click at [1193, 457] on div "We are seeking a talented mobile app developer and designer to bring our innova…" at bounding box center [1303, 505] width 330 height 98
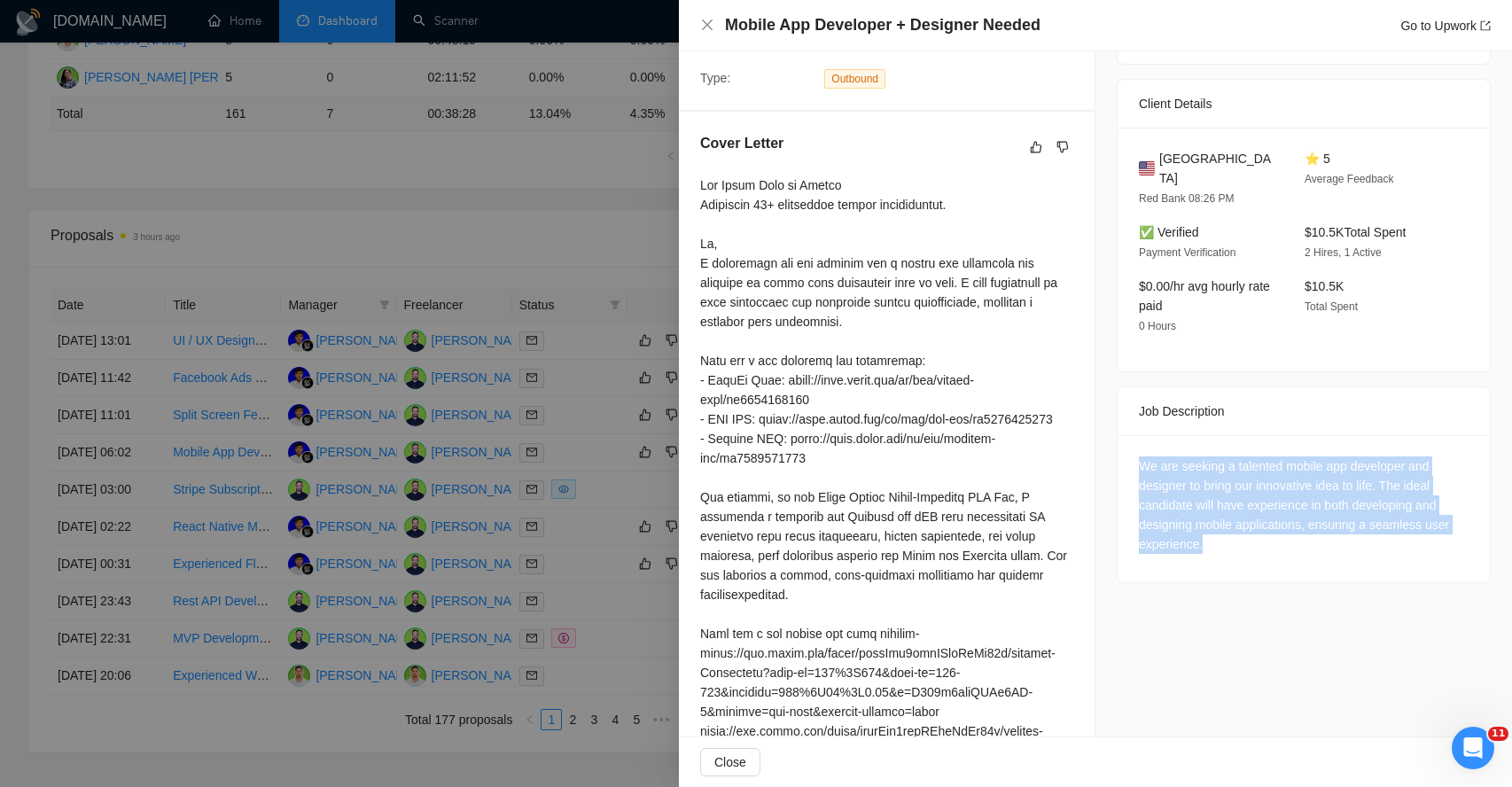
click at [1193, 457] on div "We are seeking a talented mobile app developer and designer to bring our innova…" at bounding box center [1303, 505] width 330 height 98
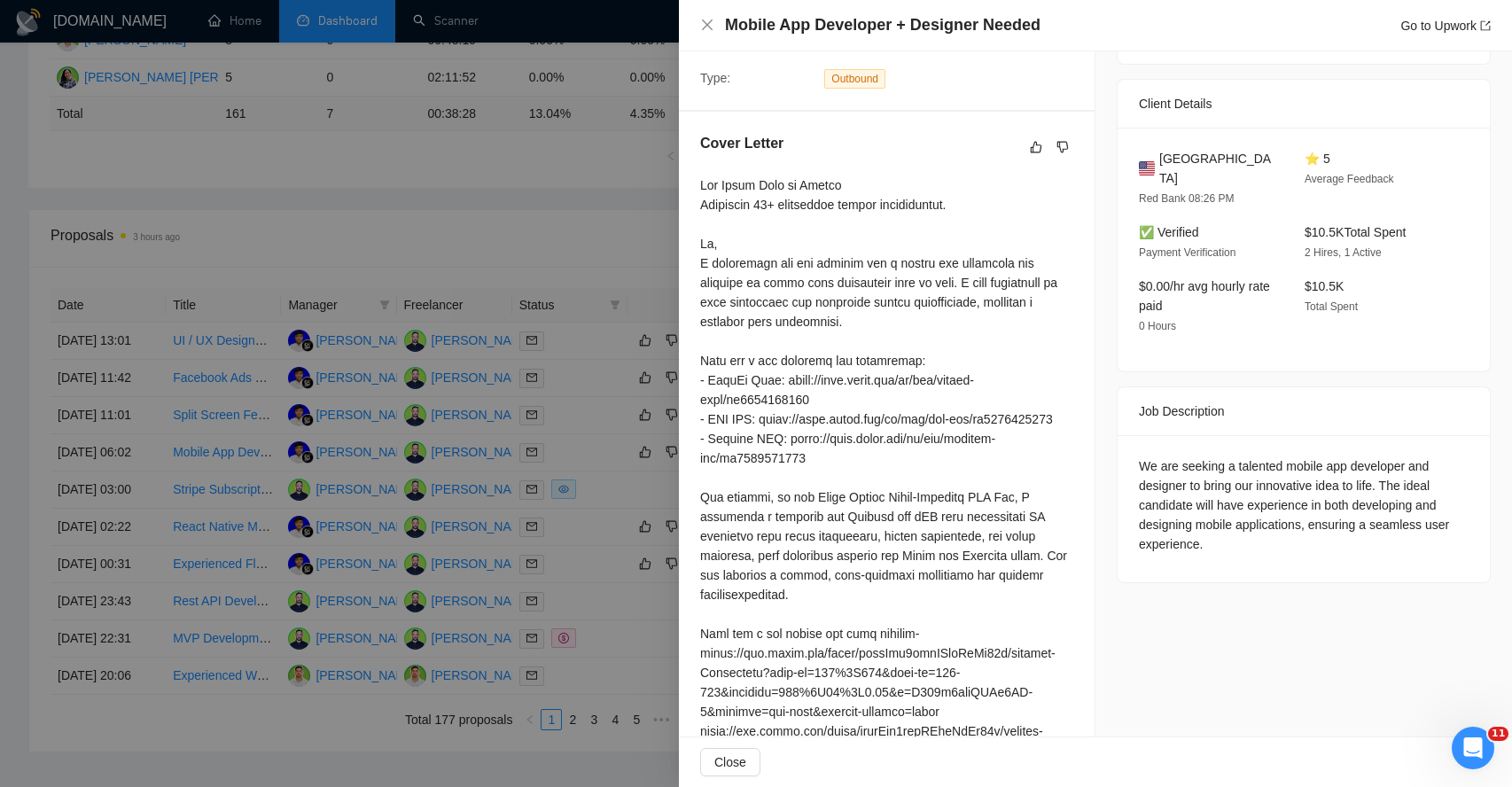
click at [1236, 456] on div "We are seeking a talented mobile app developer and designer to bring our innova…" at bounding box center [1303, 505] width 330 height 98
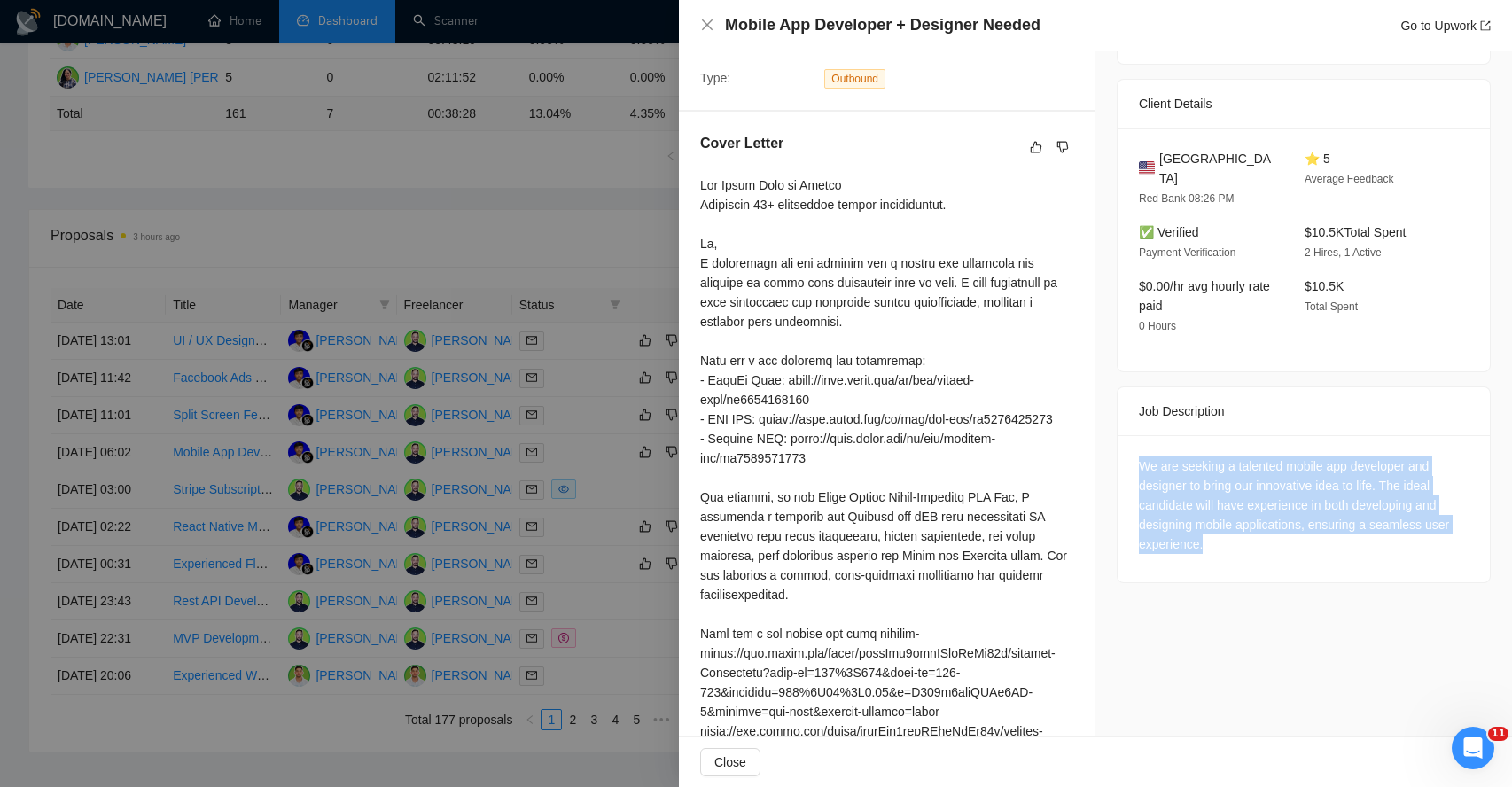
click at [1236, 456] on div "We are seeking a talented mobile app developer and designer to bring our innova…" at bounding box center [1303, 505] width 330 height 98
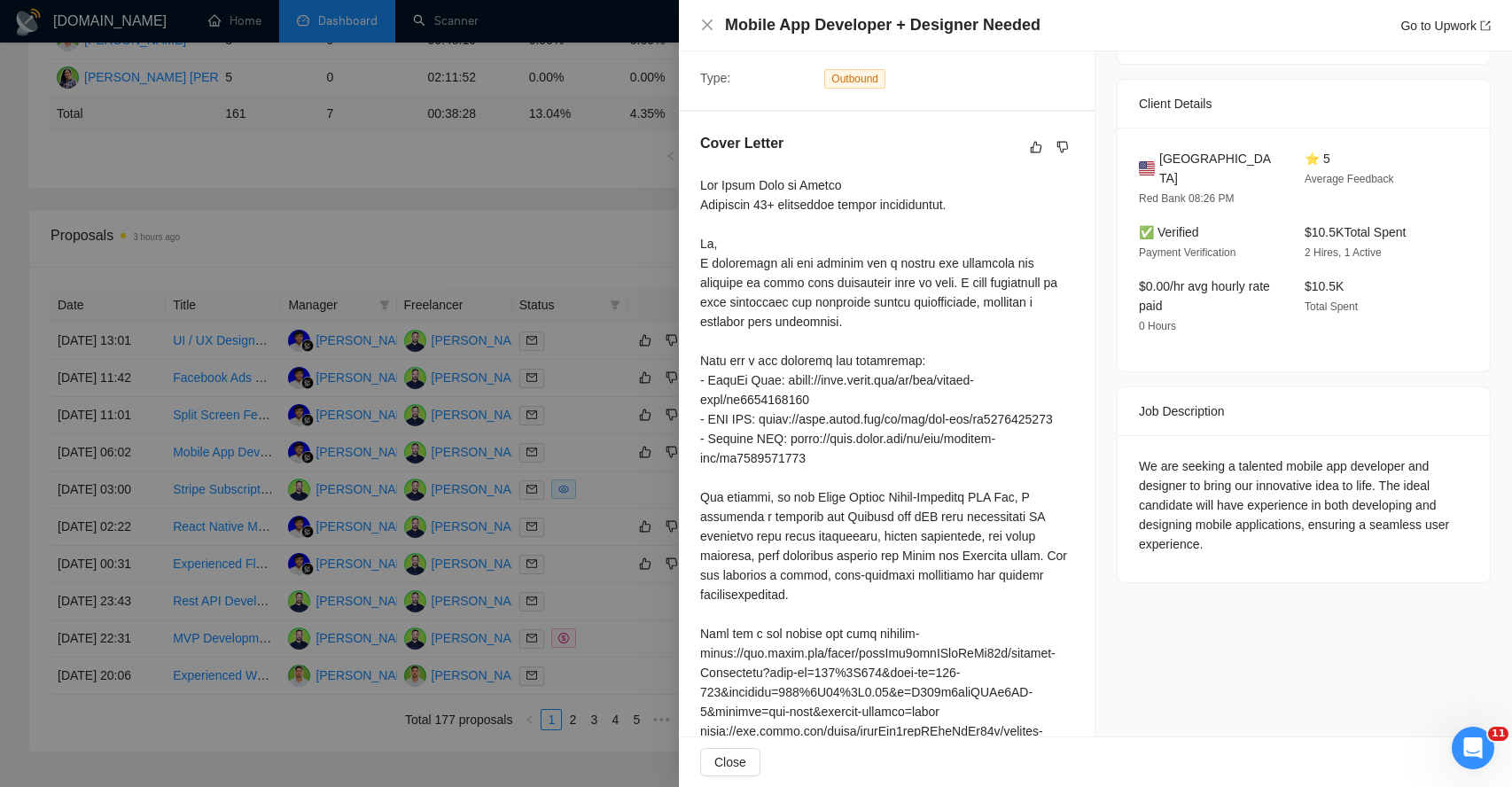
click at [1193, 470] on div "We are seeking a talented mobile app developer and designer to bring our innova…" at bounding box center [1303, 505] width 330 height 98
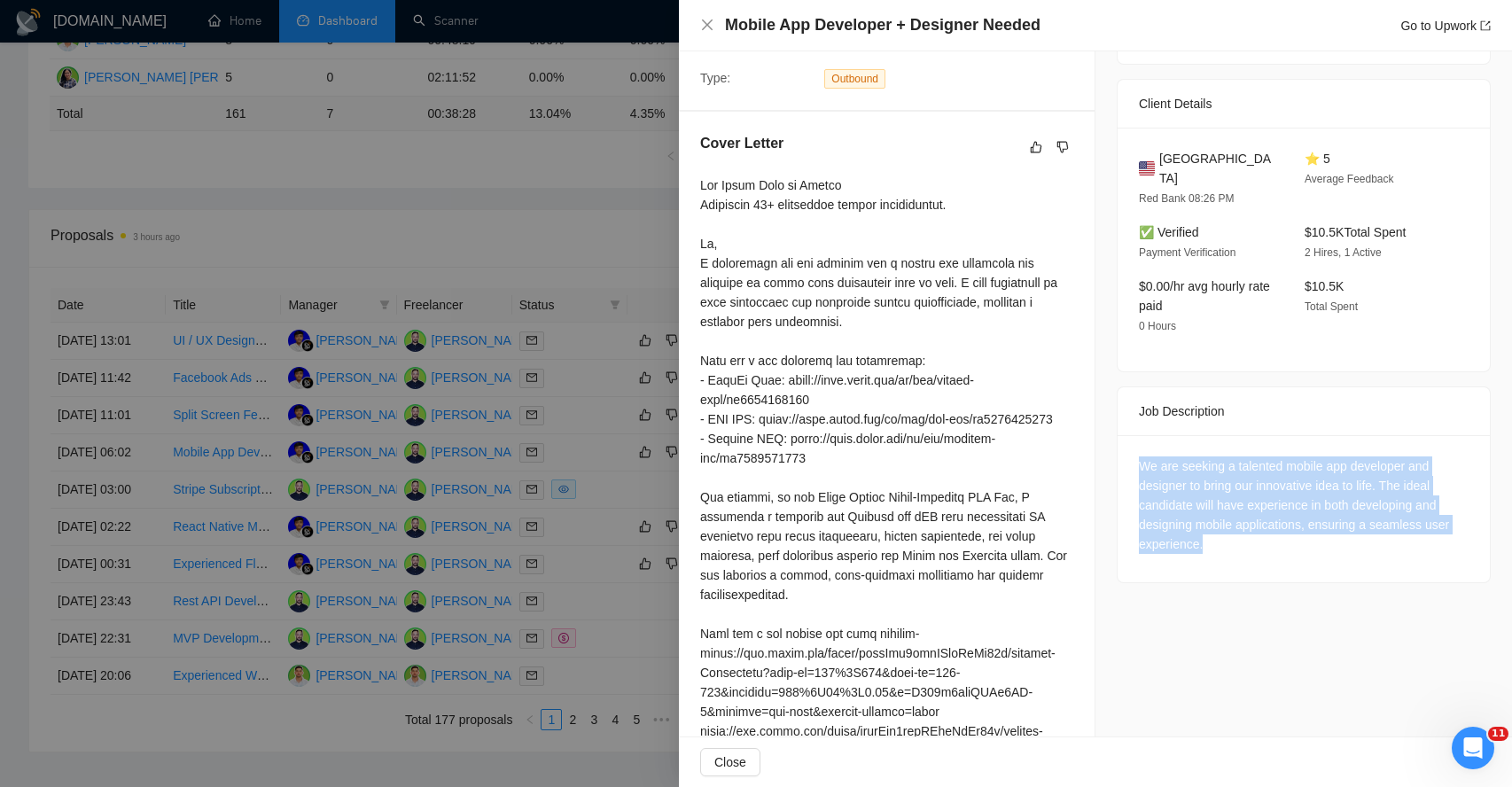
click at [1193, 470] on div "We are seeking a talented mobile app developer and designer to bring our innova…" at bounding box center [1303, 505] width 330 height 98
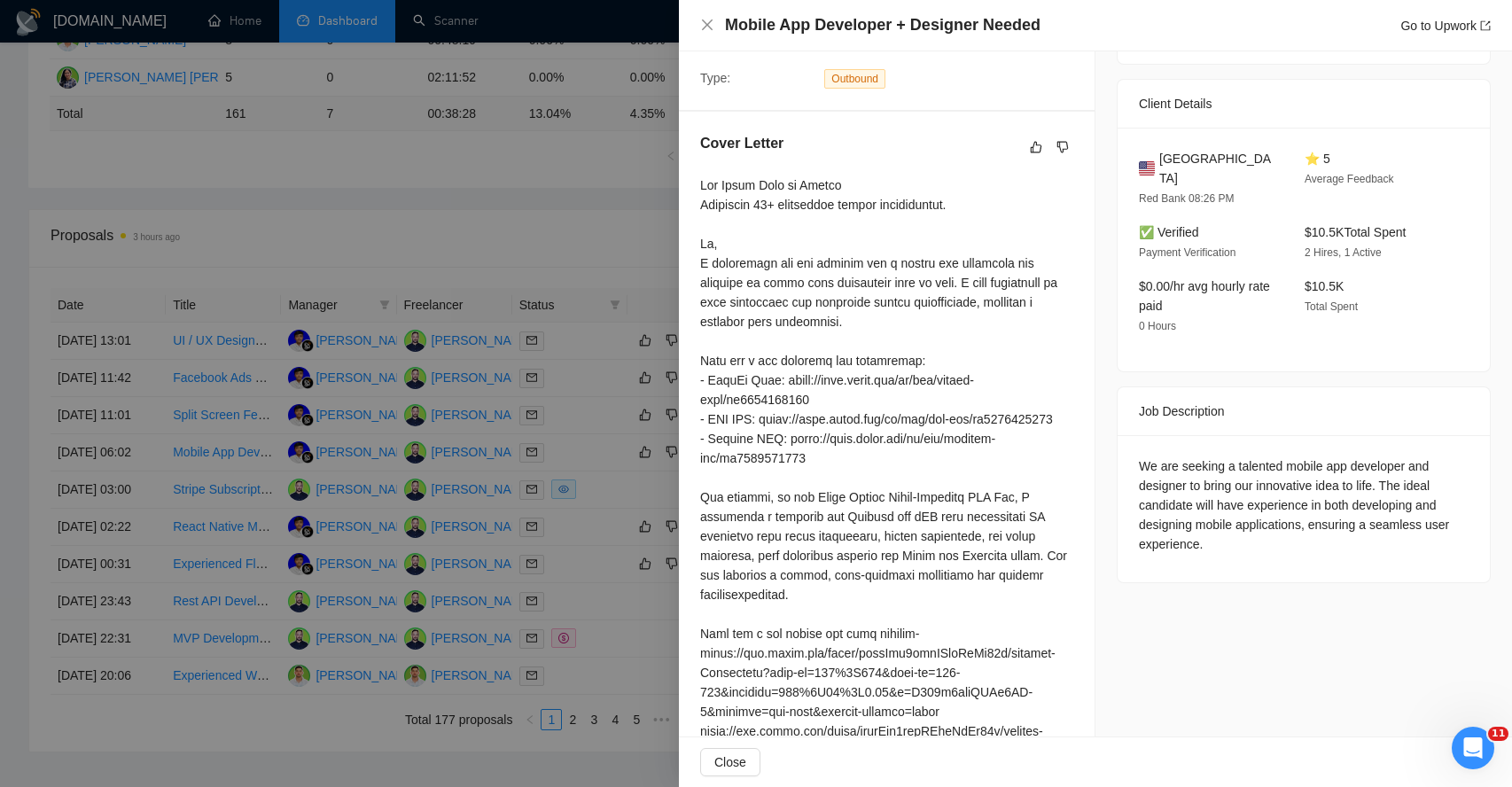
click at [1219, 470] on div "We are seeking a talented mobile app developer and designer to bring our innova…" at bounding box center [1303, 505] width 330 height 98
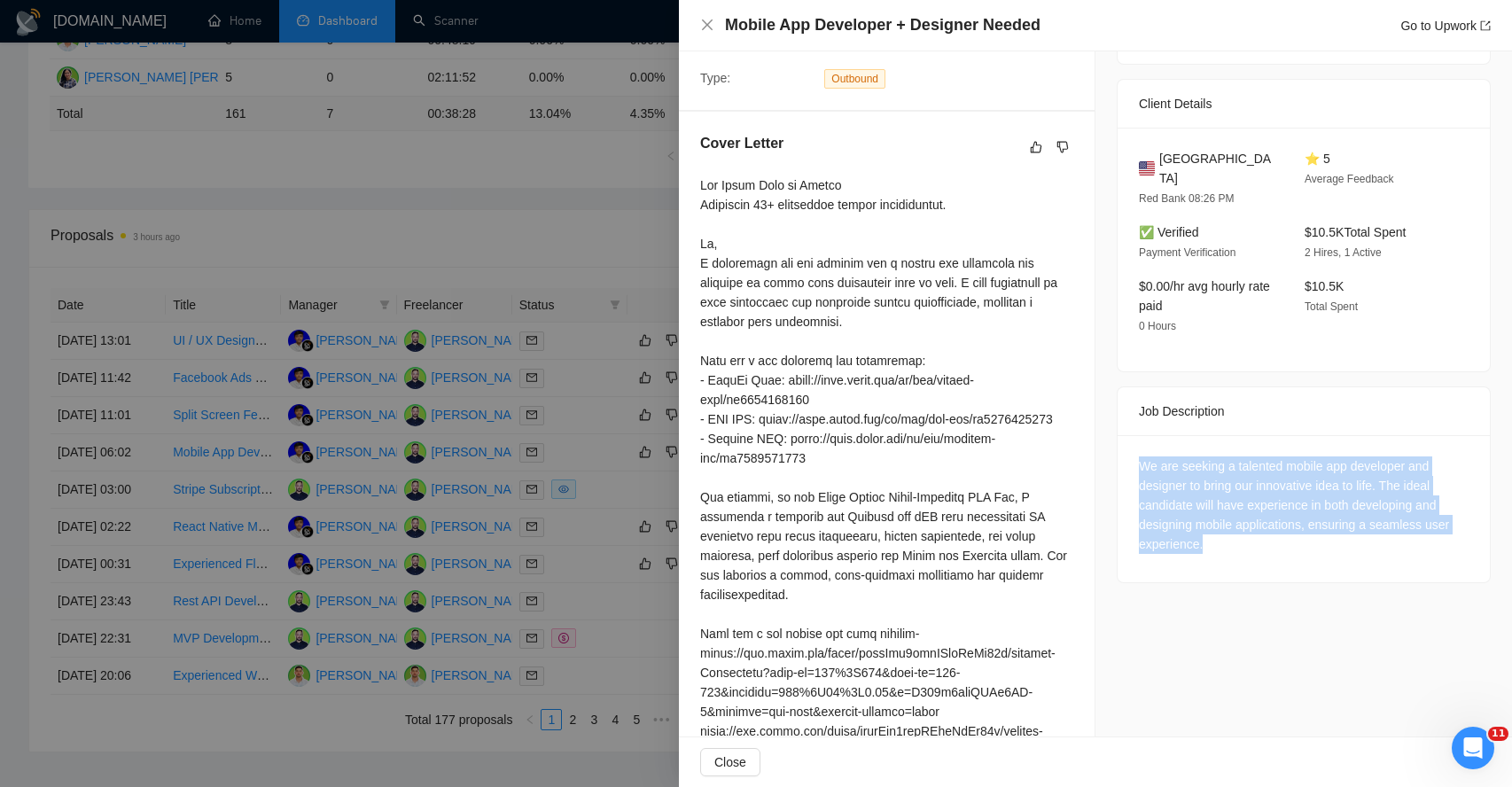
click at [1219, 470] on div "We are seeking a talented mobile app developer and designer to bring our innova…" at bounding box center [1303, 505] width 330 height 98
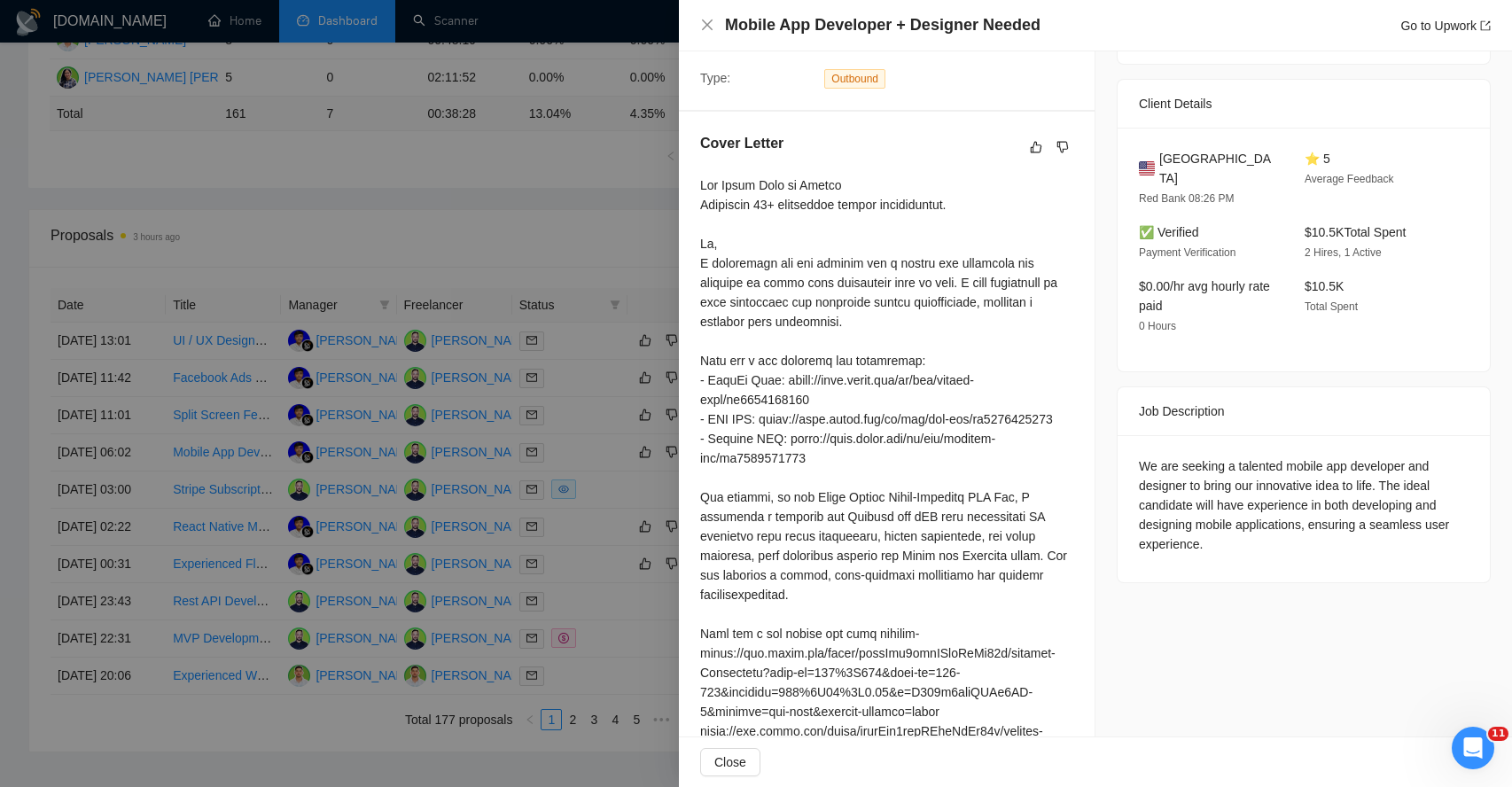
click at [1223, 471] on div "We are seeking a talented mobile app developer and designer to bring our innova…" at bounding box center [1303, 505] width 330 height 98
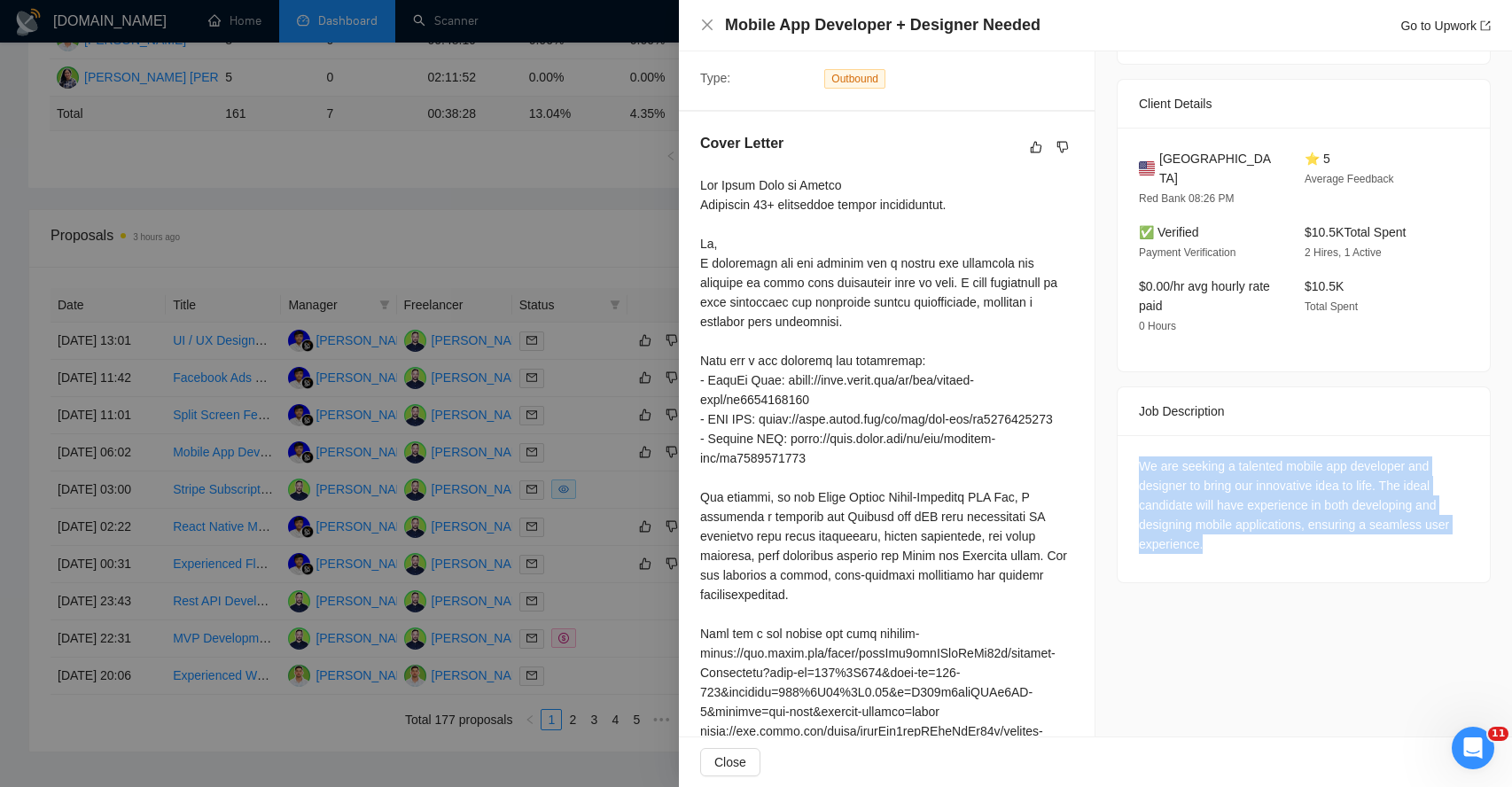
click at [1223, 471] on div "We are seeking a talented mobile app developer and designer to bring our innova…" at bounding box center [1303, 505] width 330 height 98
click at [1201, 480] on div "We are seeking a talented mobile app developer and designer to bring our innova…" at bounding box center [1303, 505] width 330 height 98
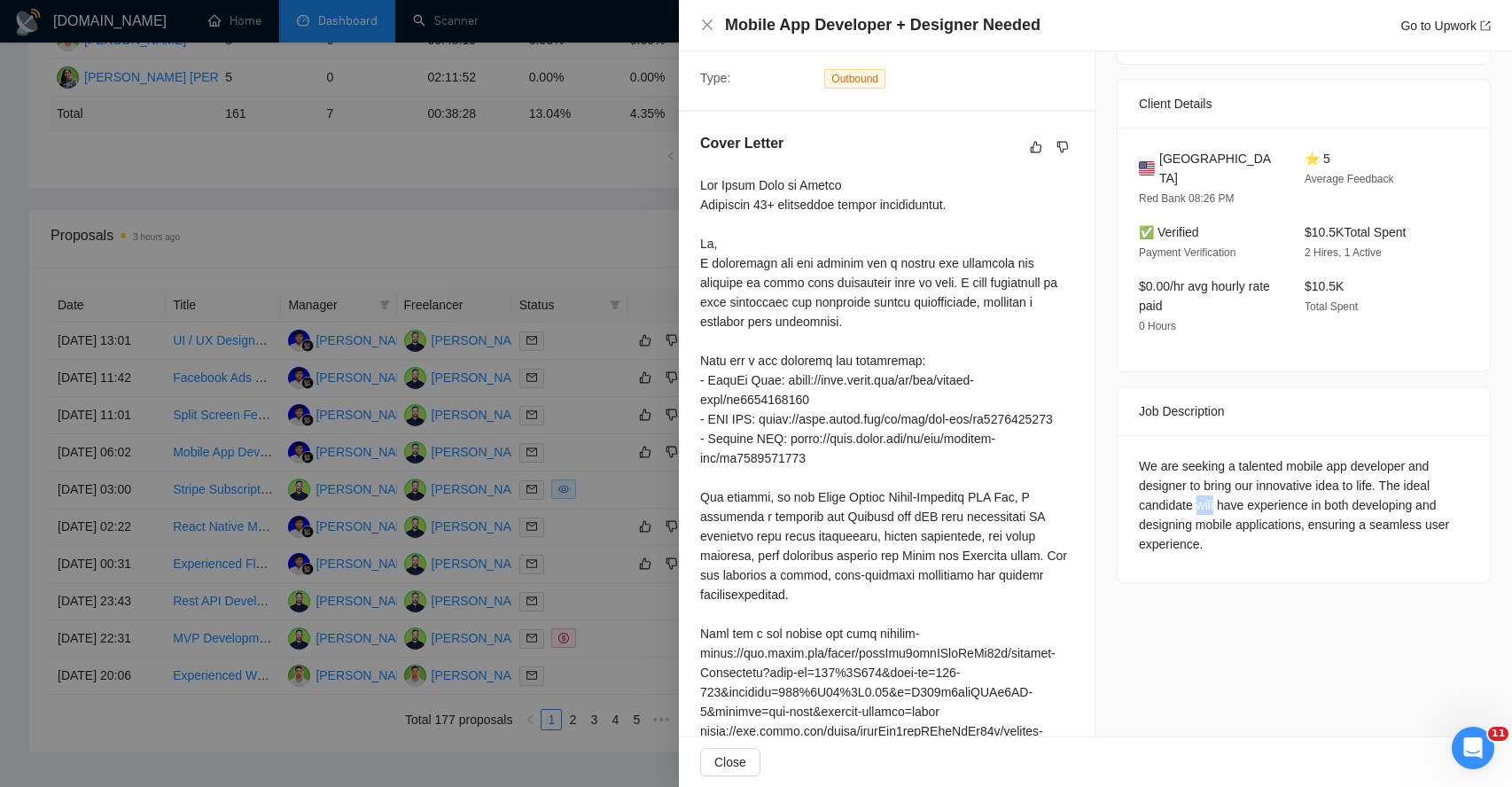
click at [1201, 480] on div "We are seeking a talented mobile app developer and designer to bring our innova…" at bounding box center [1303, 505] width 330 height 98
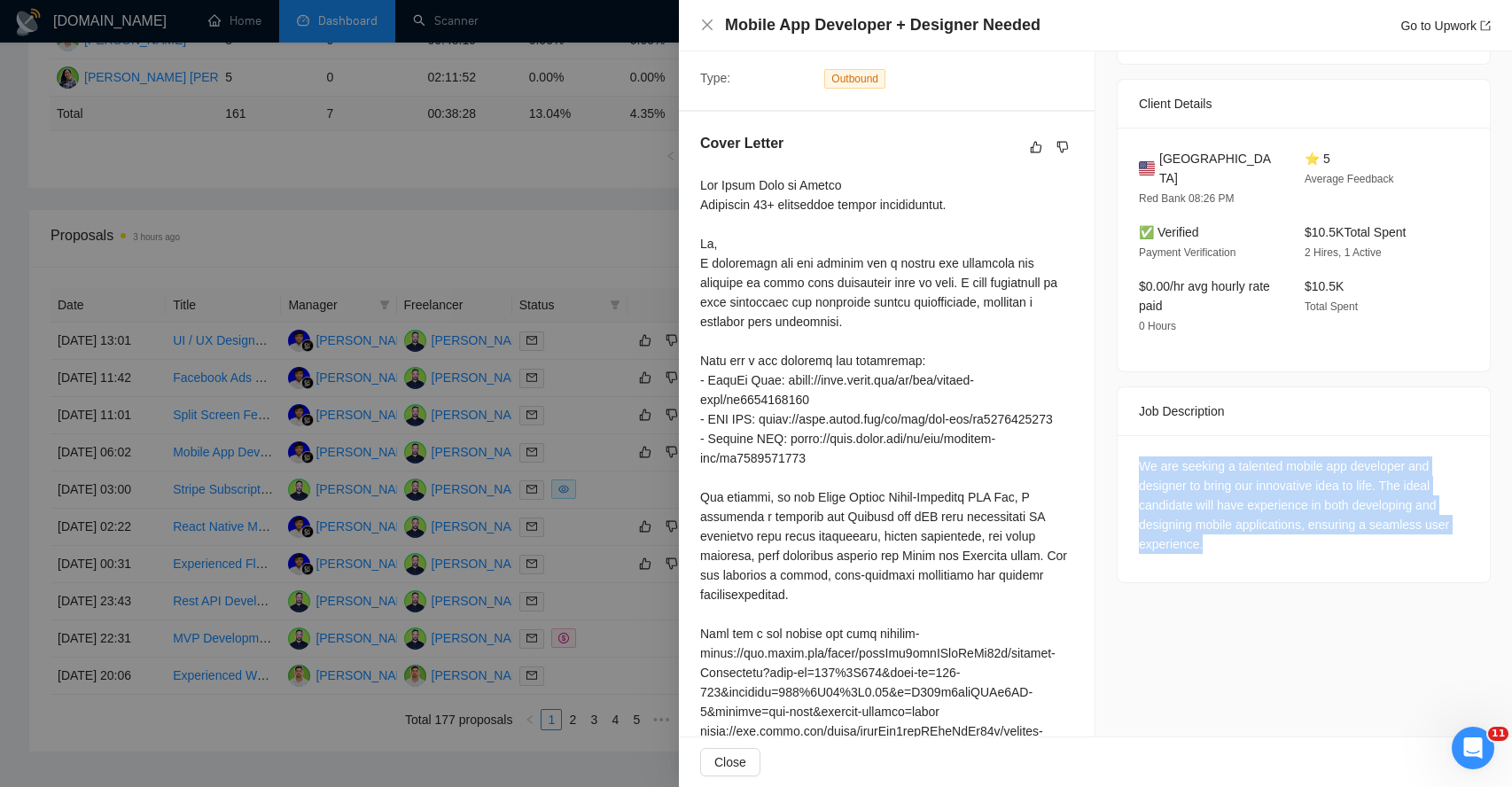
click at [1201, 480] on div "We are seeking a talented mobile app developer and designer to bring our innova…" at bounding box center [1303, 505] width 330 height 98
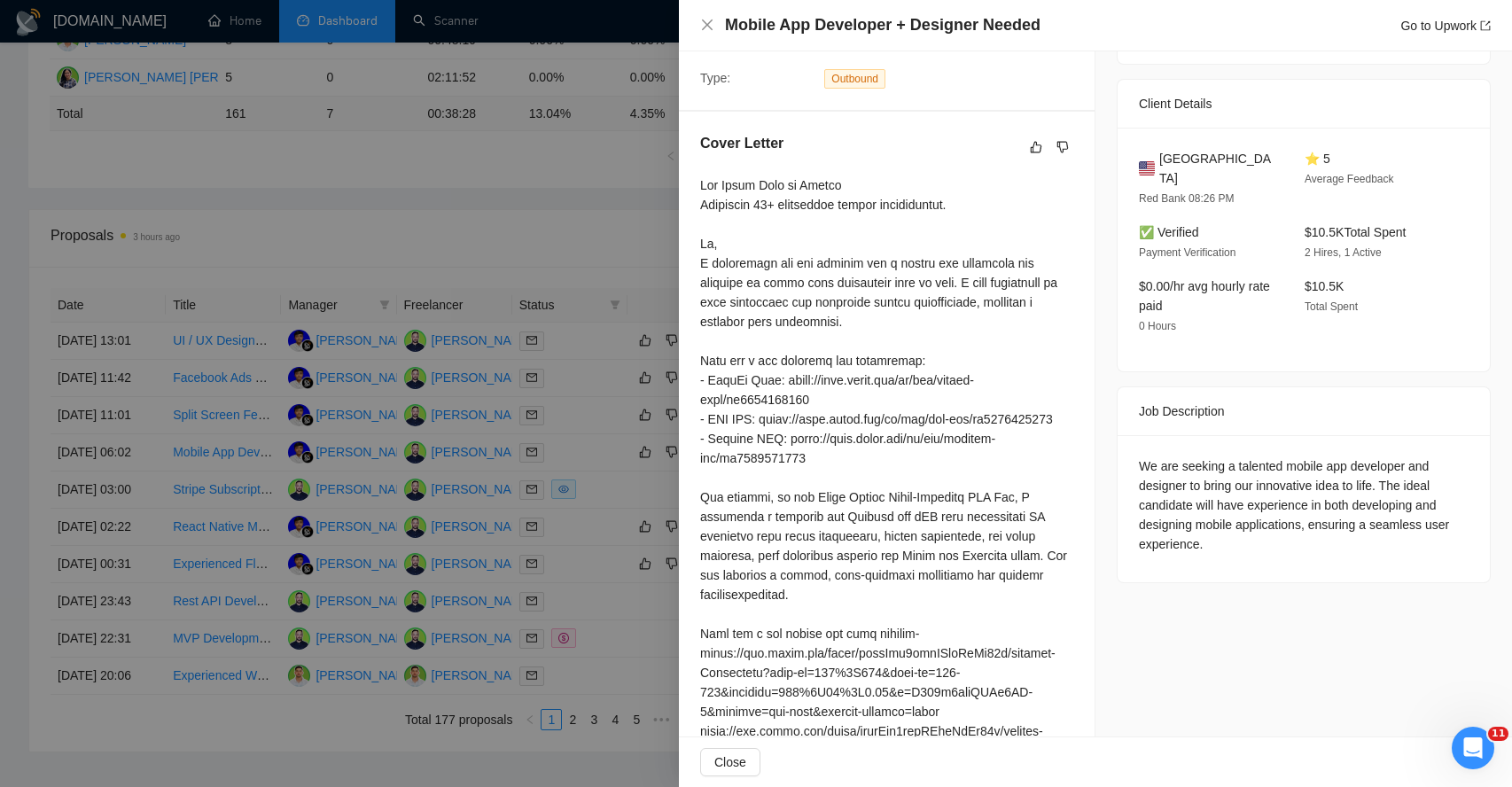
click at [1179, 509] on div "We are seeking a talented mobile app developer and designer to bring our innova…" at bounding box center [1303, 505] width 330 height 98
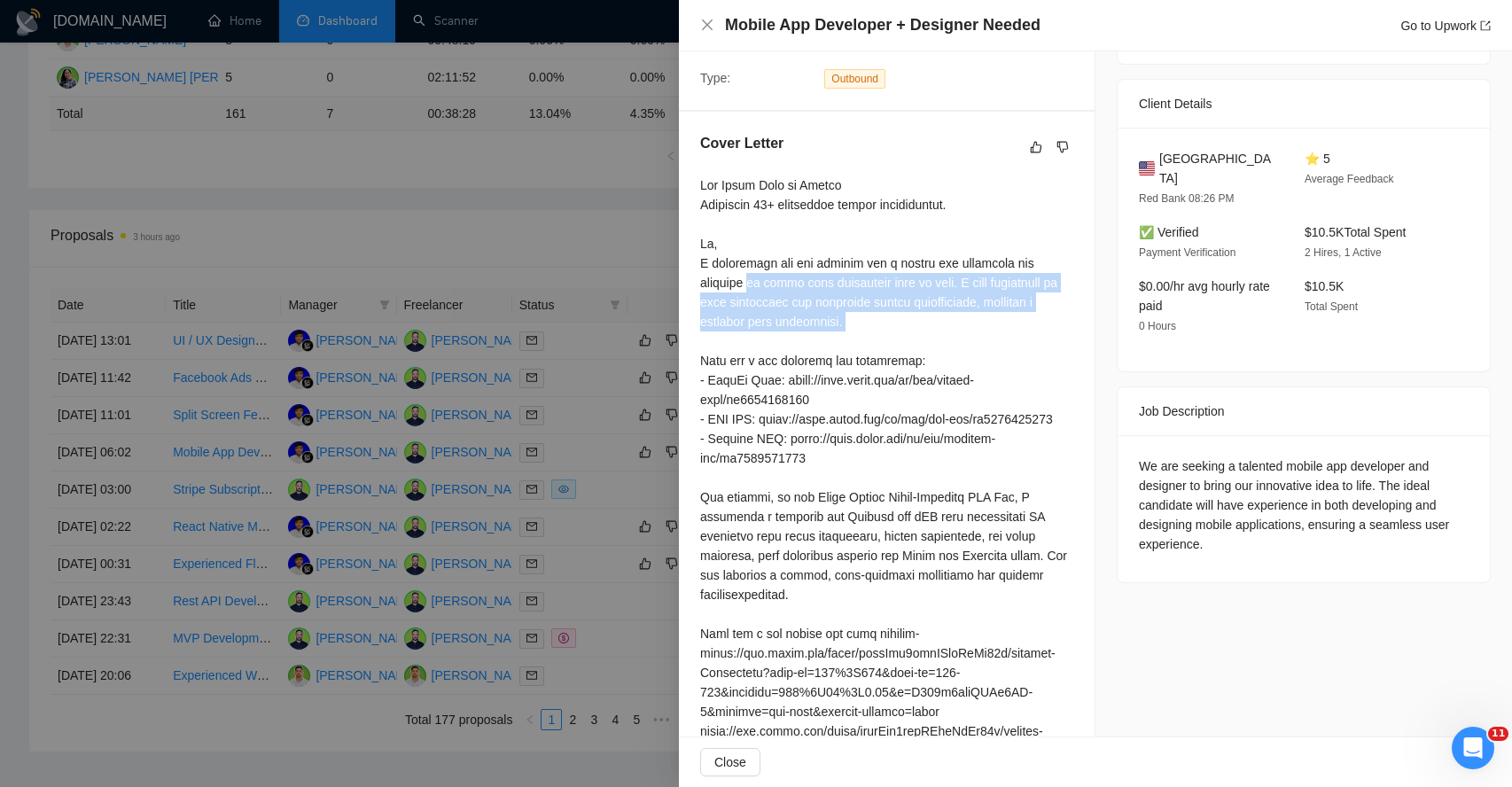
drag, startPoint x: 752, startPoint y: 272, endPoint x: 782, endPoint y: 332, distance: 67.1
click at [783, 333] on div at bounding box center [887, 536] width 373 height 721
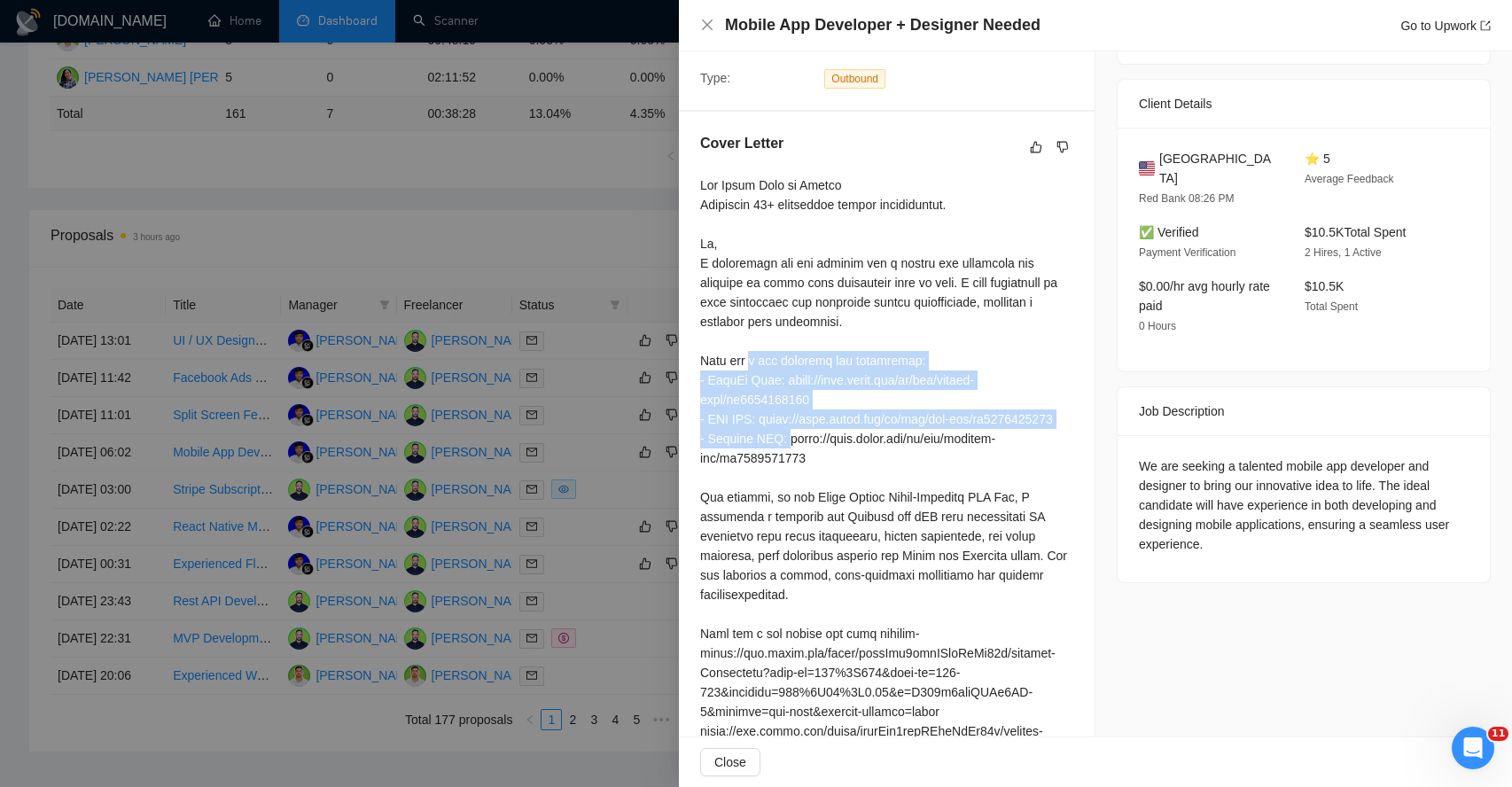
drag, startPoint x: 754, startPoint y: 355, endPoint x: 791, endPoint y: 459, distance: 110.4
click at [792, 461] on div at bounding box center [887, 536] width 373 height 721
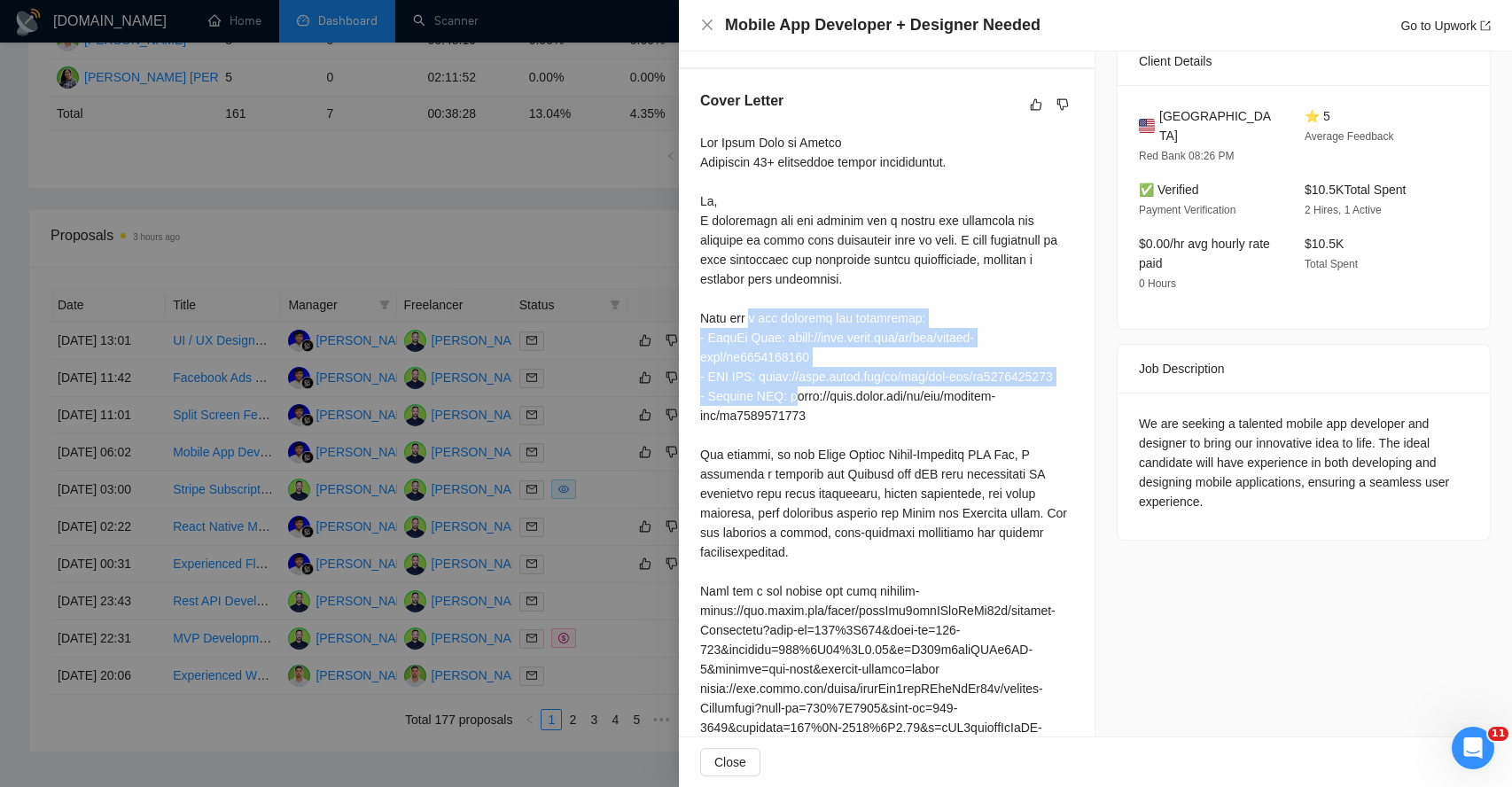
scroll to position [481, 0]
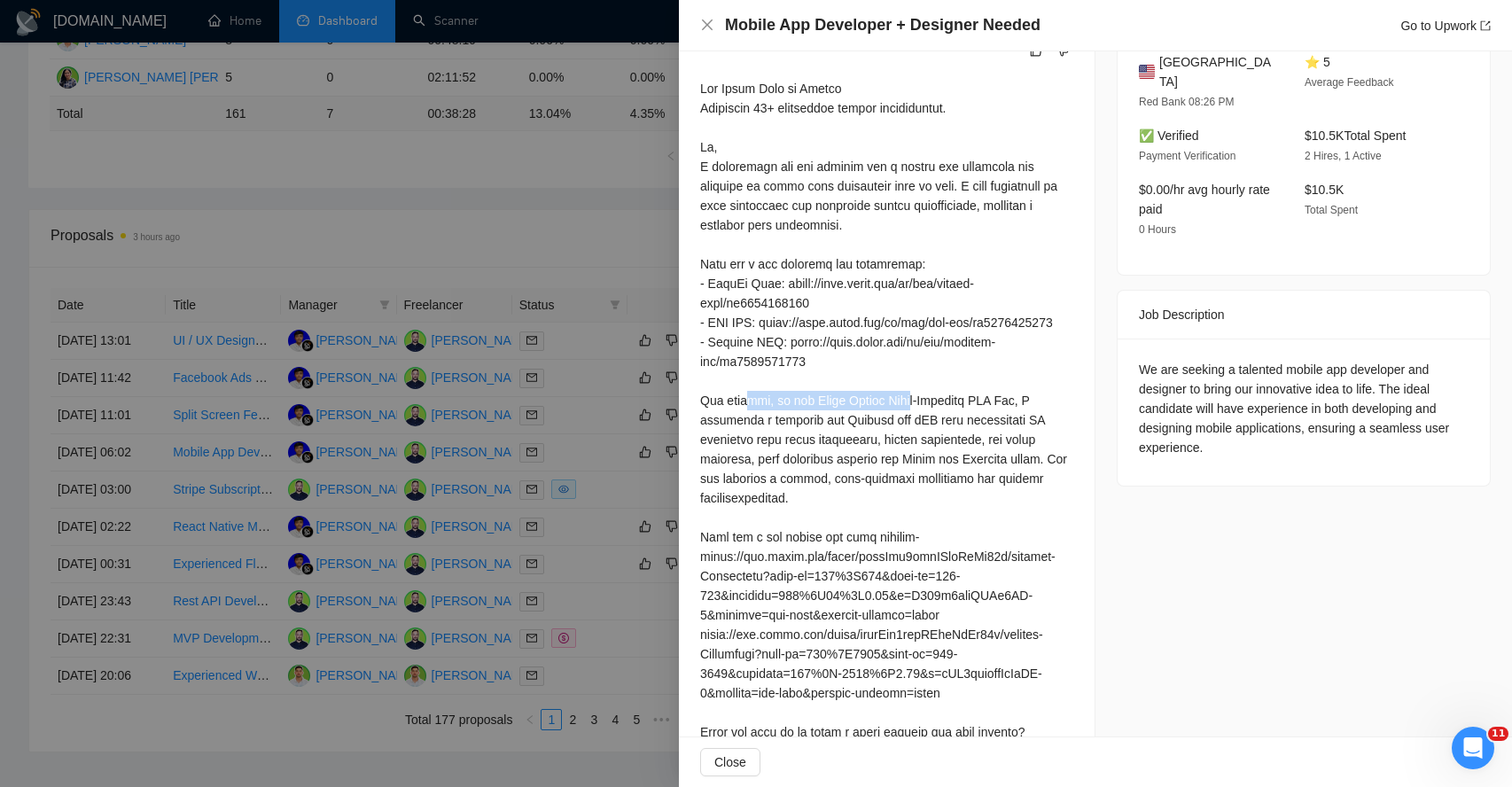
drag, startPoint x: 754, startPoint y: 426, endPoint x: 916, endPoint y: 424, distance: 162.0
click at [916, 424] on div at bounding box center [887, 439] width 373 height 721
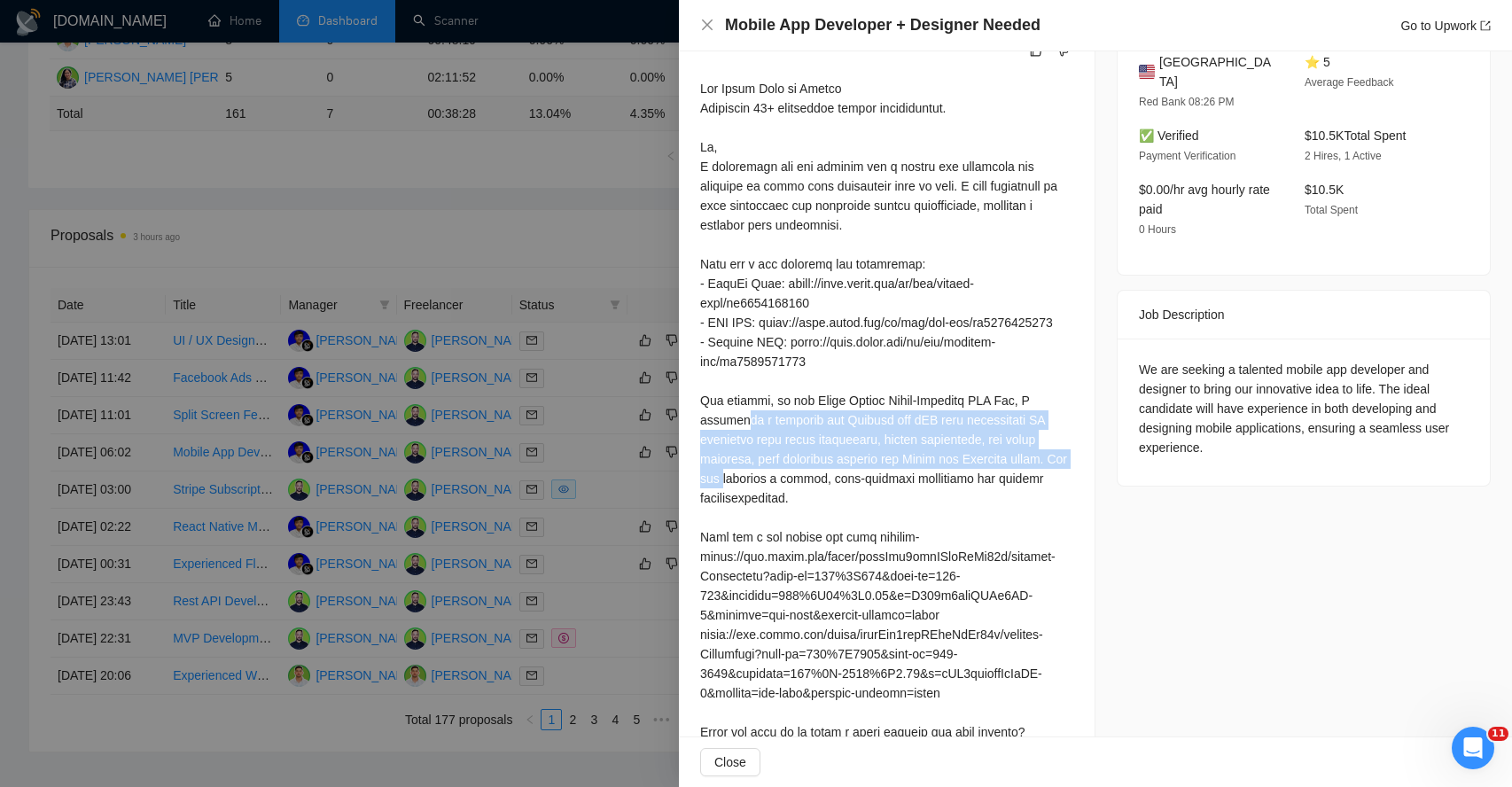
drag, startPoint x: 745, startPoint y: 448, endPoint x: 750, endPoint y: 498, distance: 50.2
click at [750, 498] on div at bounding box center [887, 439] width 373 height 721
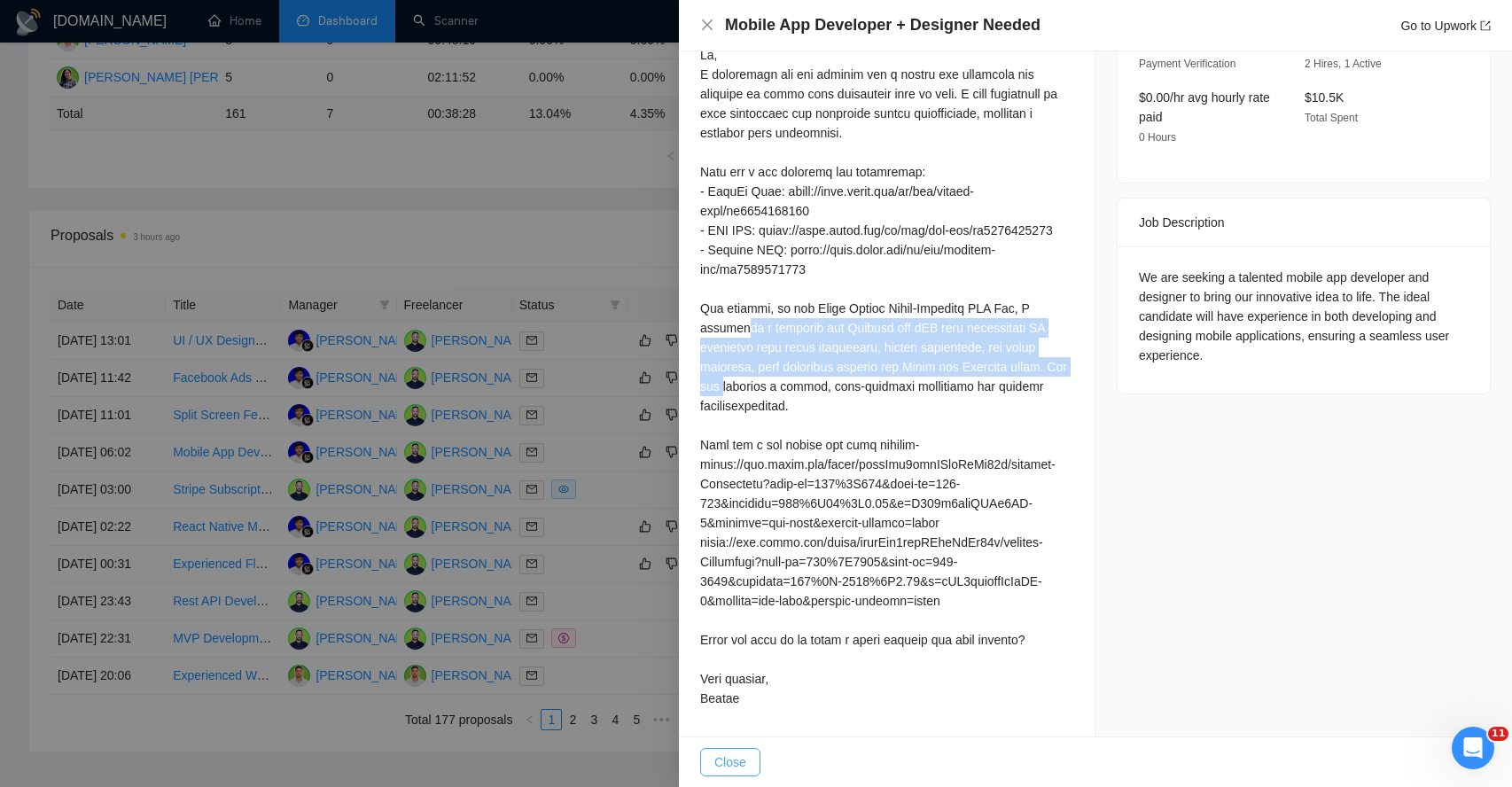
click at [731, 767] on span "Close" at bounding box center [731, 762] width 32 height 20
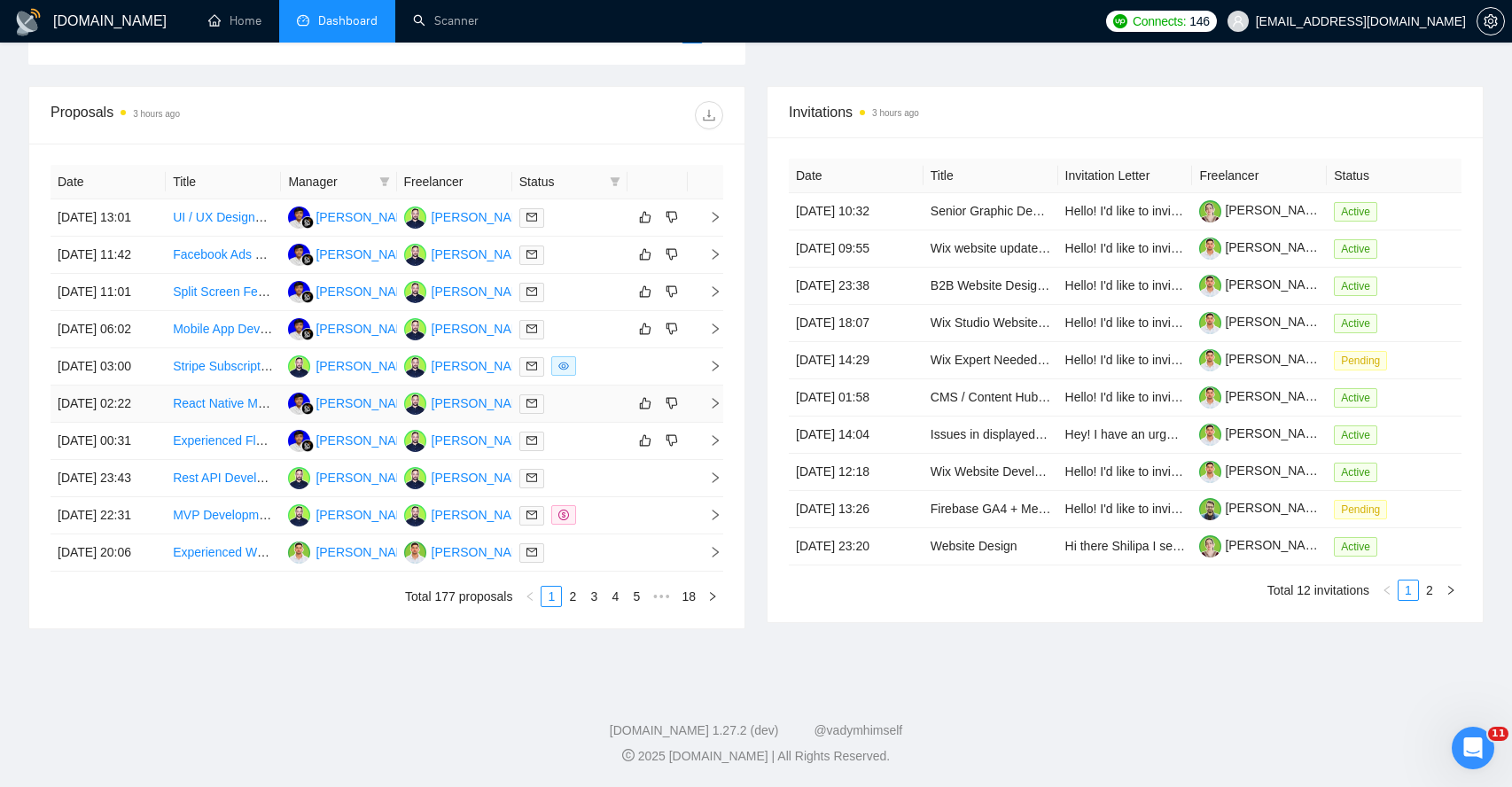
scroll to position [685, 0]
click at [709, 409] on icon "right" at bounding box center [715, 402] width 12 height 12
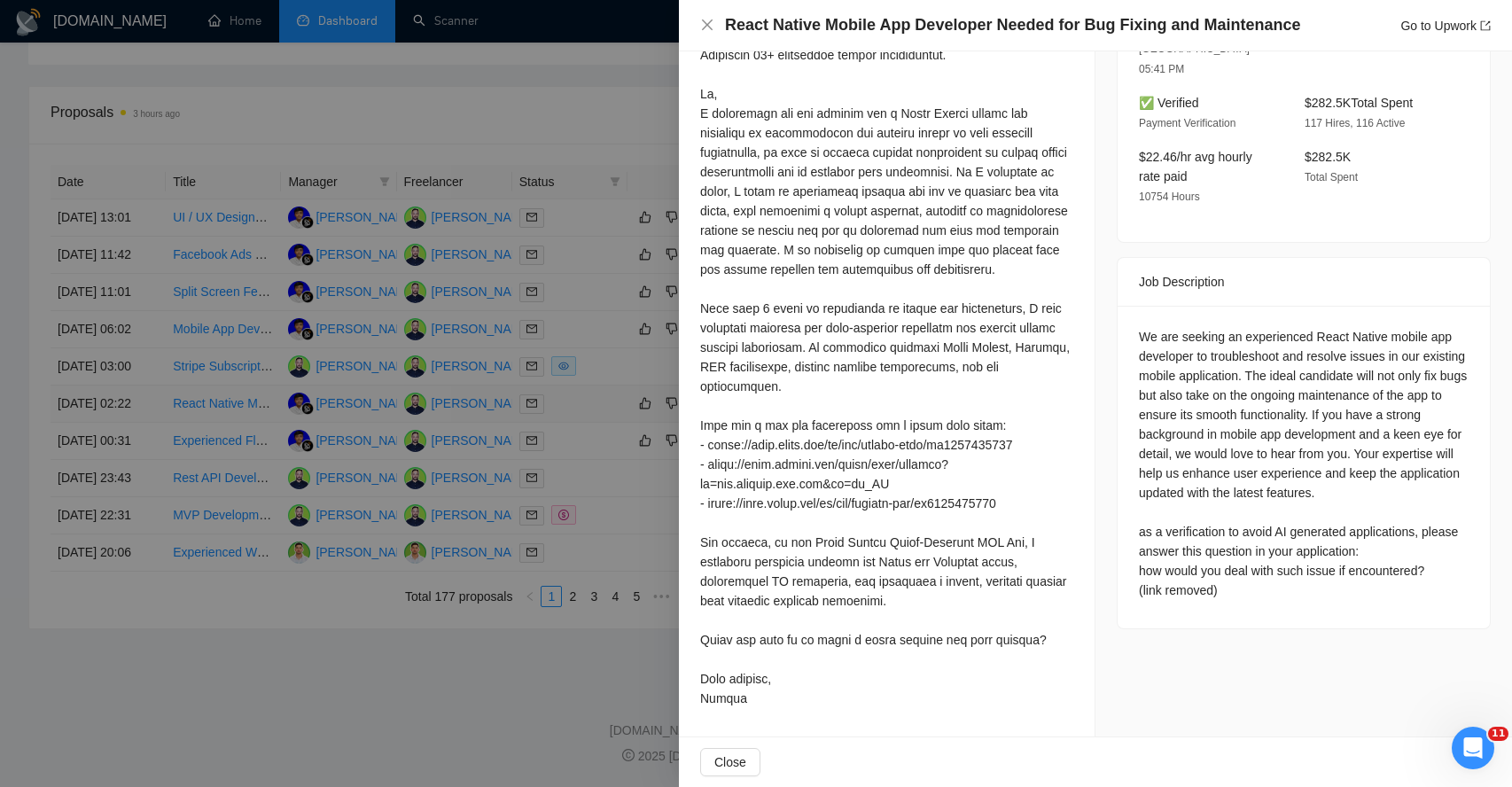
scroll to position [553, 0]
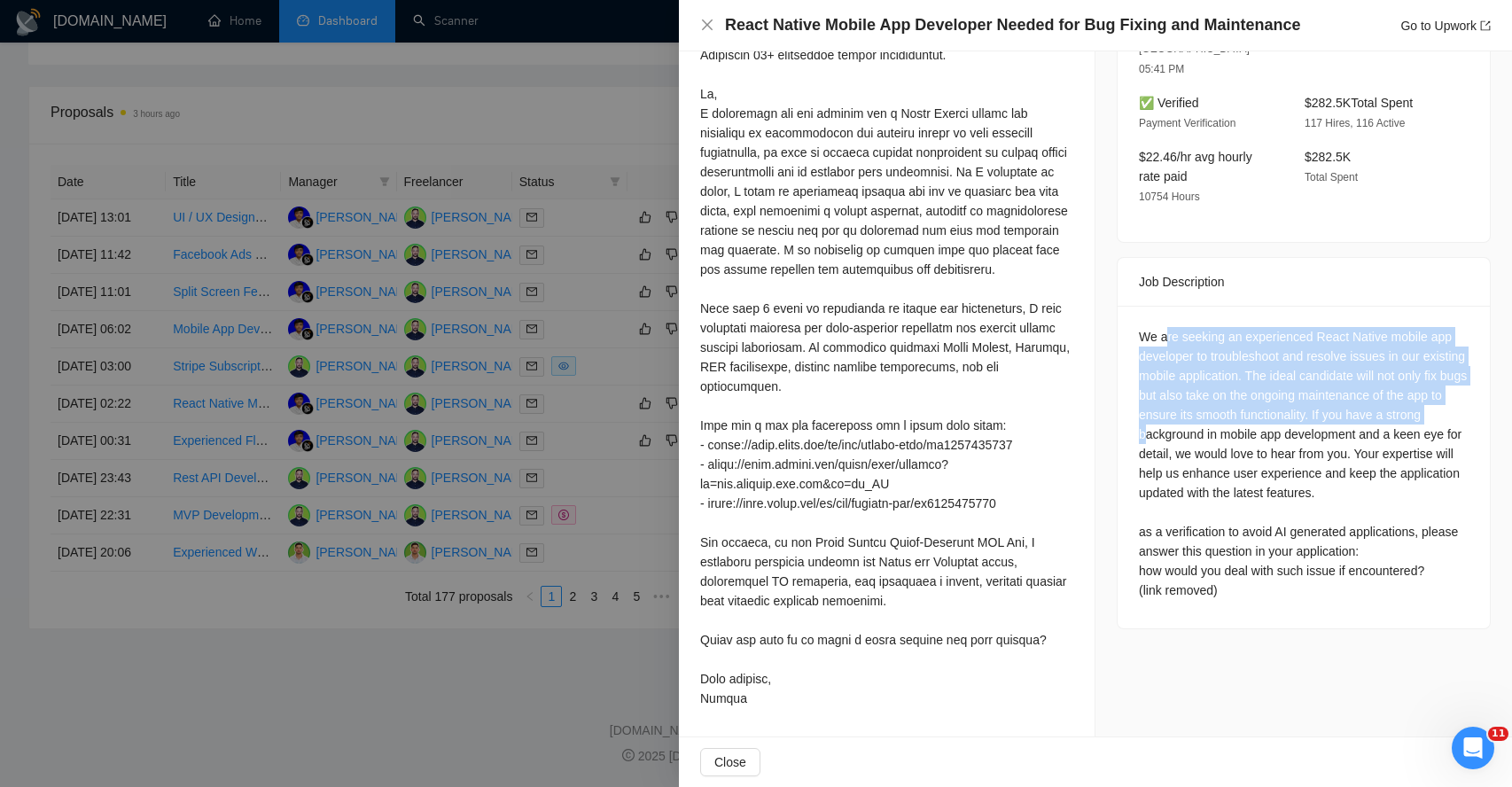
drag, startPoint x: 1164, startPoint y: 275, endPoint x: 1194, endPoint y: 379, distance: 108.2
click at [1197, 382] on div "We are seeking an experienced React Native mobile app developer to troubleshoot…" at bounding box center [1303, 464] width 330 height 273
click at [1155, 327] on div "We are seeking an experienced React Native mobile app developer to troubleshoot…" at bounding box center [1303, 464] width 330 height 273
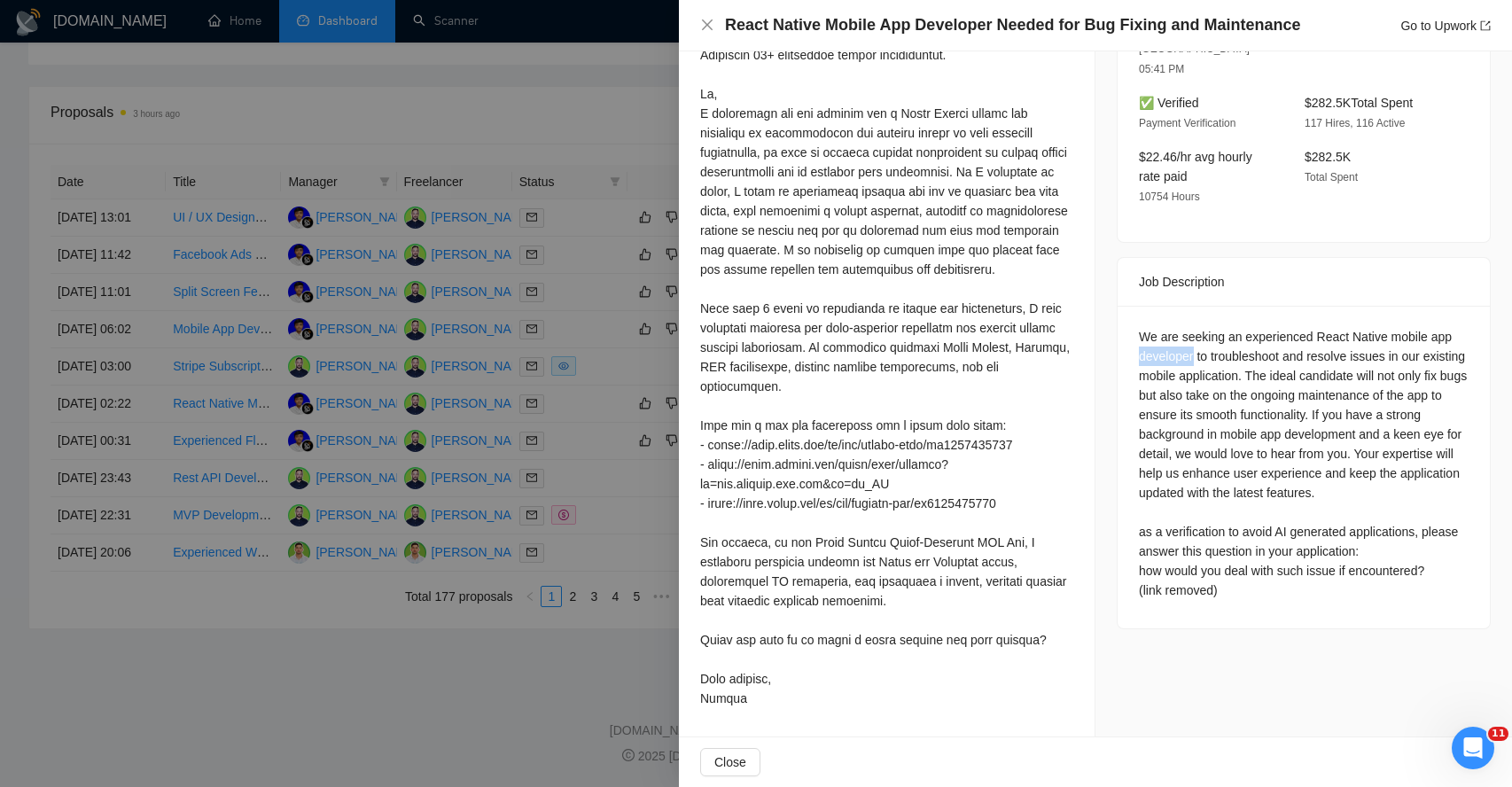
click at [1155, 327] on div "We are seeking an experienced React Native mobile app developer to troubleshoot…" at bounding box center [1303, 464] width 330 height 273
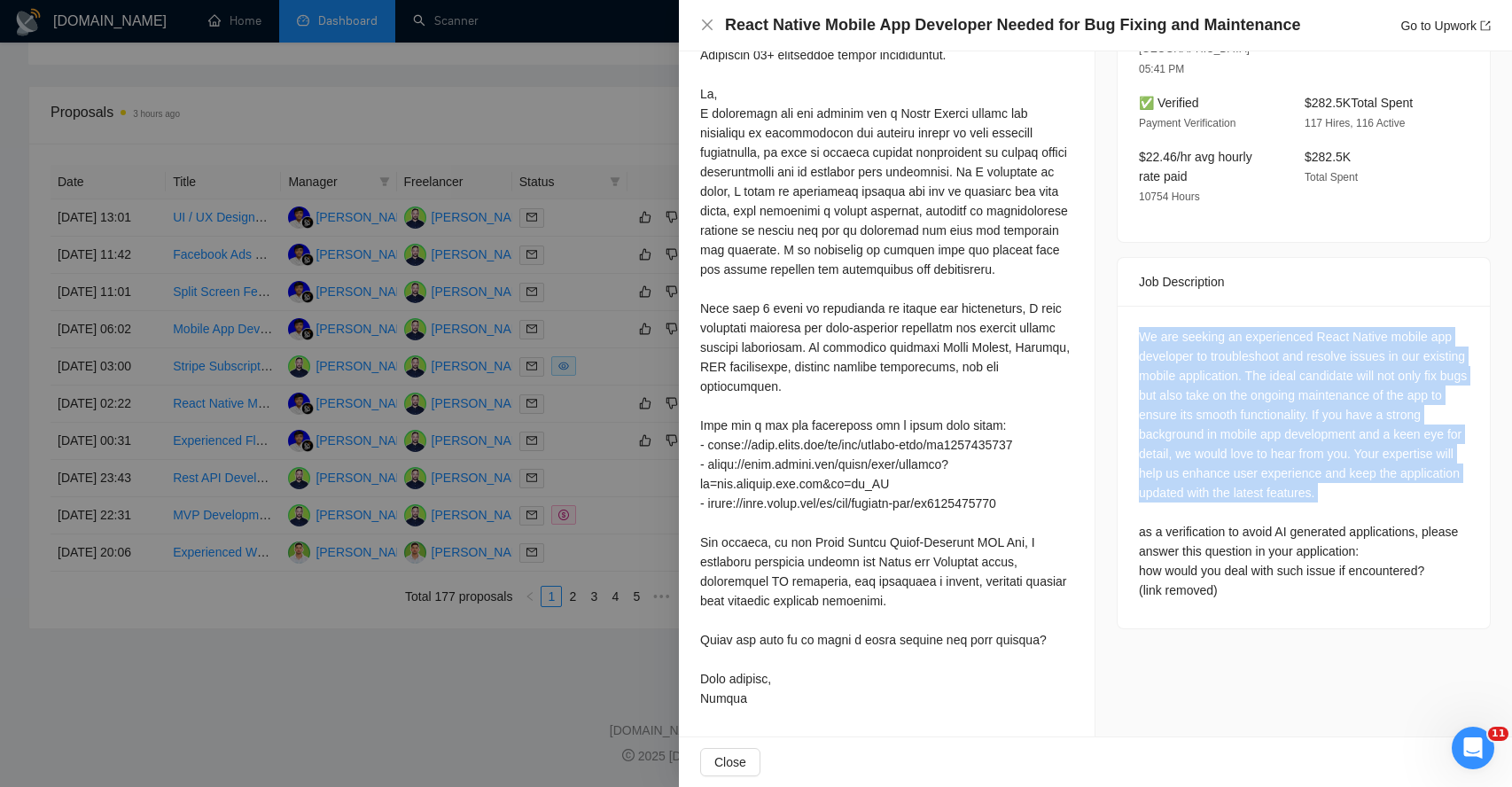
drag, startPoint x: 1155, startPoint y: 286, endPoint x: 1196, endPoint y: 427, distance: 146.8
click at [1197, 427] on div "We are seeking an experienced React Native mobile app developer to troubleshoot…" at bounding box center [1303, 464] width 330 height 273
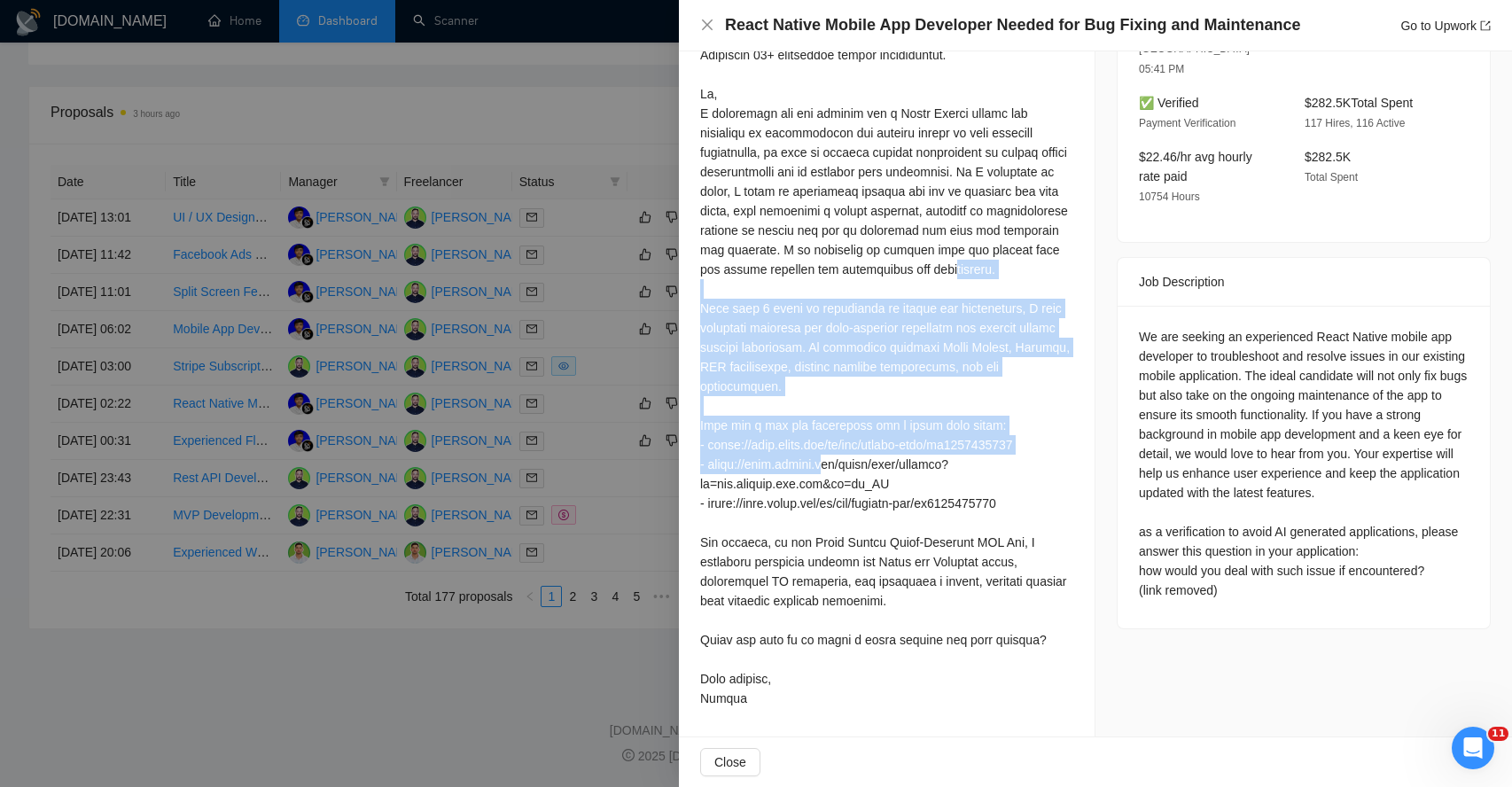
drag, startPoint x: 805, startPoint y: 276, endPoint x: 824, endPoint y: 450, distance: 175.0
click at [824, 455] on div at bounding box center [887, 367] width 373 height 683
click at [727, 762] on span "Close" at bounding box center [731, 762] width 32 height 20
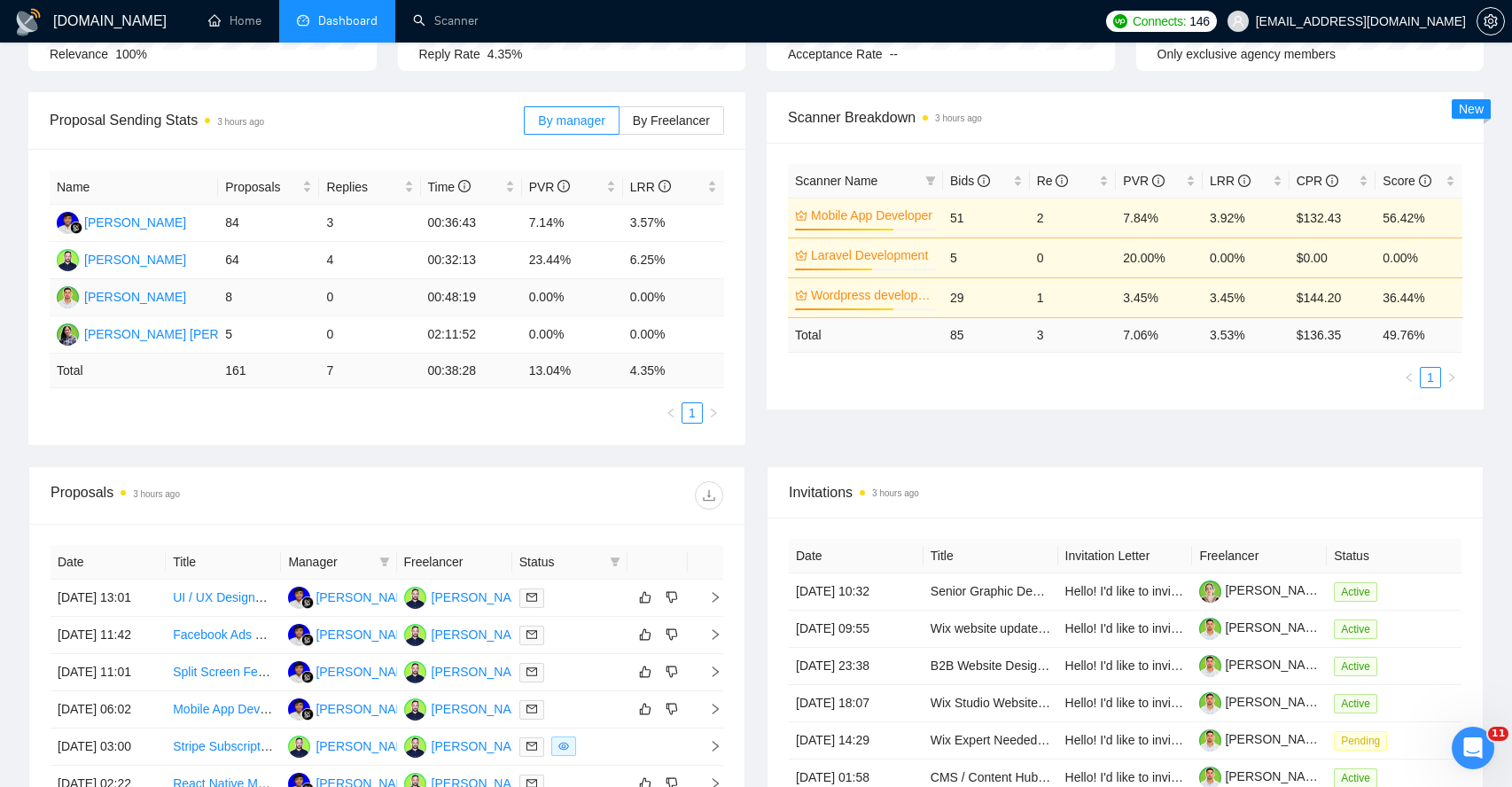
scroll to position [0, 0]
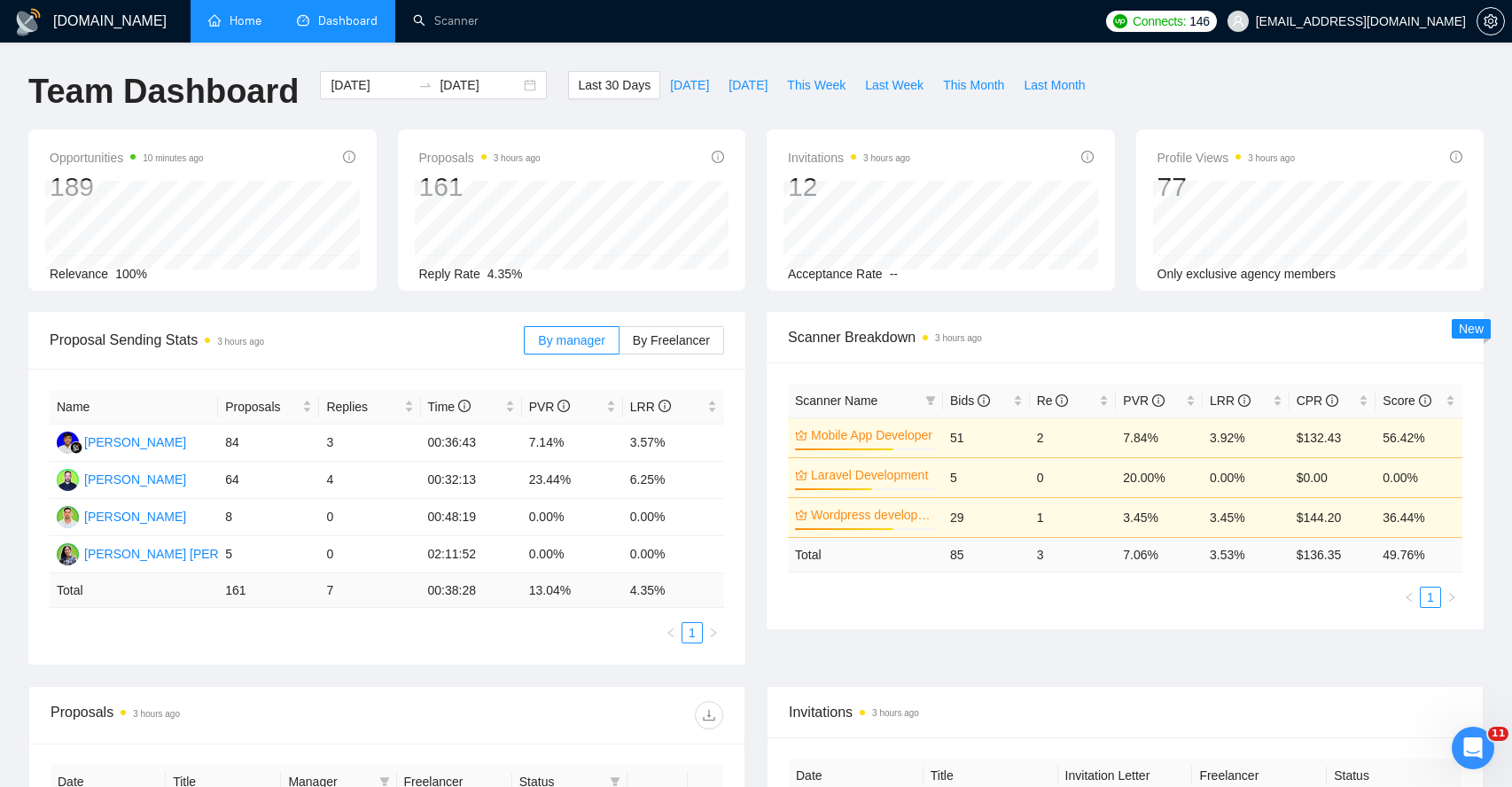
click at [232, 26] on link "Home" at bounding box center [235, 21] width 54 height 15
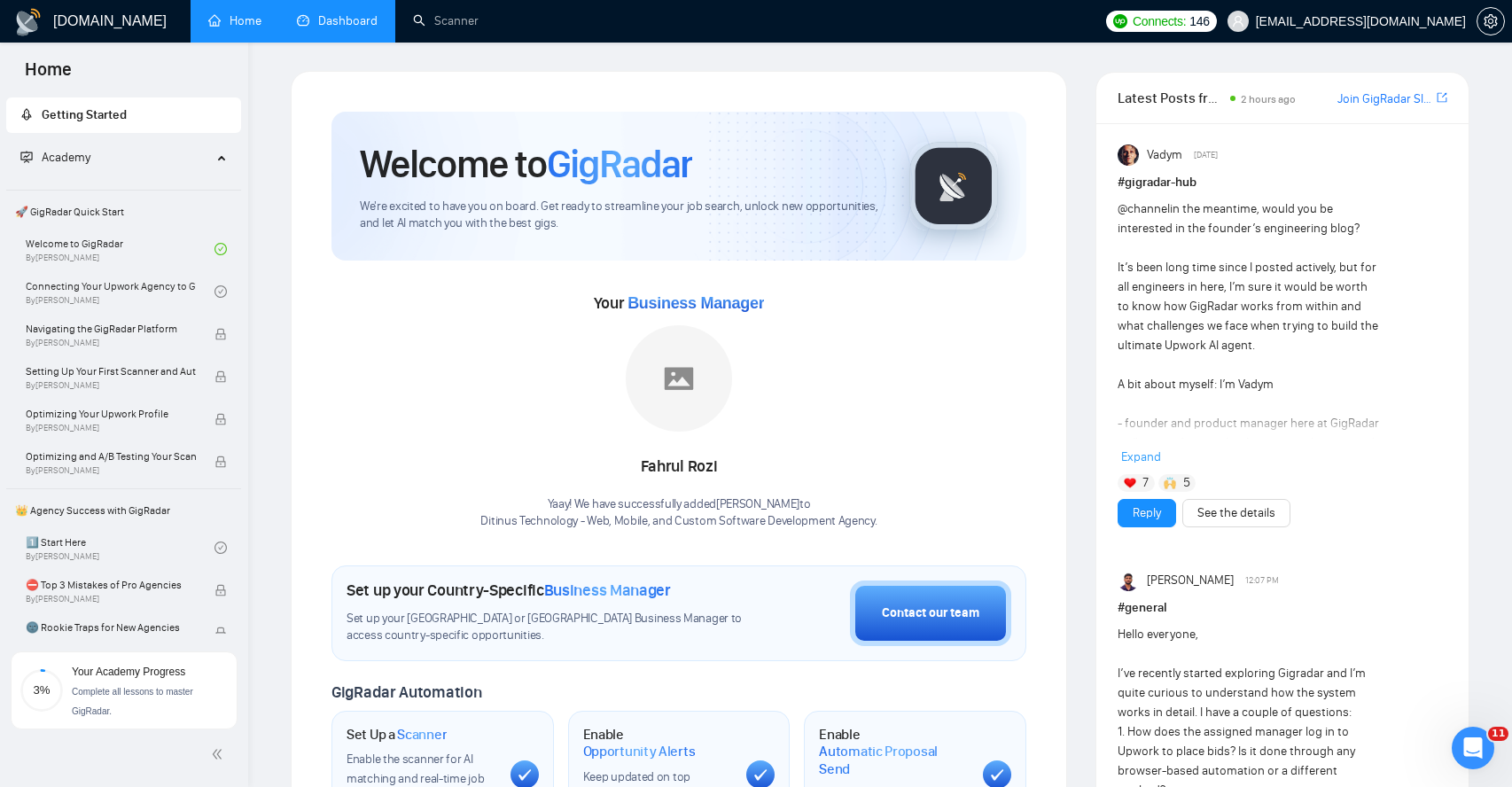
click at [362, 21] on link "Dashboard" at bounding box center [338, 21] width 81 height 15
